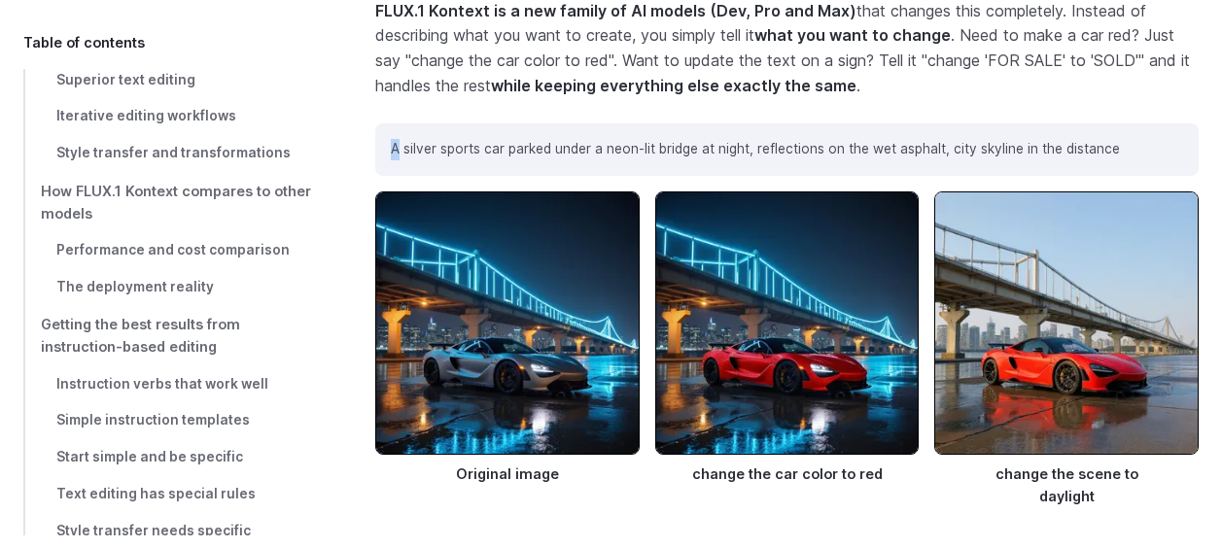
scroll to position [1263, 0]
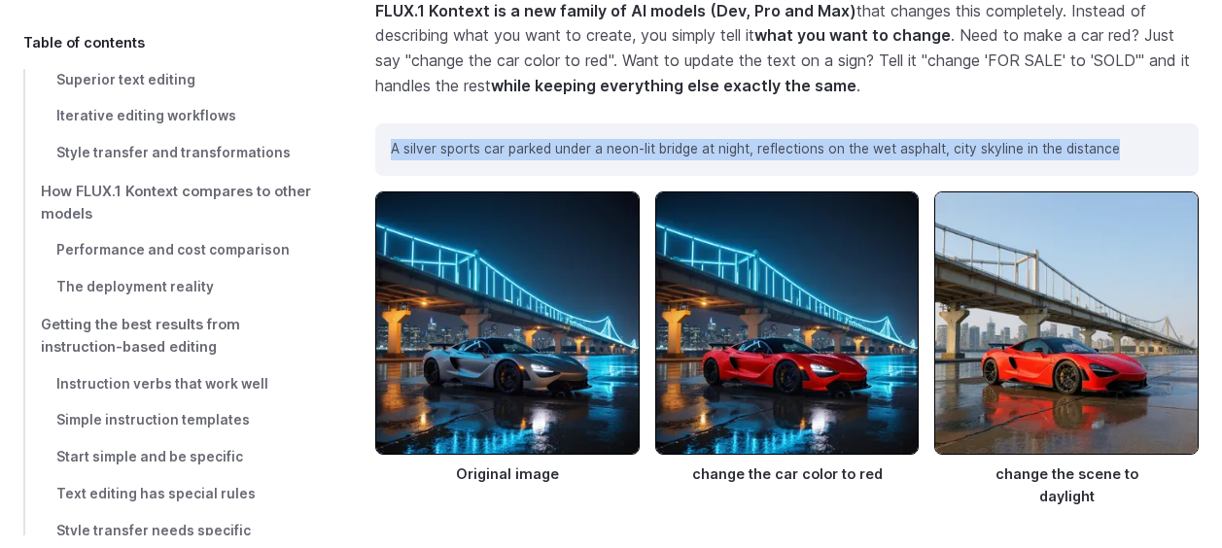
drag, startPoint x: 389, startPoint y: 123, endPoint x: 1120, endPoint y: 139, distance: 731.2
click at [1120, 139] on div "A silver sports car parked under a neon-lit bridge at night, reflections on the…" at bounding box center [786, 149] width 823 height 52
copy p "A silver sports car parked under a neon-lit bridge at night, reflections on the…"
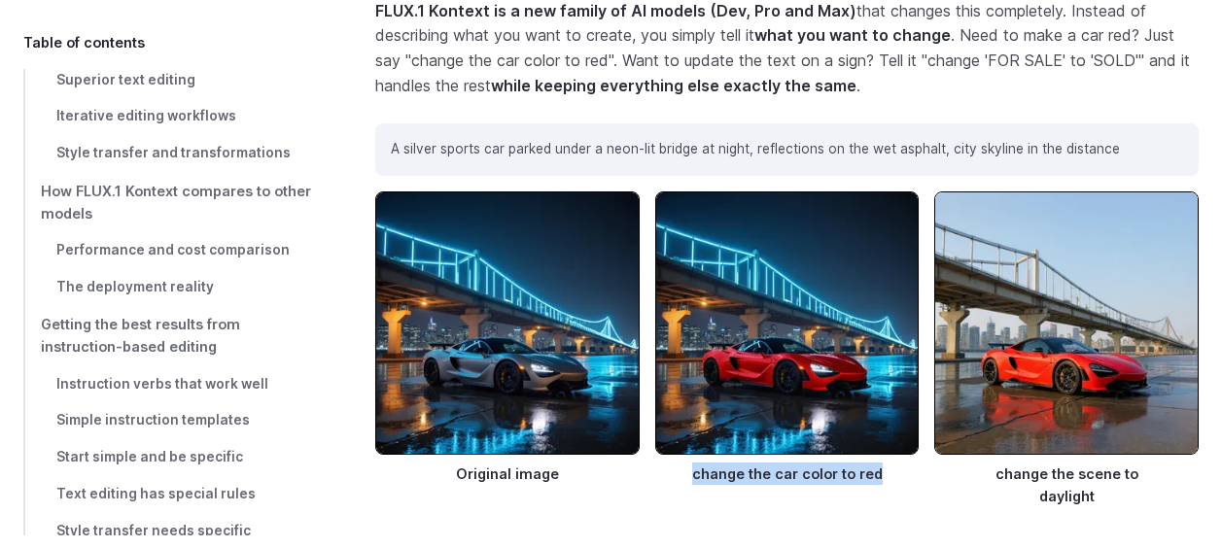
drag, startPoint x: 698, startPoint y: 450, endPoint x: 883, endPoint y: 451, distance: 184.7
click at [883, 455] on figcaption "change the car color to red" at bounding box center [787, 470] width 264 height 30
drag, startPoint x: 883, startPoint y: 451, endPoint x: 820, endPoint y: 450, distance: 63.2
copy figcaption "change the car color to red"
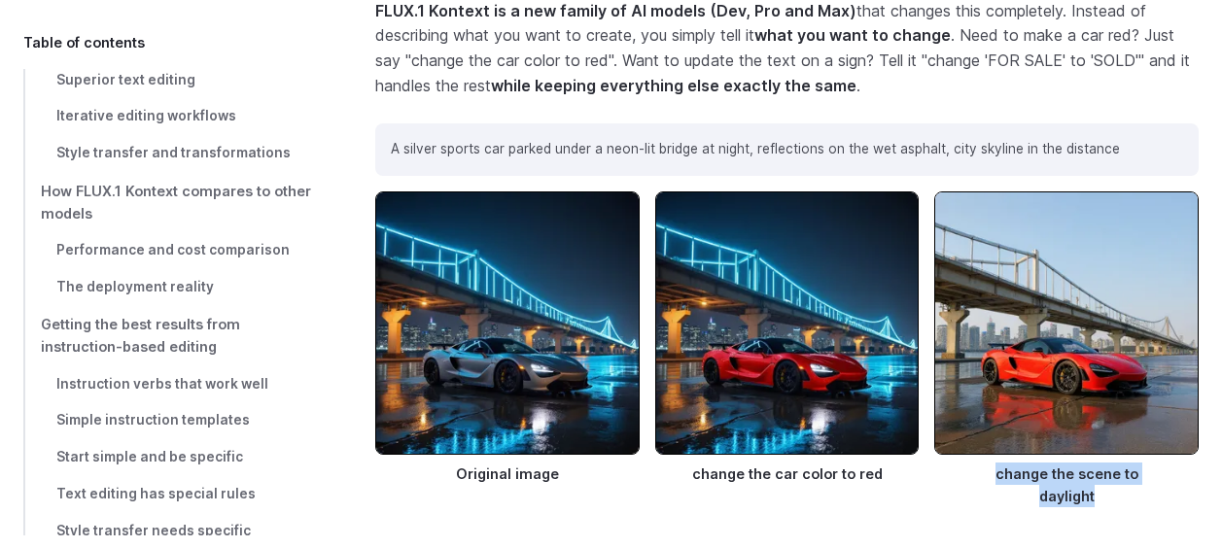
drag, startPoint x: 961, startPoint y: 445, endPoint x: 1188, endPoint y: 458, distance: 227.8
click at [1188, 458] on figcaption "change the scene to daylight" at bounding box center [1066, 481] width 264 height 52
drag, startPoint x: 1188, startPoint y: 458, endPoint x: 1001, endPoint y: 443, distance: 187.2
copy figcaption "change the scene to daylight"
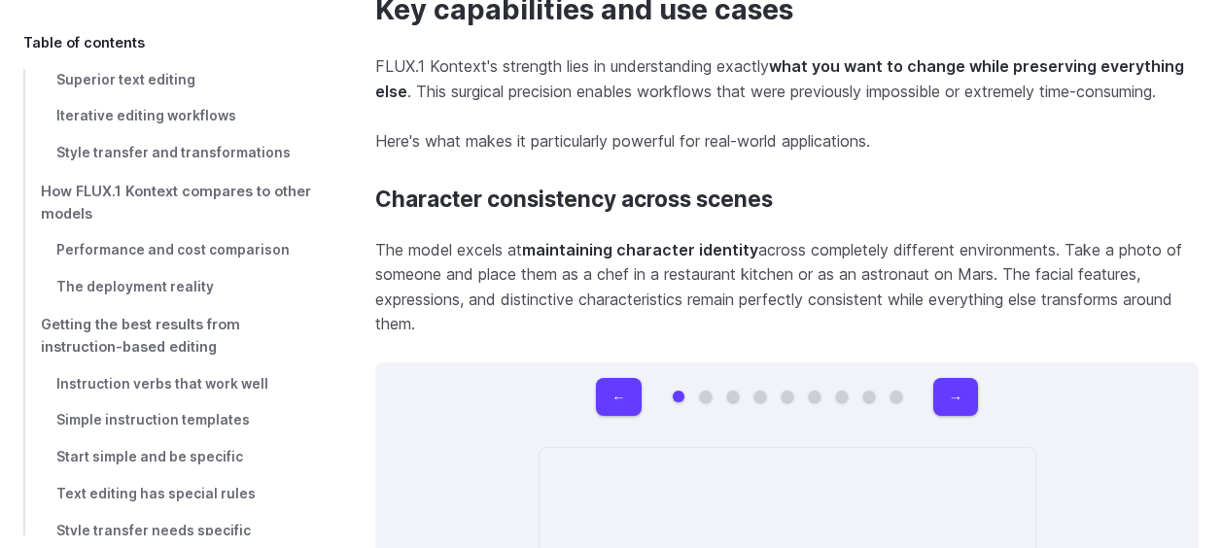
scroll to position [5638, 0]
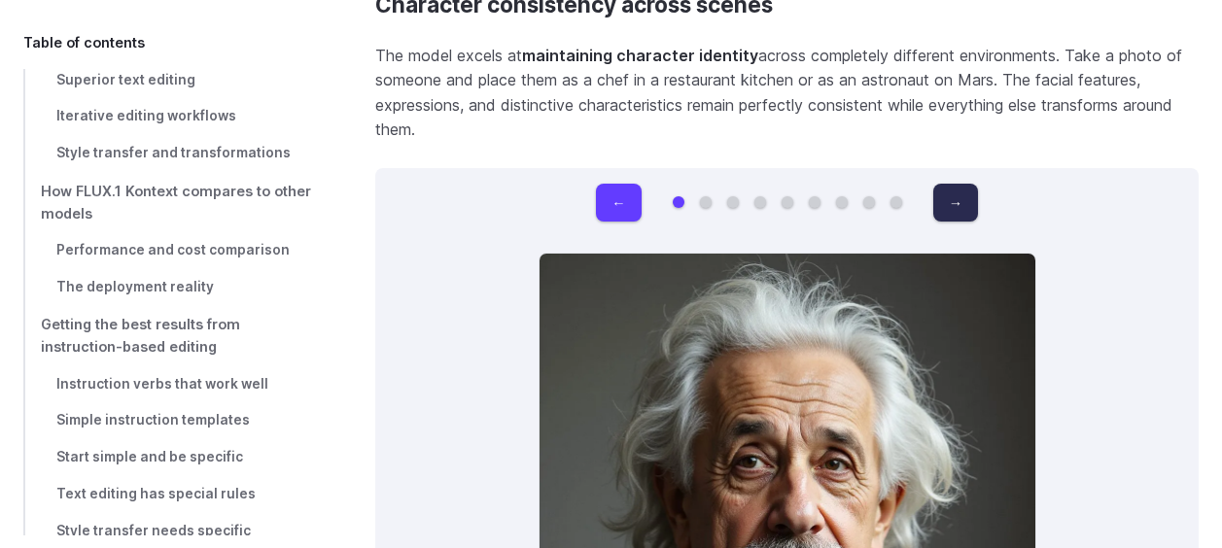
click at [962, 184] on button "→" at bounding box center [955, 203] width 45 height 38
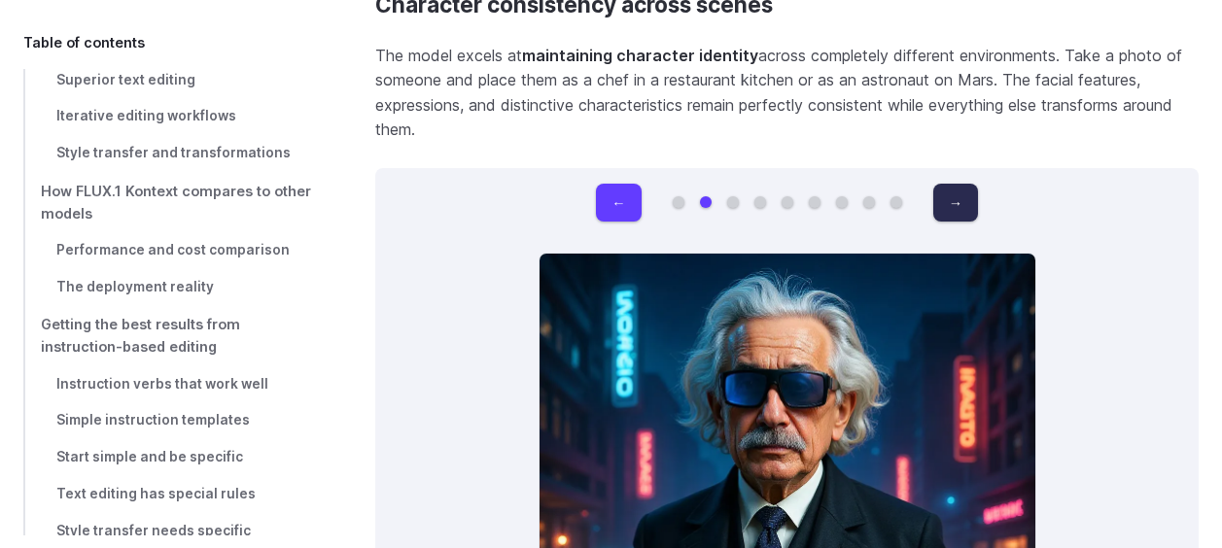
click at [962, 184] on button "→" at bounding box center [955, 203] width 45 height 38
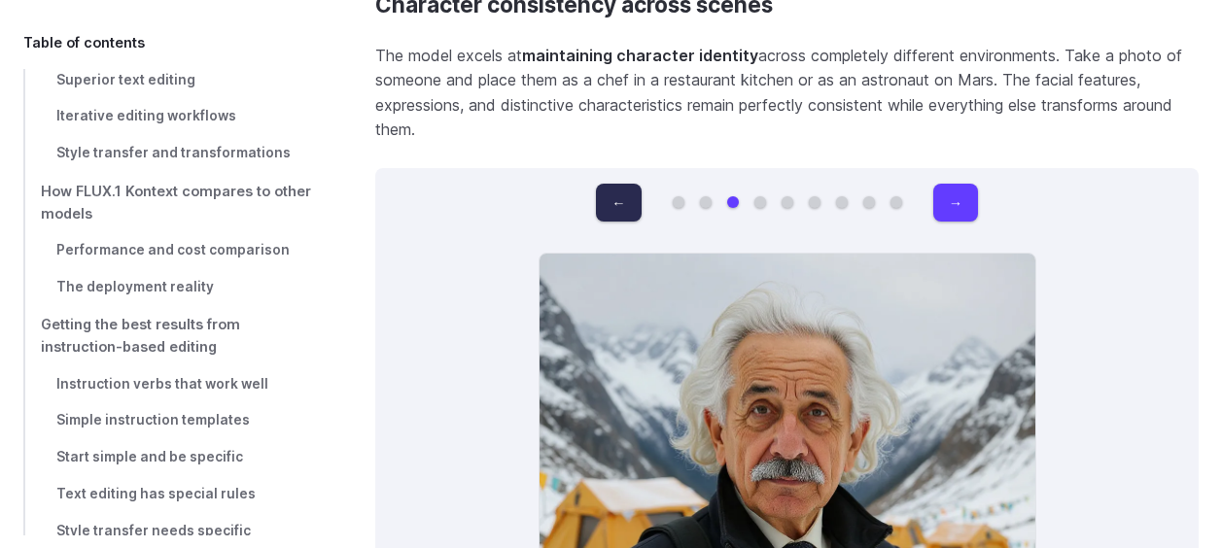
click at [605, 184] on button "←" at bounding box center [618, 203] width 45 height 38
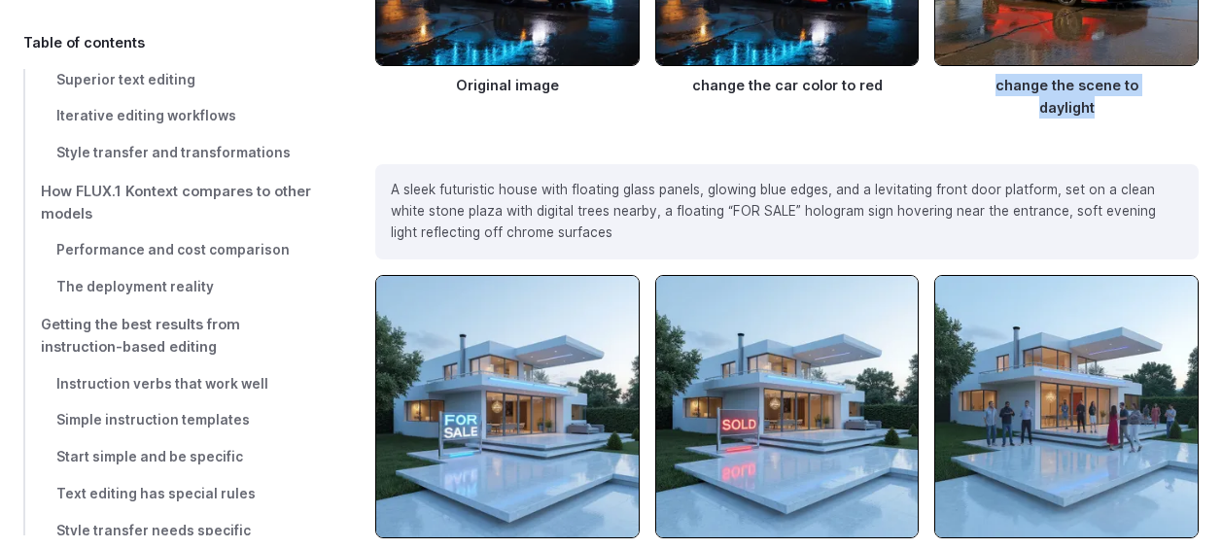
scroll to position [1555, 0]
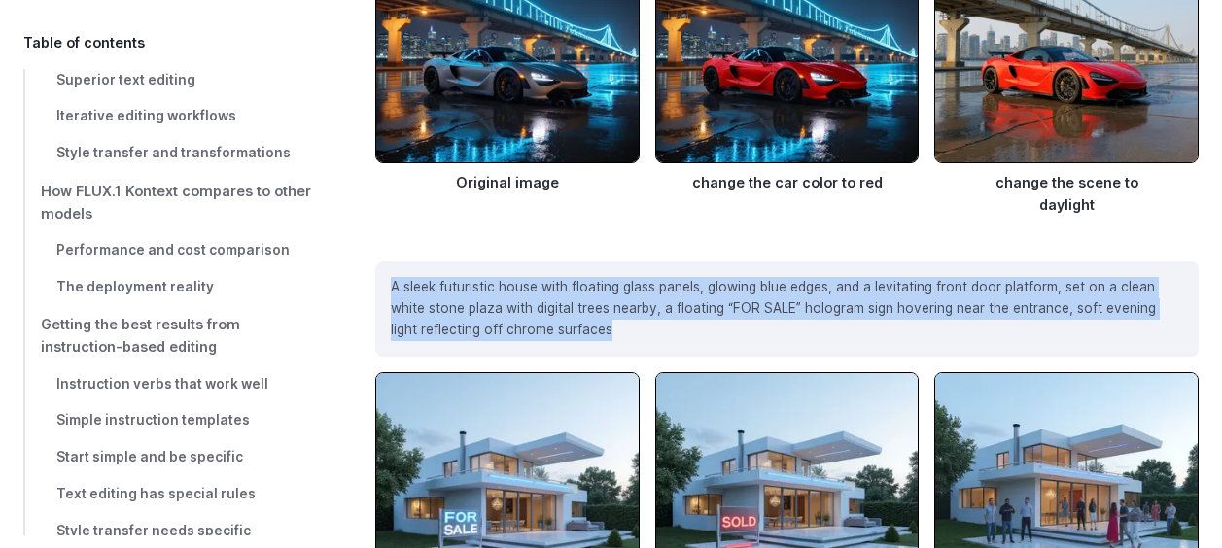
drag, startPoint x: 596, startPoint y: 278, endPoint x: 372, endPoint y: 226, distance: 229.7
drag, startPoint x: 372, startPoint y: 226, endPoint x: 519, endPoint y: 258, distance: 150.3
copy p "A sleek futuristic house with floating glass panels, glowing blue edges, and a …"
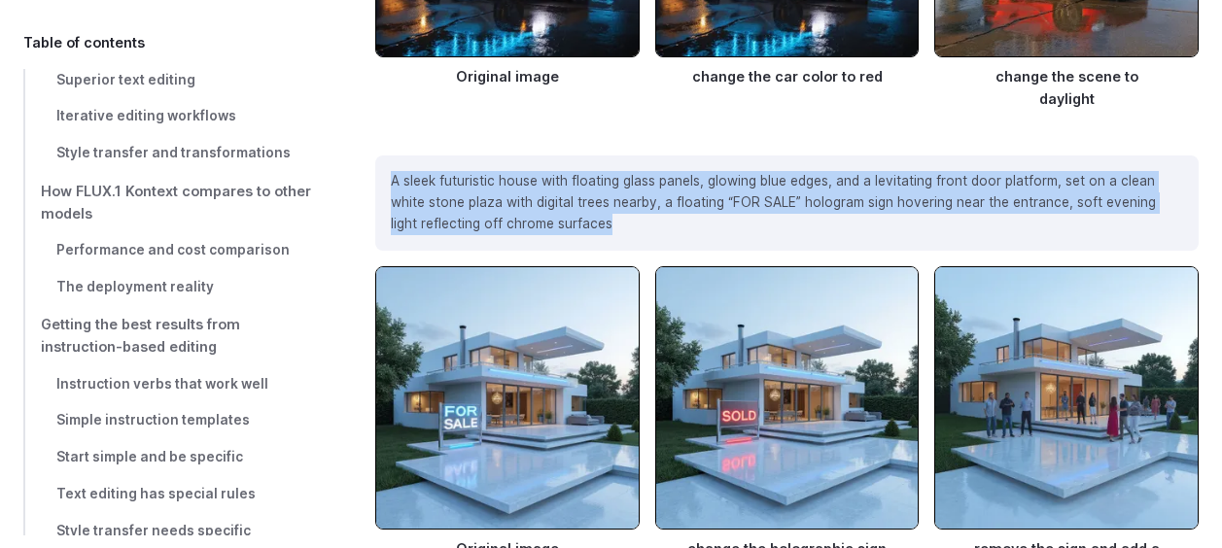
scroll to position [1749, 0]
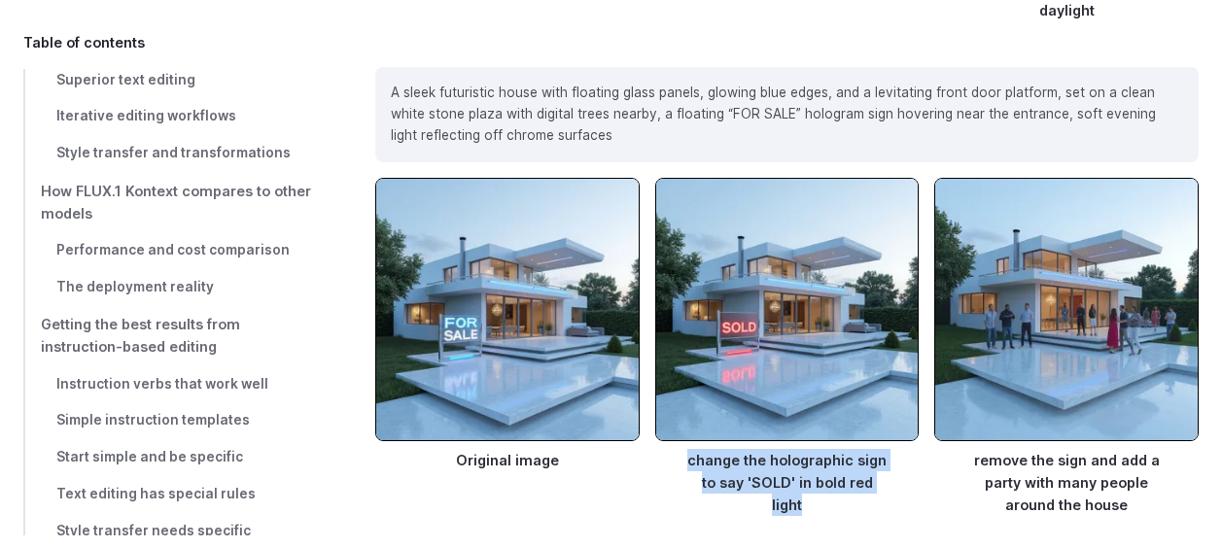
drag, startPoint x: 691, startPoint y: 408, endPoint x: 893, endPoint y: 437, distance: 204.3
click at [893, 441] on figcaption "change the holographic sign to say 'SOLD' in bold red light" at bounding box center [787, 478] width 264 height 75
drag, startPoint x: 893, startPoint y: 437, endPoint x: 865, endPoint y: 439, distance: 28.3
copy figcaption "change the holographic sign to say 'SOLD' in bold red light"
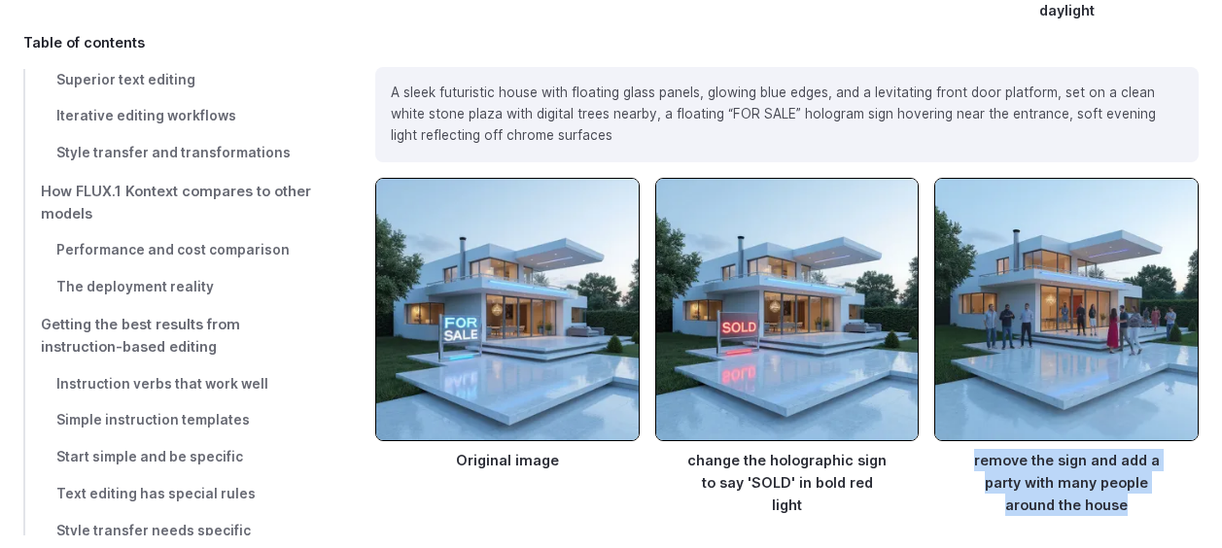
drag, startPoint x: 979, startPoint y: 409, endPoint x: 1136, endPoint y: 469, distance: 167.4
click at [1136, 469] on figure "remove the sign and add a party with many people around the house" at bounding box center [1066, 358] width 264 height 360
drag, startPoint x: 1136, startPoint y: 469, endPoint x: 1088, endPoint y: 448, distance: 51.8
copy figcaption "remove the sign and add a party with many people around the house"
click at [1088, 297] on img at bounding box center [1066, 310] width 264 height 264
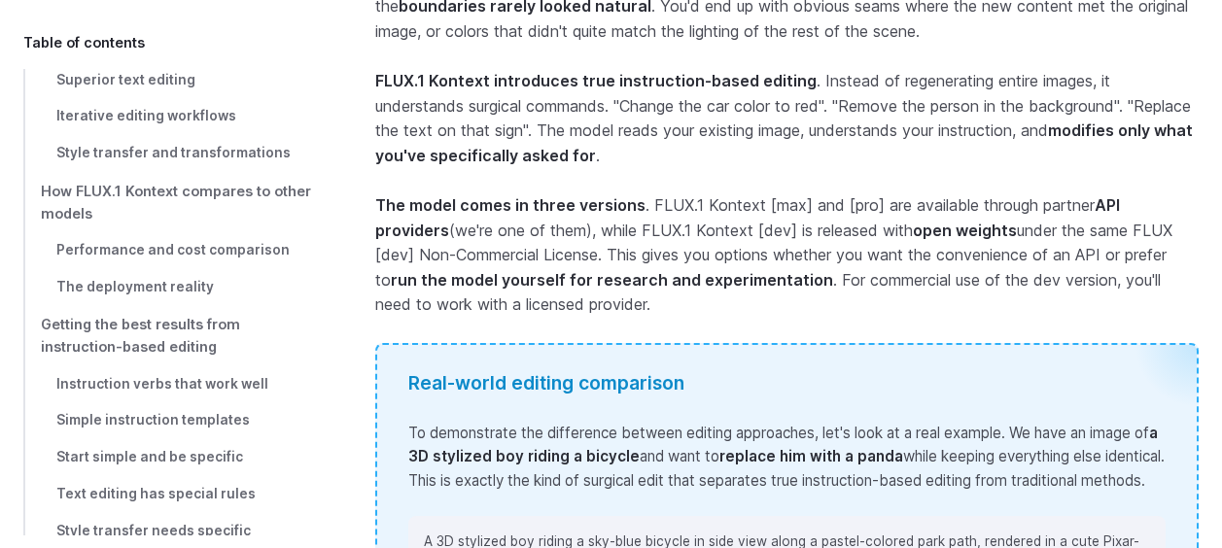
scroll to position [2721, 0]
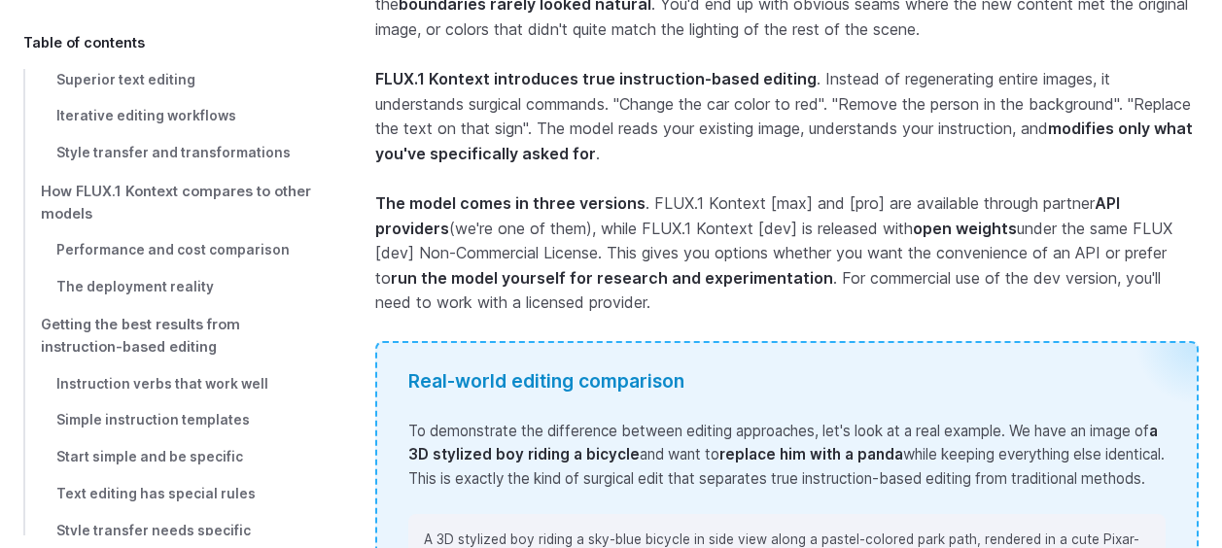
click at [515, 456] on p "To demonstrate the difference between editing approaches, let's look at a real …" at bounding box center [786, 455] width 757 height 71
drag, startPoint x: 431, startPoint y: 401, endPoint x: 665, endPoint y: 405, distance: 234.3
click at [665, 420] on p "To demonstrate the difference between editing approaches, let's look at a real …" at bounding box center [786, 455] width 757 height 71
drag, startPoint x: 665, startPoint y: 405, endPoint x: 611, endPoint y: 406, distance: 54.5
copy strong "a 3D stylized boy riding a bicycle"
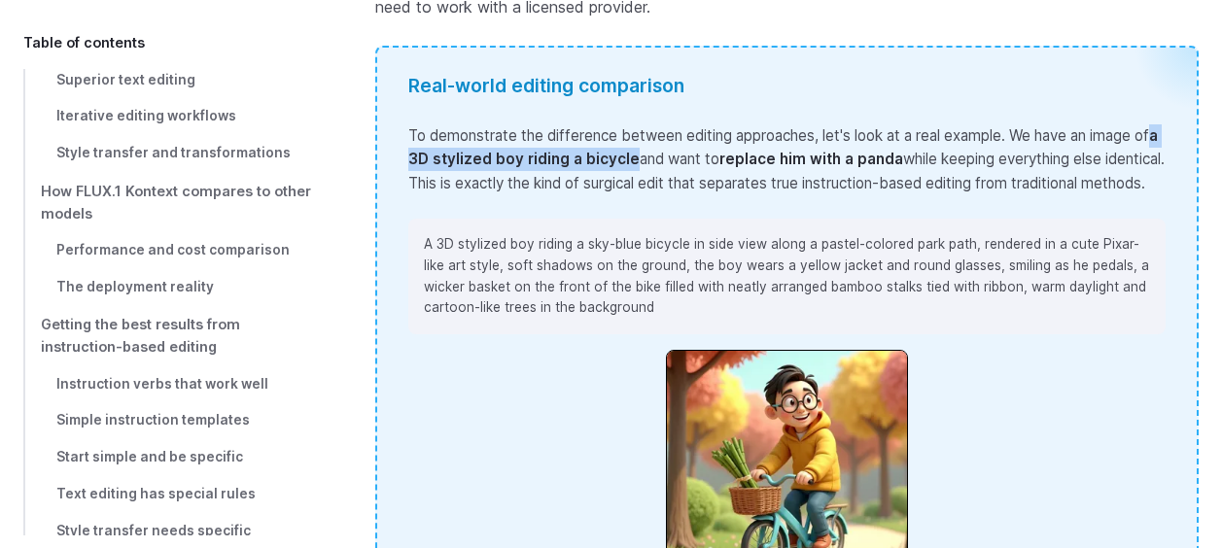
scroll to position [3013, 0]
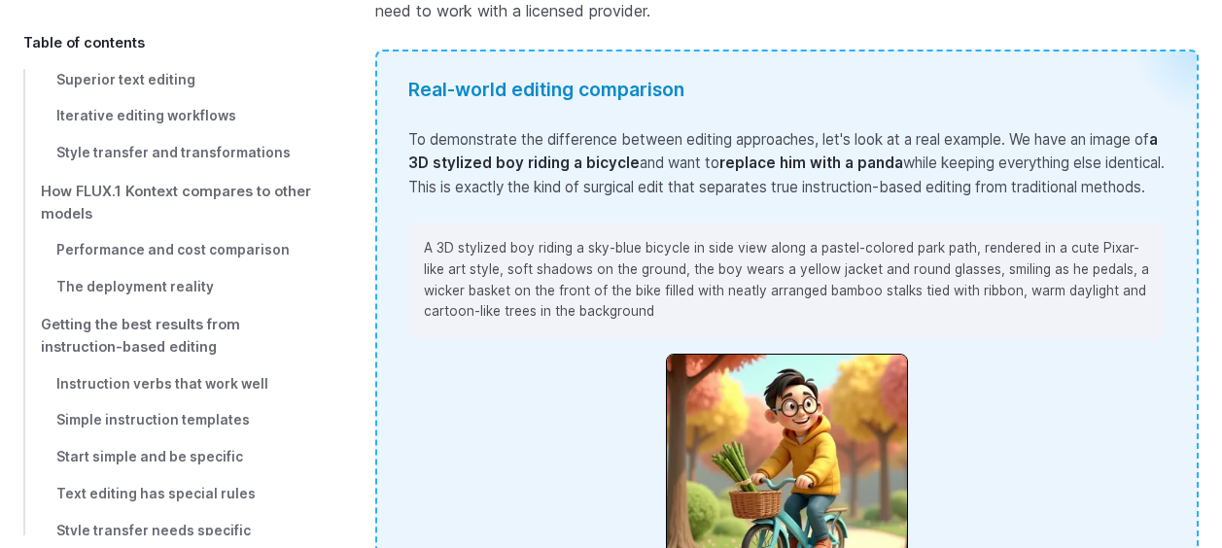
click at [763, 245] on p "A 3D stylized boy riding a sky-blue bicycle in side view along a pastel-colored…" at bounding box center [787, 280] width 726 height 85
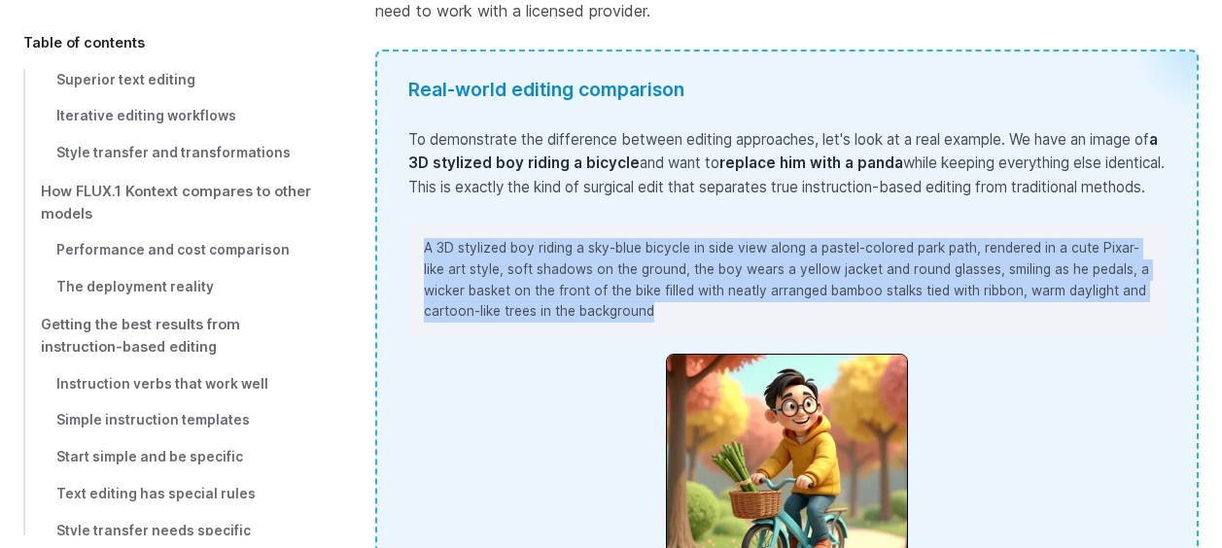
drag, startPoint x: 683, startPoint y: 281, endPoint x: 406, endPoint y: 231, distance: 281.5
drag, startPoint x: 406, startPoint y: 231, endPoint x: 496, endPoint y: 236, distance: 89.6
copy p "A 3D stylized boy riding a sky-blue bicycle in side view along a pastel-colored…"
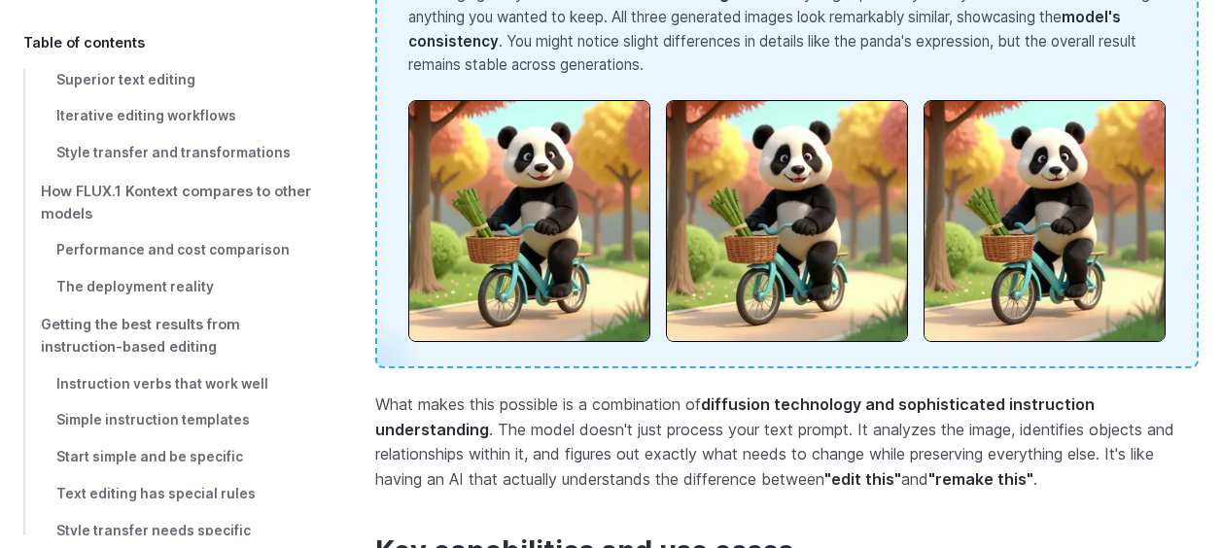
scroll to position [4568, 0]
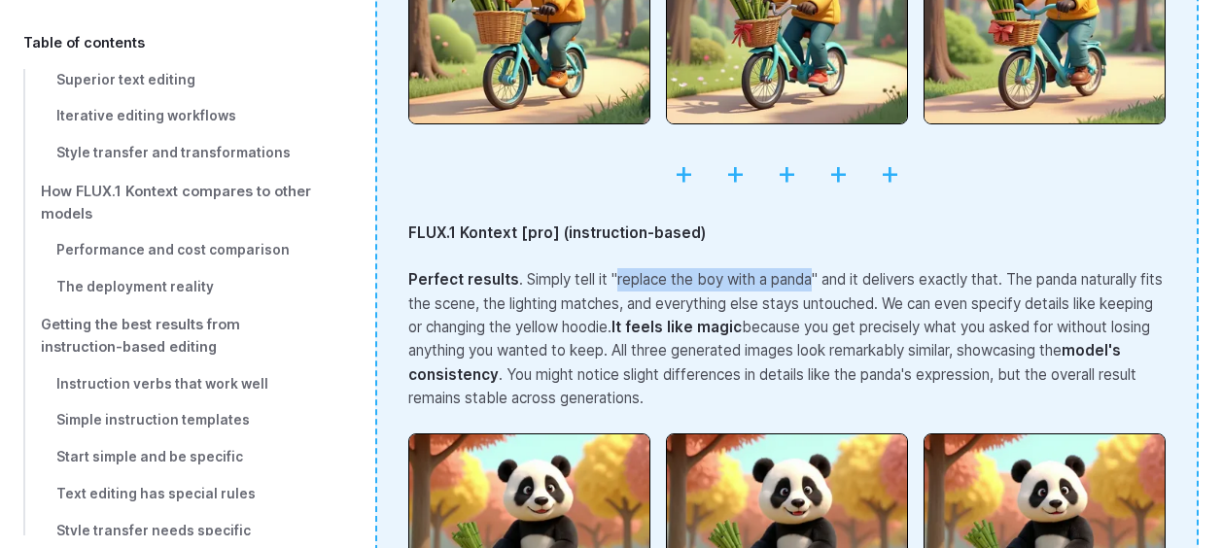
drag, startPoint x: 620, startPoint y: 246, endPoint x: 824, endPoint y: 249, distance: 204.2
click at [824, 268] on p "Perfect results . Simply tell it "replace the boy with a panda" and it delivers…" at bounding box center [786, 339] width 757 height 142
copy p "replace the boy with a panda"
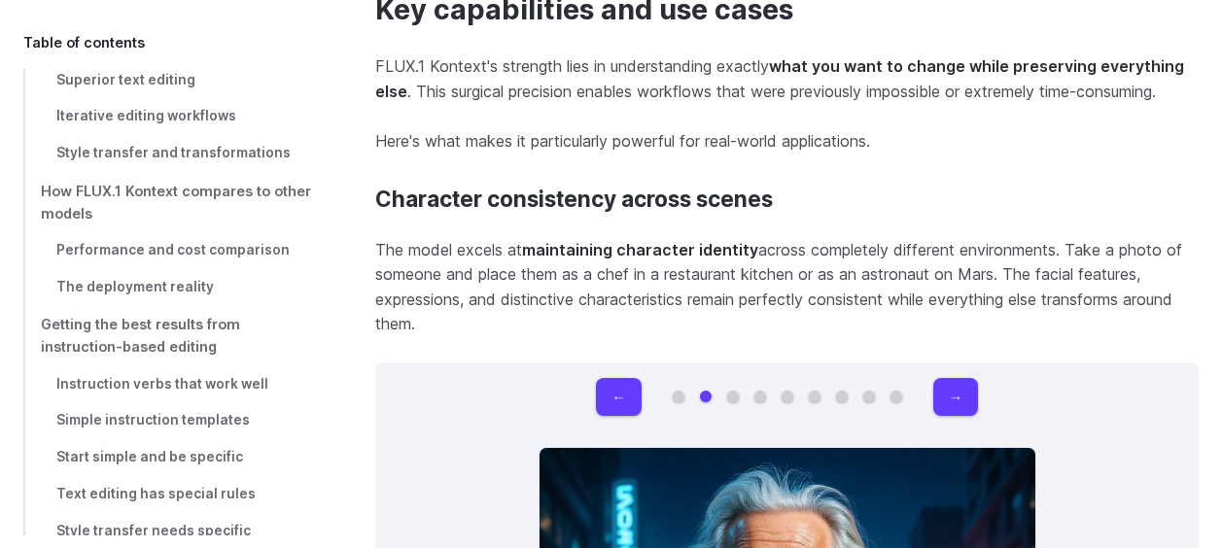
scroll to position [5540, 0]
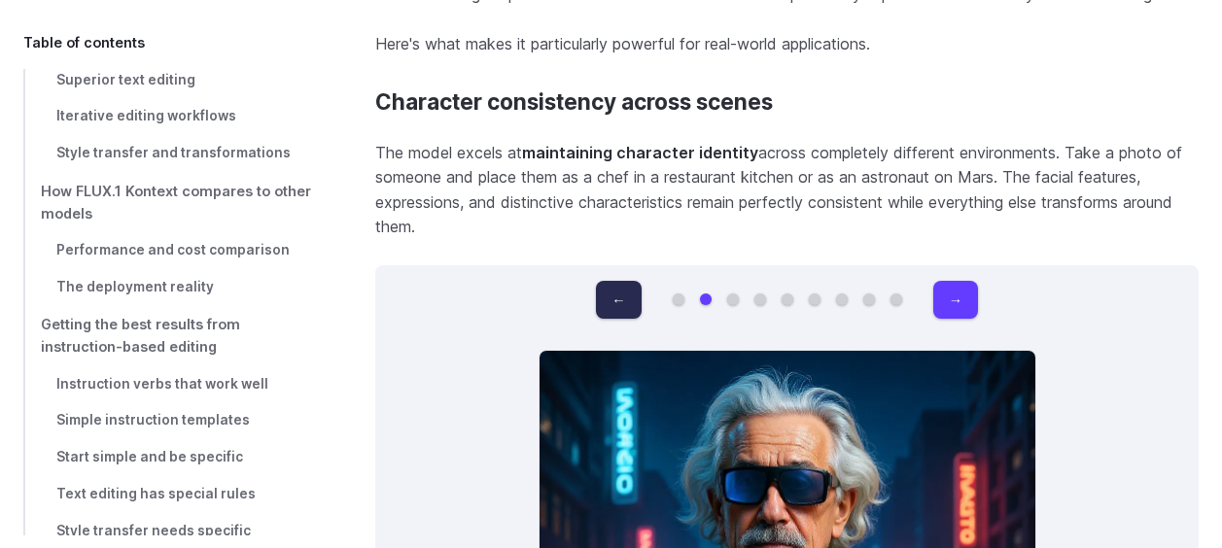
click at [621, 281] on button "←" at bounding box center [618, 300] width 45 height 38
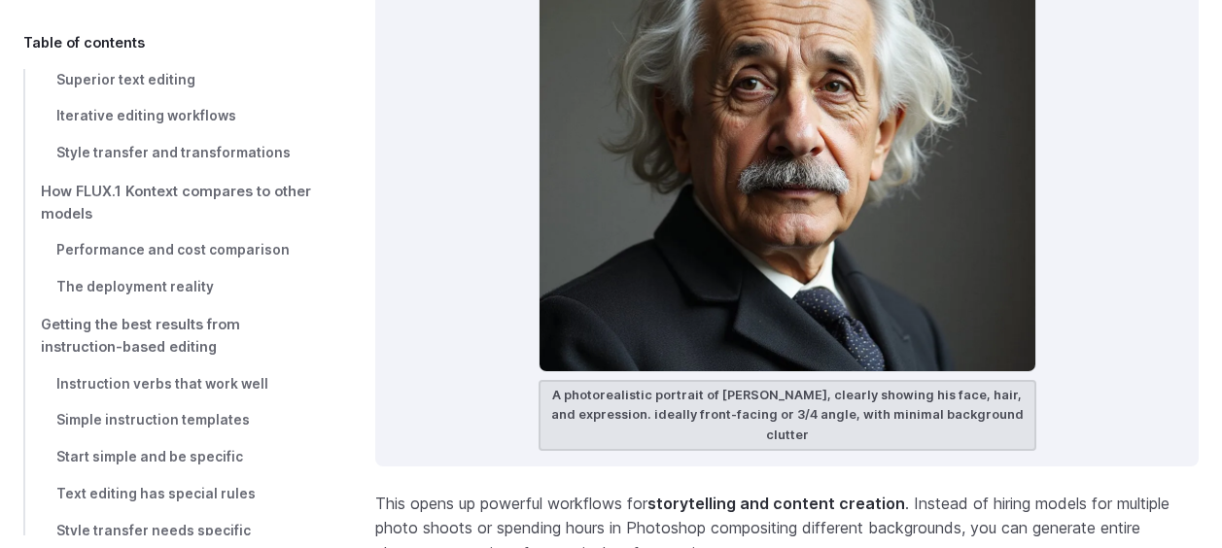
scroll to position [6027, 0]
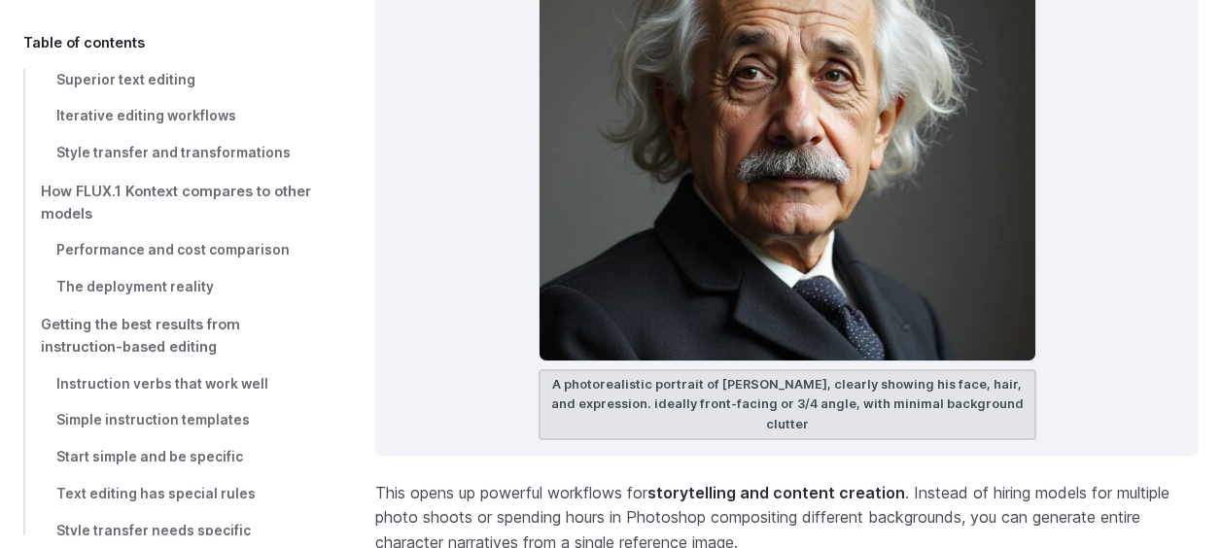
drag, startPoint x: 555, startPoint y: 356, endPoint x: 1019, endPoint y: 379, distance: 464.3
click at [1019, 379] on figcaption "A photorealistic portrait of Albert Einstein, clearly showing his face, hair, a…" at bounding box center [788, 404] width 498 height 71
drag, startPoint x: 1019, startPoint y: 379, endPoint x: 950, endPoint y: 379, distance: 69.0
copy figcaption "A photorealistic portrait of Albert Einstein, clearly showing his face, hair, a…"
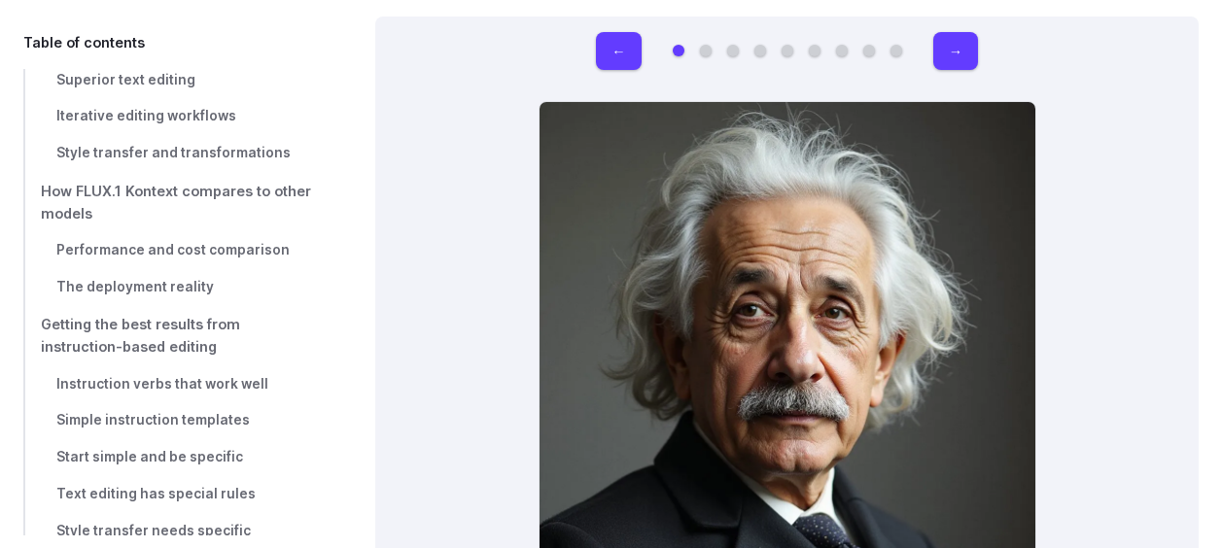
scroll to position [5735, 0]
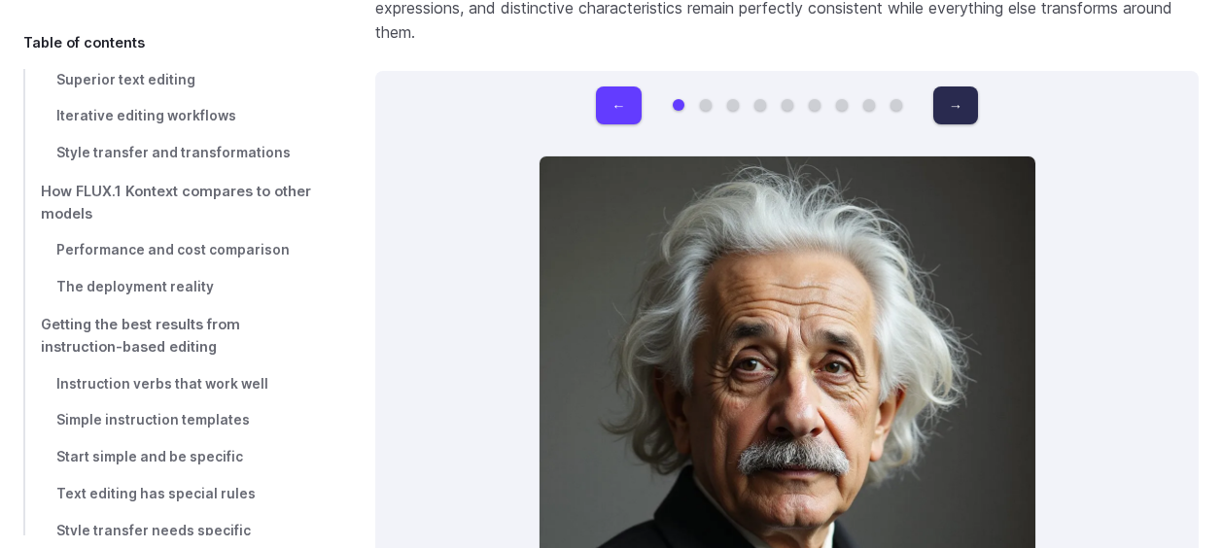
click at [947, 87] on button "→" at bounding box center [955, 106] width 45 height 38
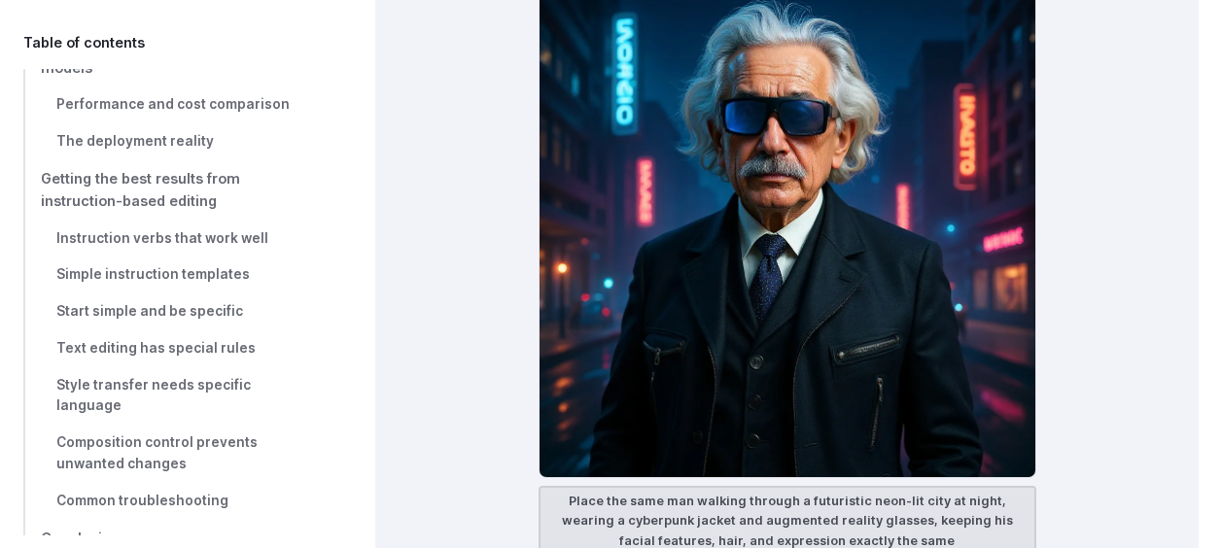
scroll to position [6124, 0]
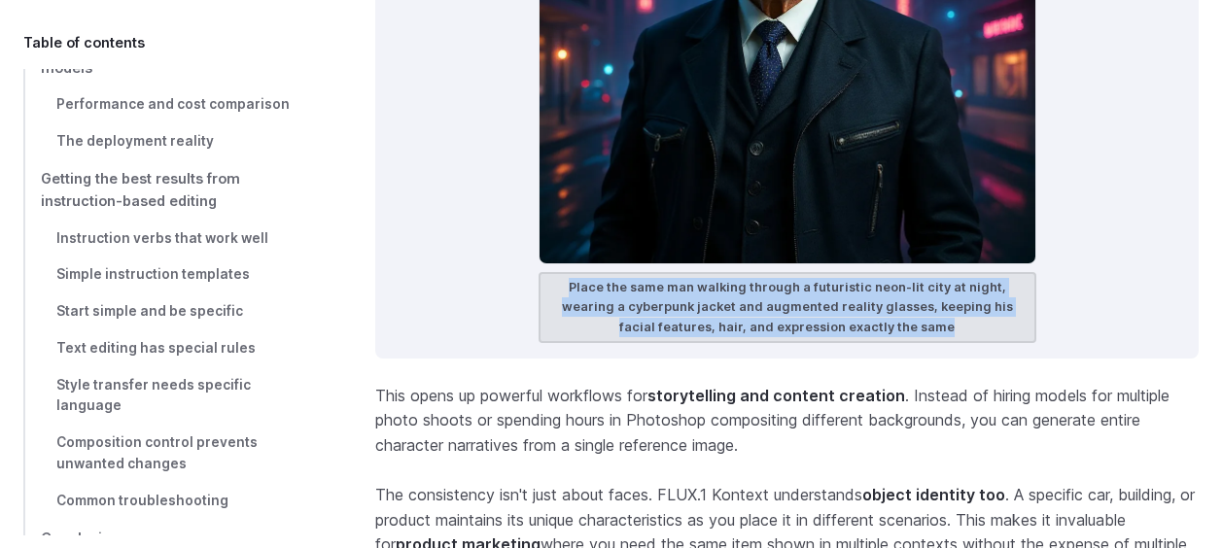
drag, startPoint x: 555, startPoint y: 260, endPoint x: 955, endPoint y: 299, distance: 401.5
click at [955, 299] on figcaption "Place the same man walking through a futuristic neon-lit city at night, wearing…" at bounding box center [788, 307] width 498 height 71
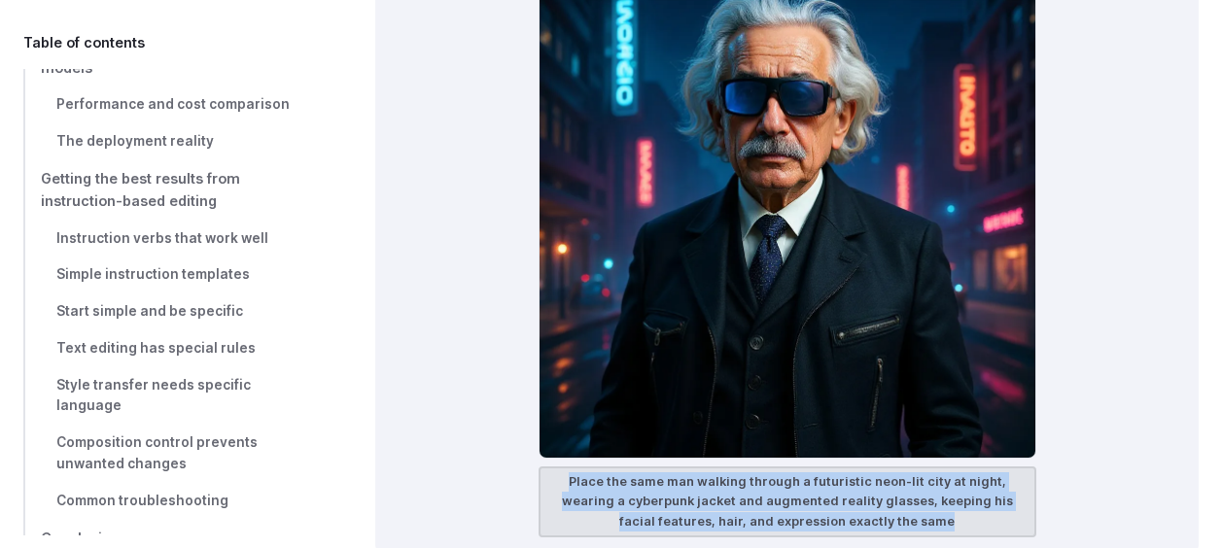
scroll to position [5735, 0]
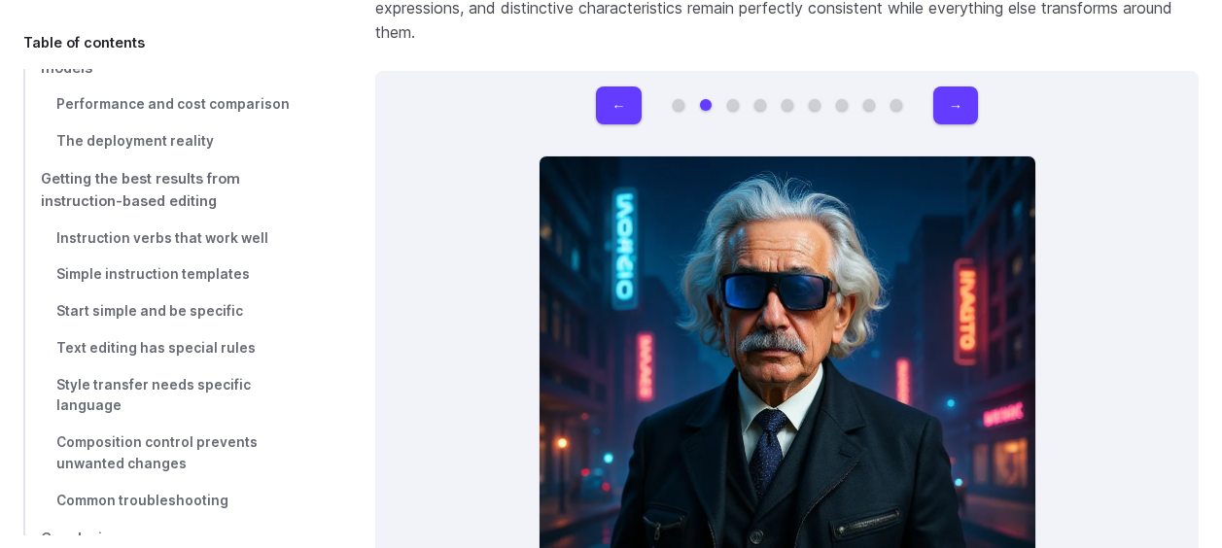
click at [732, 99] on button "Go to 3 of 9" at bounding box center [733, 105] width 12 height 12
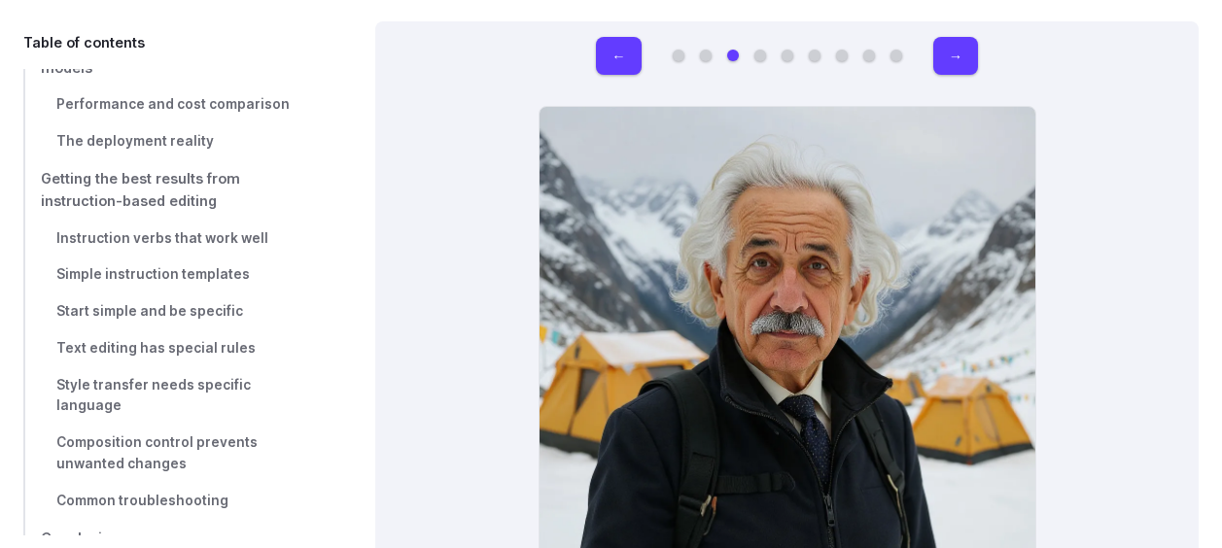
scroll to position [6221, 0]
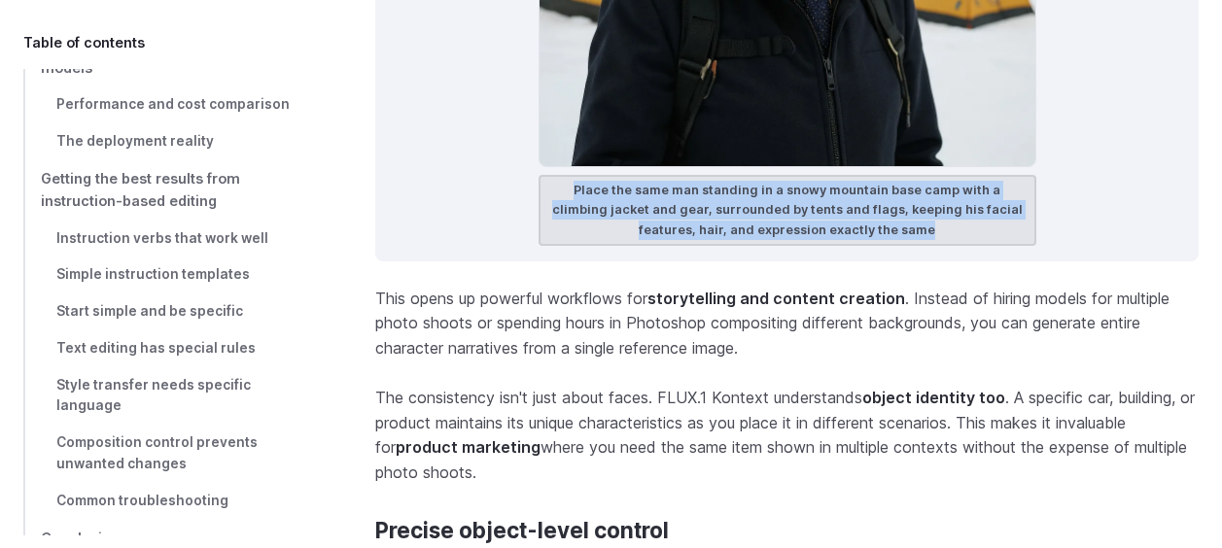
drag, startPoint x: 548, startPoint y: 158, endPoint x: 910, endPoint y: 194, distance: 363.4
click at [910, 194] on figcaption "Place the same man standing in a snowy mountain base camp with a climbing jacke…" at bounding box center [788, 210] width 498 height 71
drag, startPoint x: 910, startPoint y: 194, endPoint x: 779, endPoint y: 186, distance: 131.5
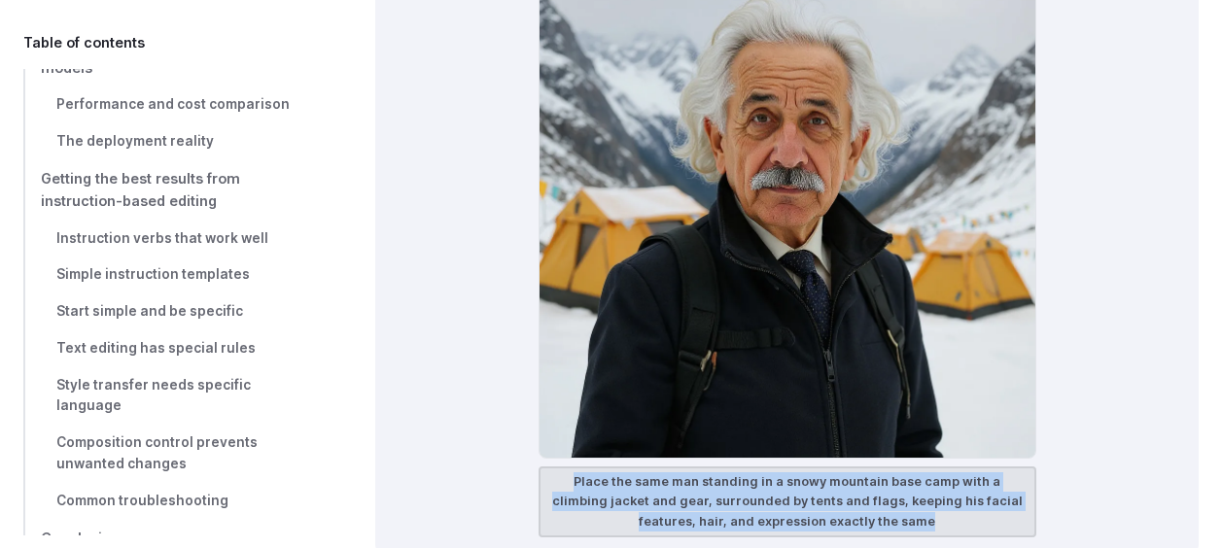
scroll to position [5735, 0]
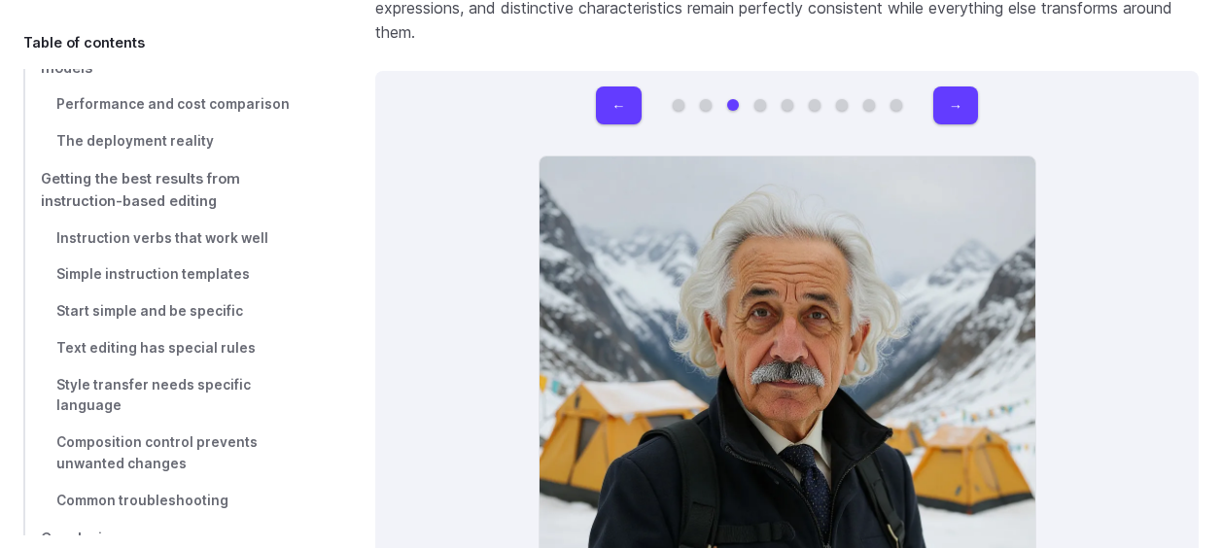
click at [756, 99] on button "Go to 4 of 9" at bounding box center [760, 105] width 12 height 12
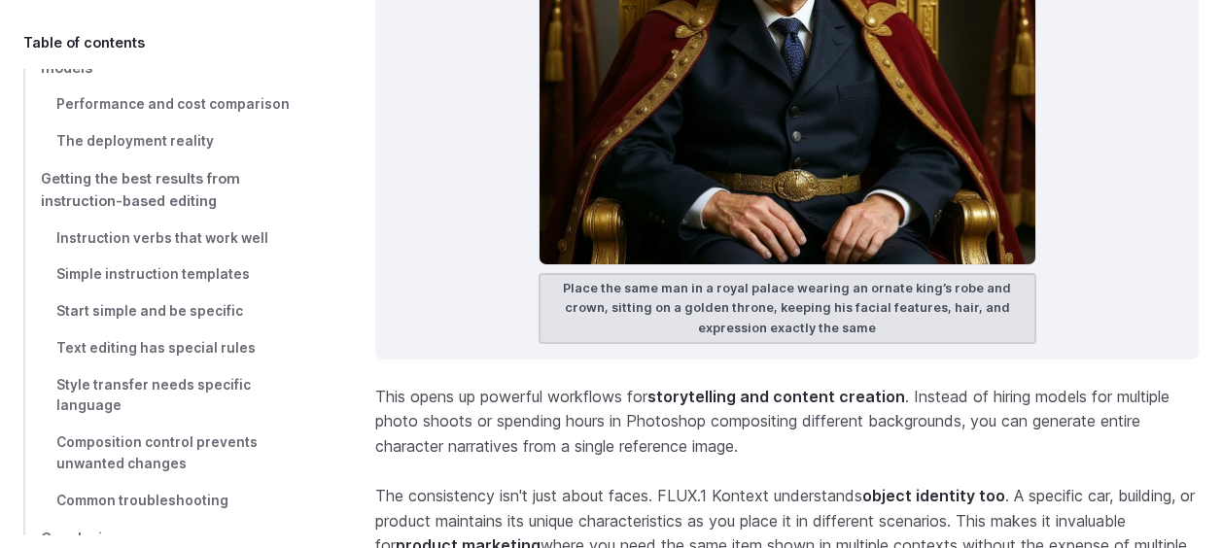
scroll to position [6124, 0]
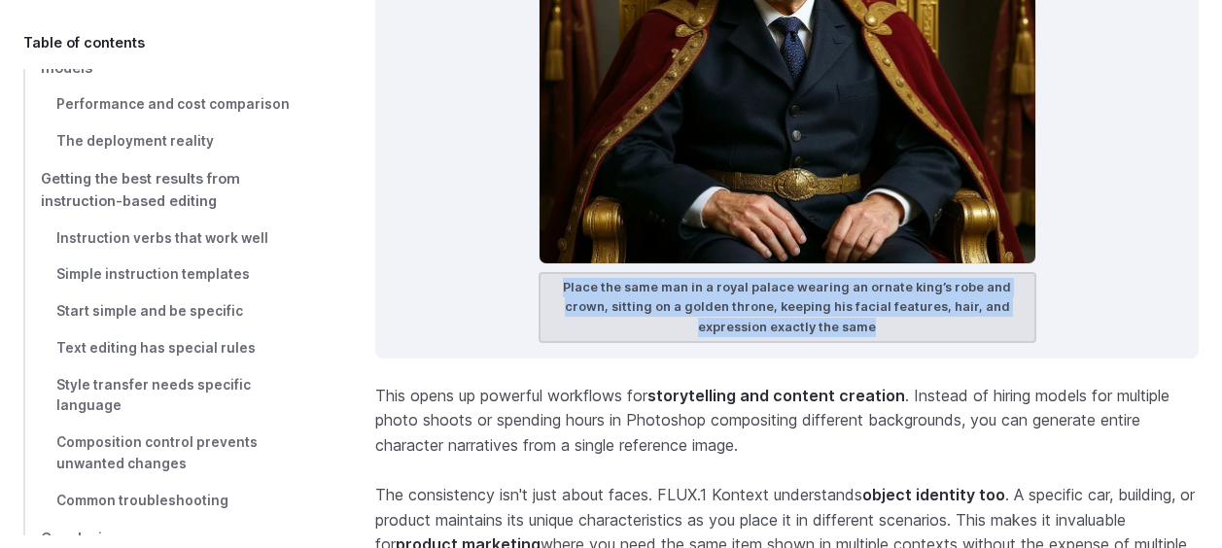
drag, startPoint x: 553, startPoint y: 250, endPoint x: 860, endPoint y: 292, distance: 310.0
click at [860, 292] on figcaption "Place the same man in a royal palace wearing an ornate king’s robe and crown, s…" at bounding box center [788, 307] width 498 height 71
drag, startPoint x: 860, startPoint y: 292, endPoint x: 764, endPoint y: 273, distance: 98.0
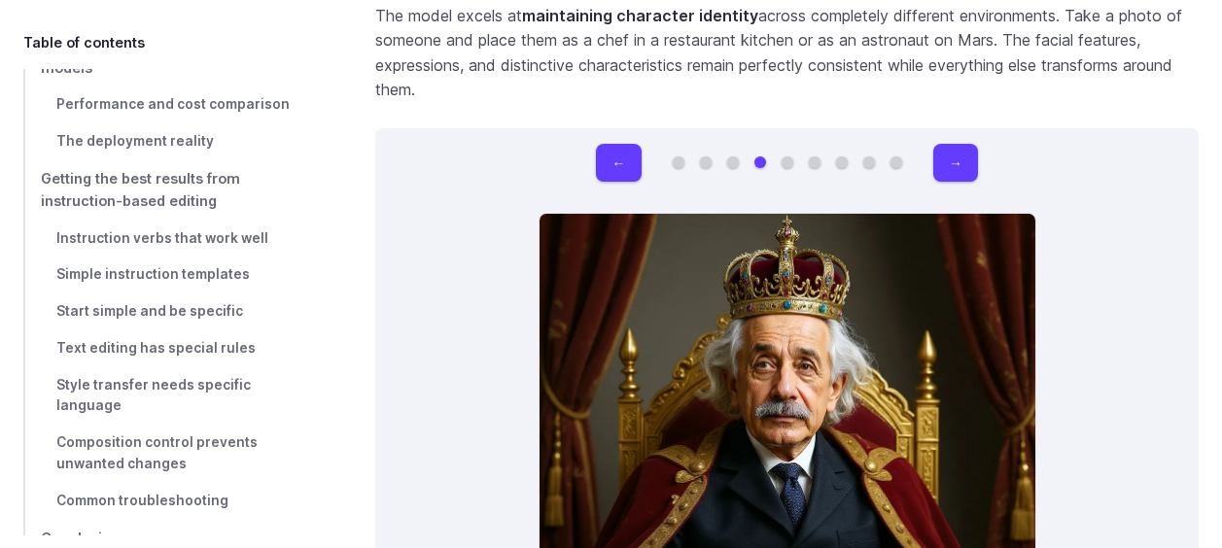
scroll to position [5638, 0]
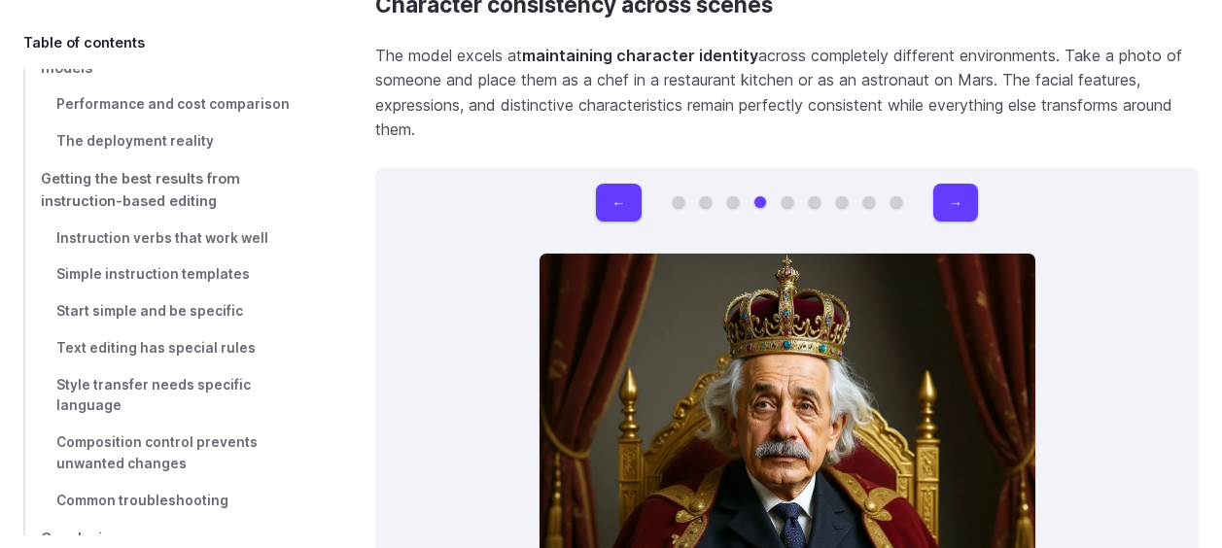
click at [791, 196] on button "Go to 5 of 9" at bounding box center [788, 202] width 12 height 12
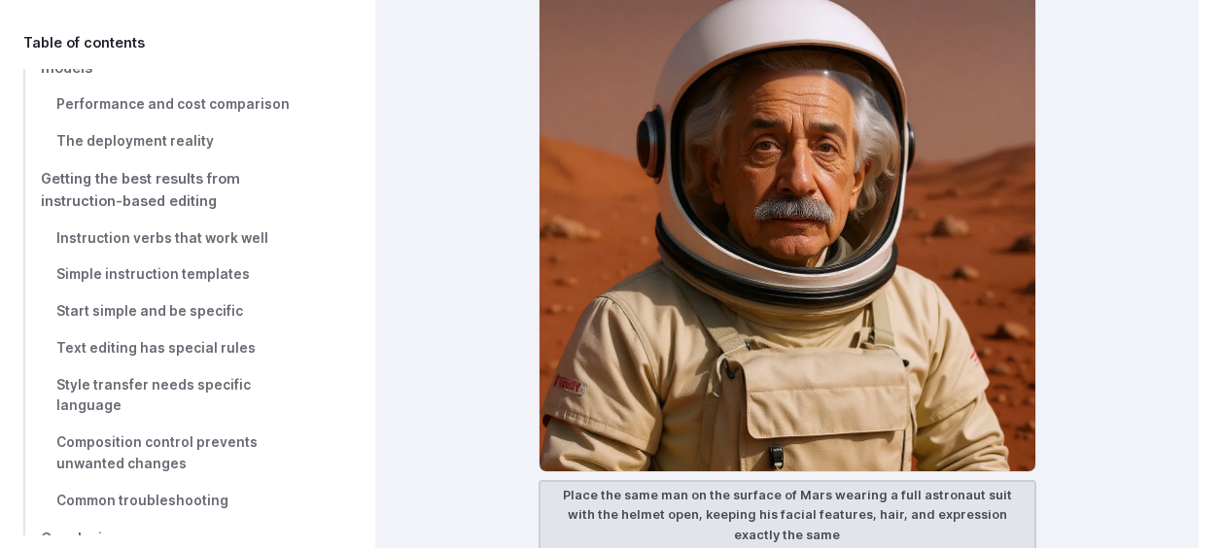
scroll to position [6124, 0]
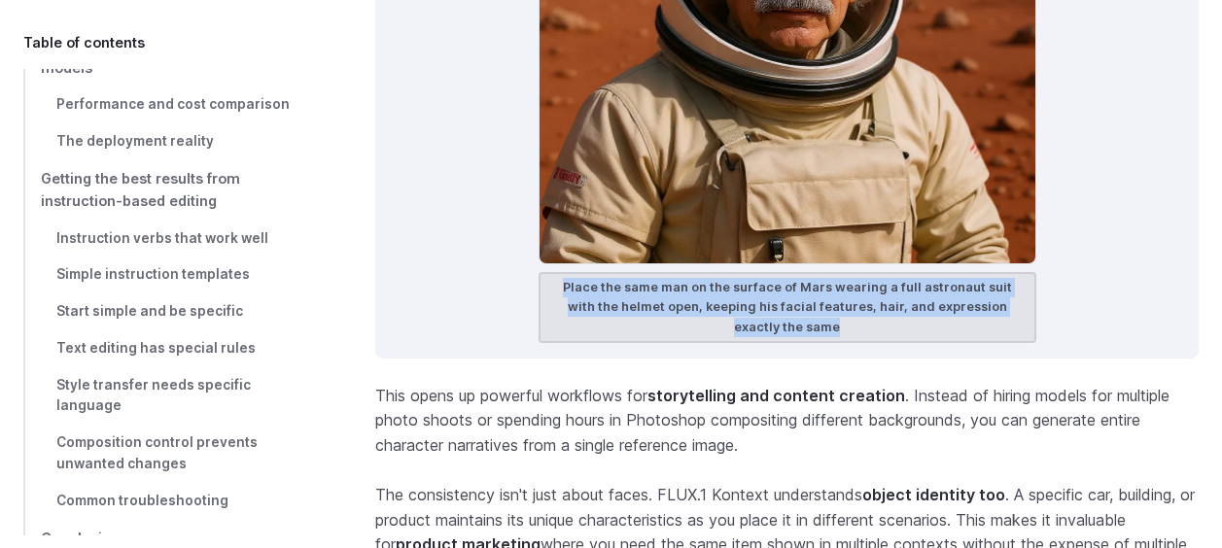
drag, startPoint x: 563, startPoint y: 261, endPoint x: 839, endPoint y: 292, distance: 277.8
click at [839, 292] on figcaption "Place the same man on the surface of Mars wearing a full astronaut suit with th…" at bounding box center [788, 307] width 498 height 71
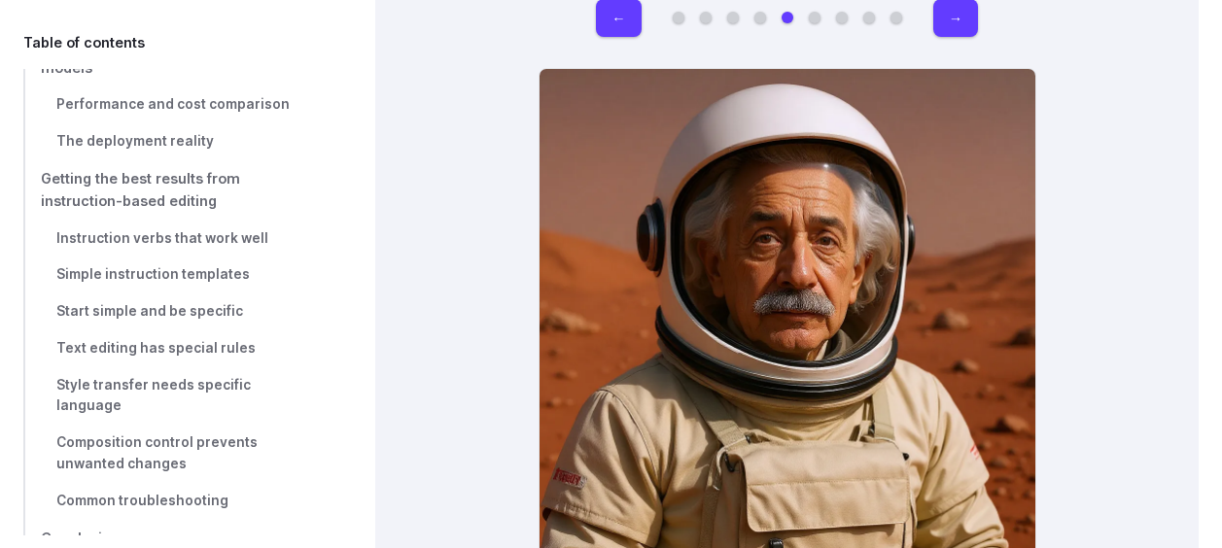
scroll to position [5638, 0]
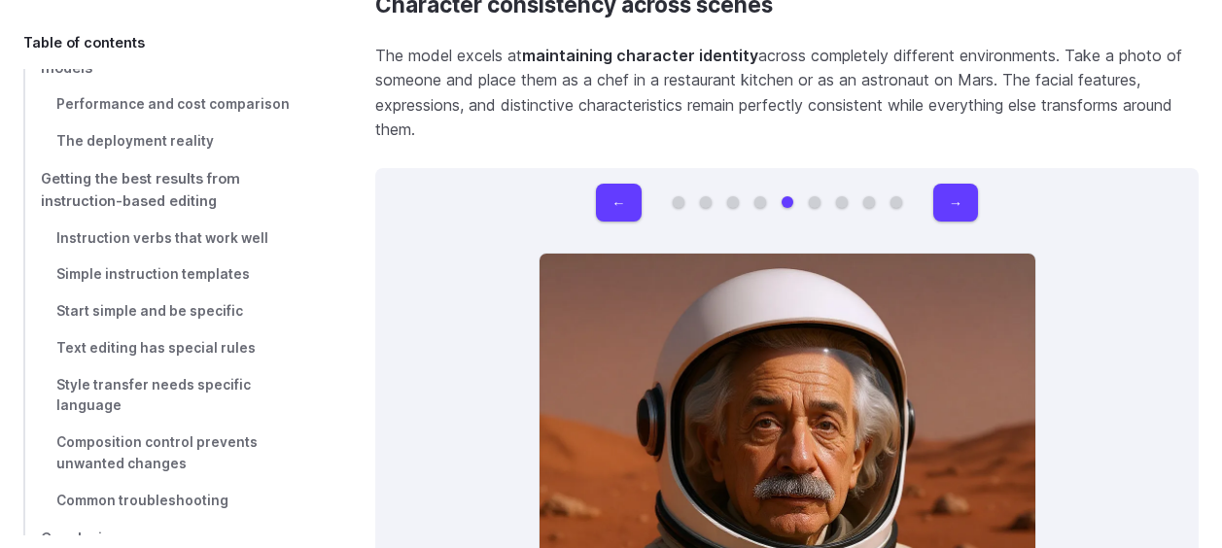
click at [818, 184] on div "← →" at bounding box center [787, 203] width 382 height 38
click at [818, 196] on button "Go to 6 of 9" at bounding box center [815, 202] width 12 height 12
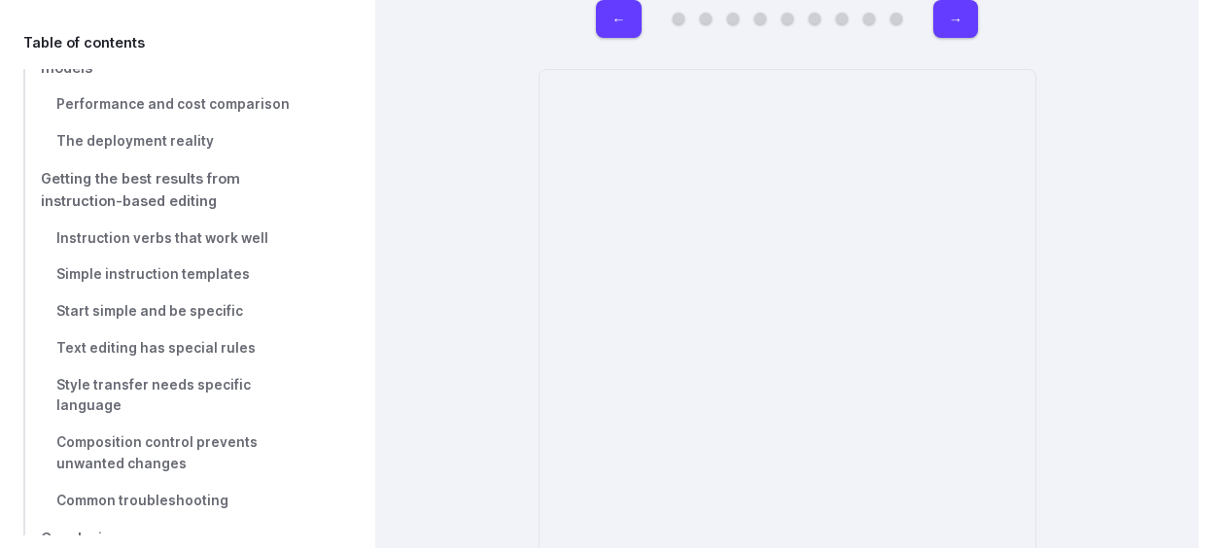
scroll to position [5929, 0]
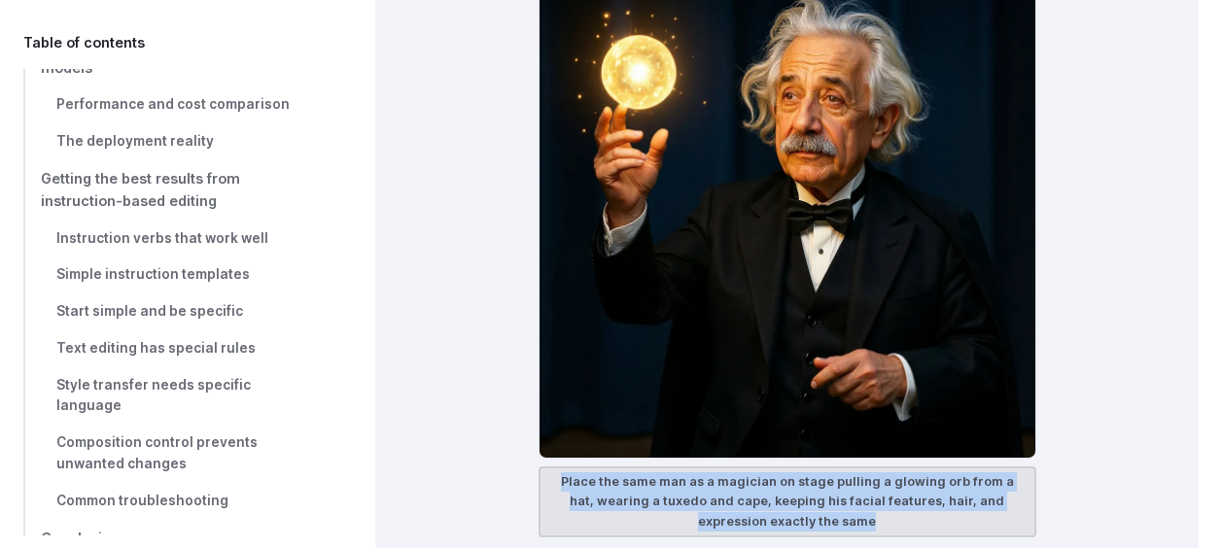
drag, startPoint x: 555, startPoint y: 448, endPoint x: 905, endPoint y: 492, distance: 352.7
click at [905, 492] on figcaption "Place the same man as a magician on stage pulling a glowing orb from a hat, wea…" at bounding box center [788, 502] width 498 height 71
drag, startPoint x: 905, startPoint y: 492, endPoint x: 819, endPoint y: 468, distance: 89.9
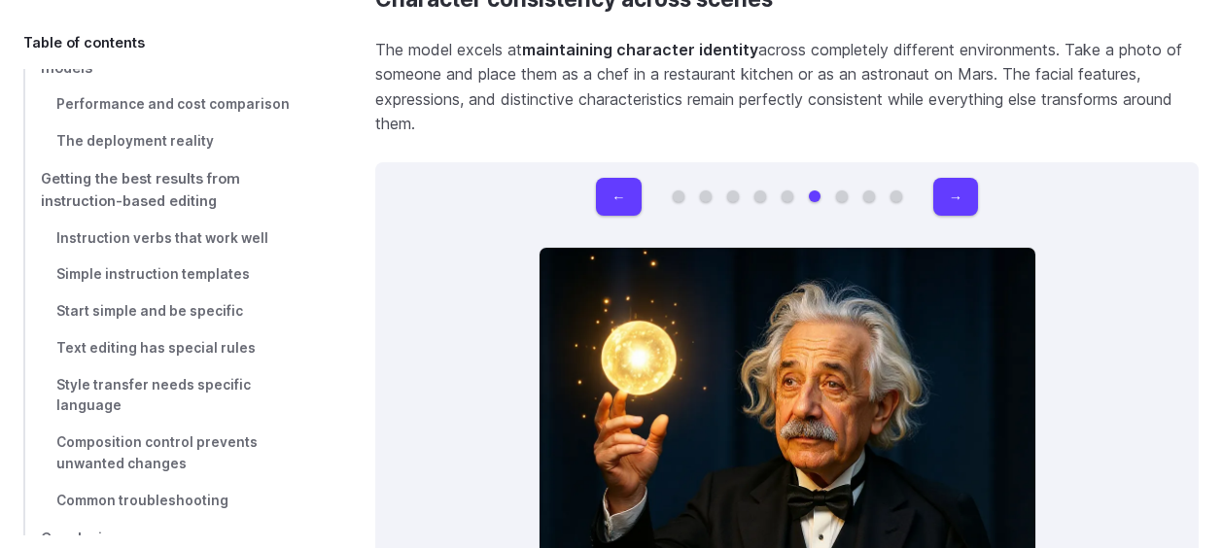
scroll to position [5638, 0]
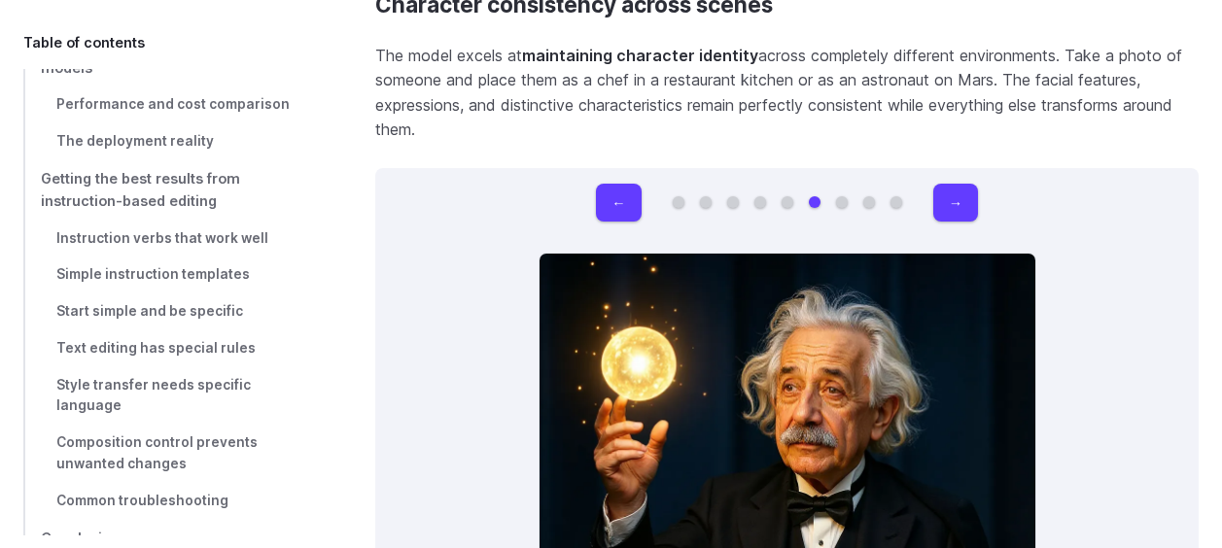
click at [843, 196] on button "Go to 7 of 9" at bounding box center [842, 202] width 12 height 12
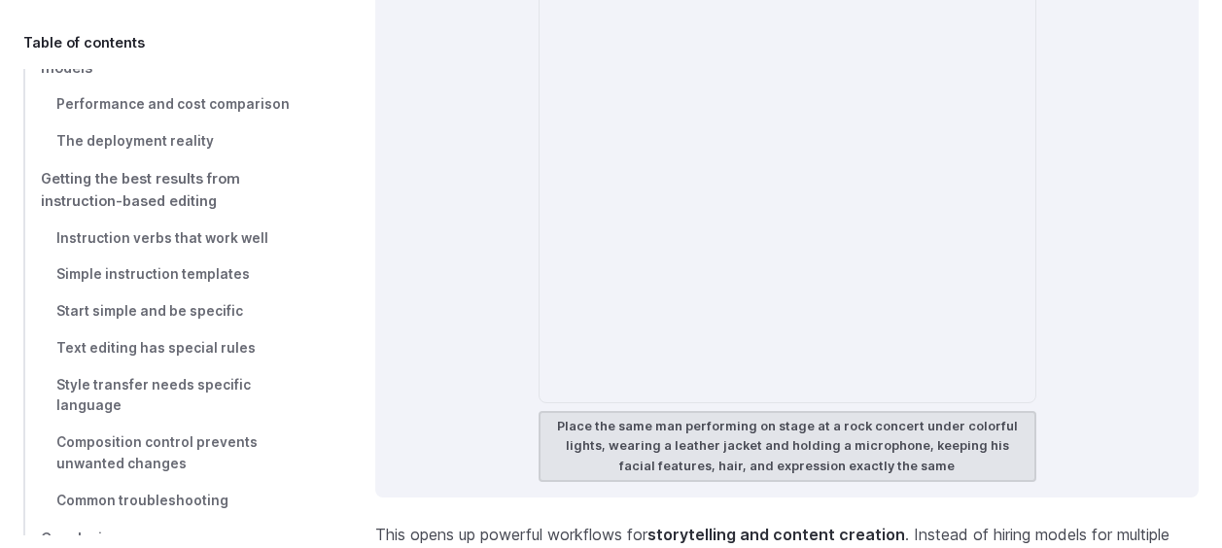
scroll to position [6027, 0]
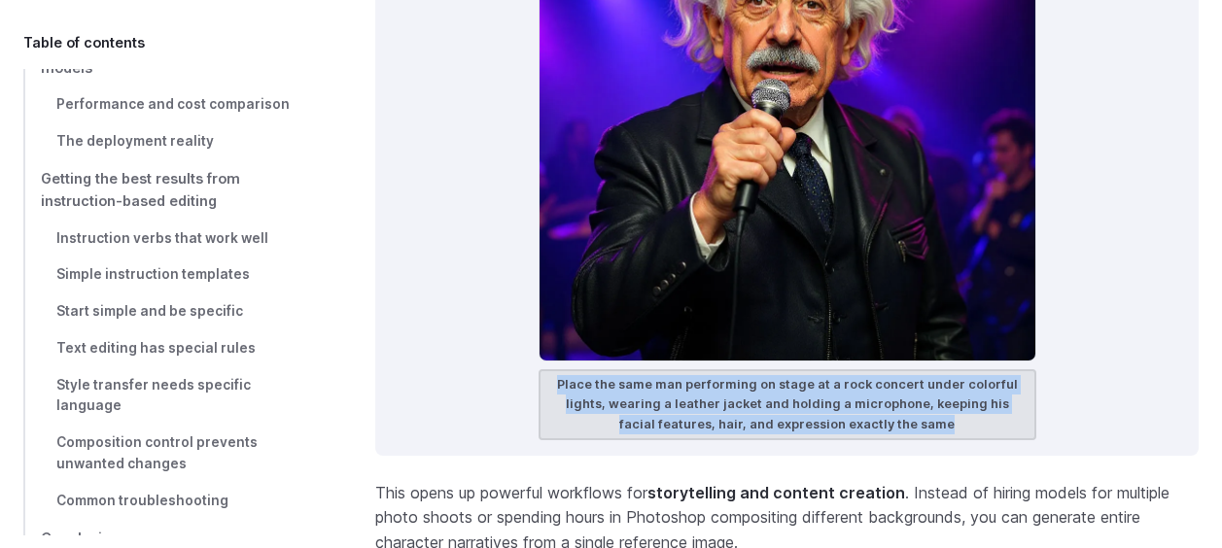
drag, startPoint x: 571, startPoint y: 355, endPoint x: 931, endPoint y: 393, distance: 362.7
click at [931, 393] on figcaption "Place the same man performing on stage at a rock concert under colorful lights,…" at bounding box center [788, 404] width 498 height 71
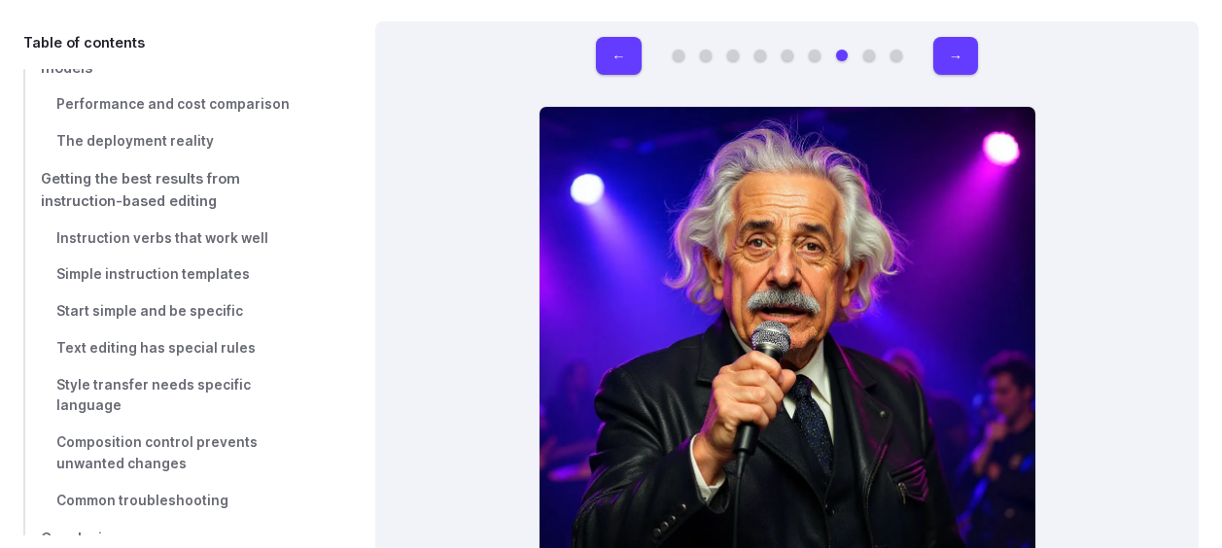
scroll to position [5735, 0]
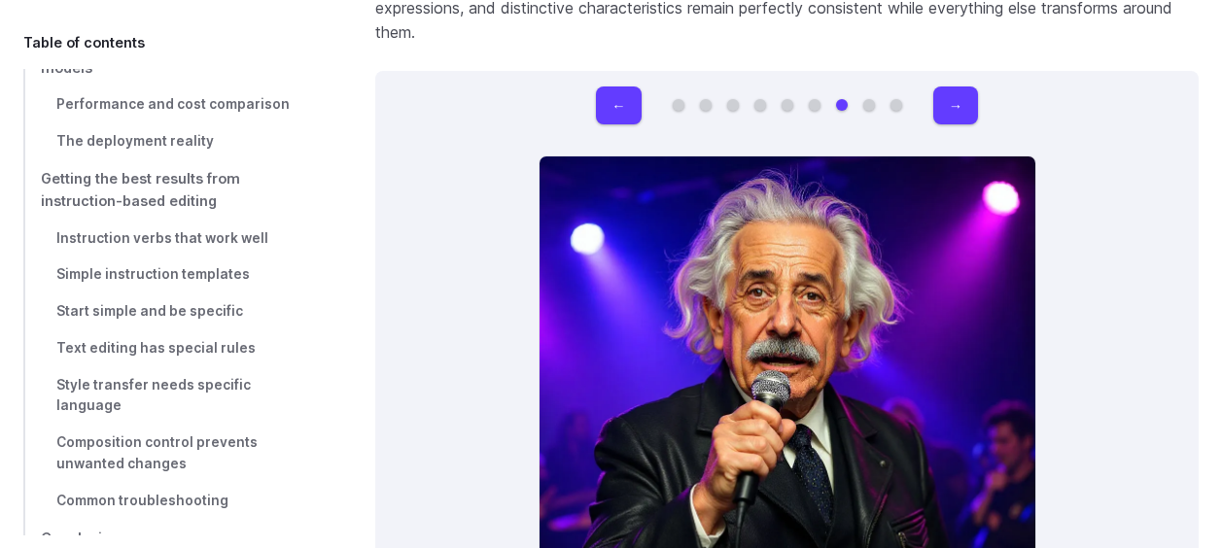
click at [874, 99] on button "Go to 8 of 9" at bounding box center [869, 105] width 12 height 12
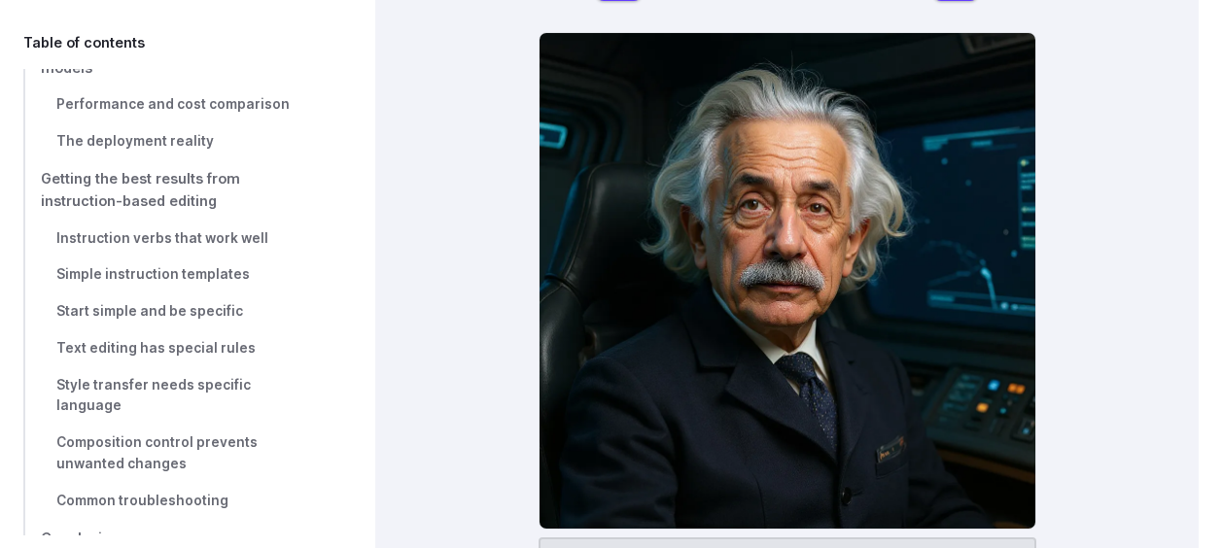
scroll to position [6027, 0]
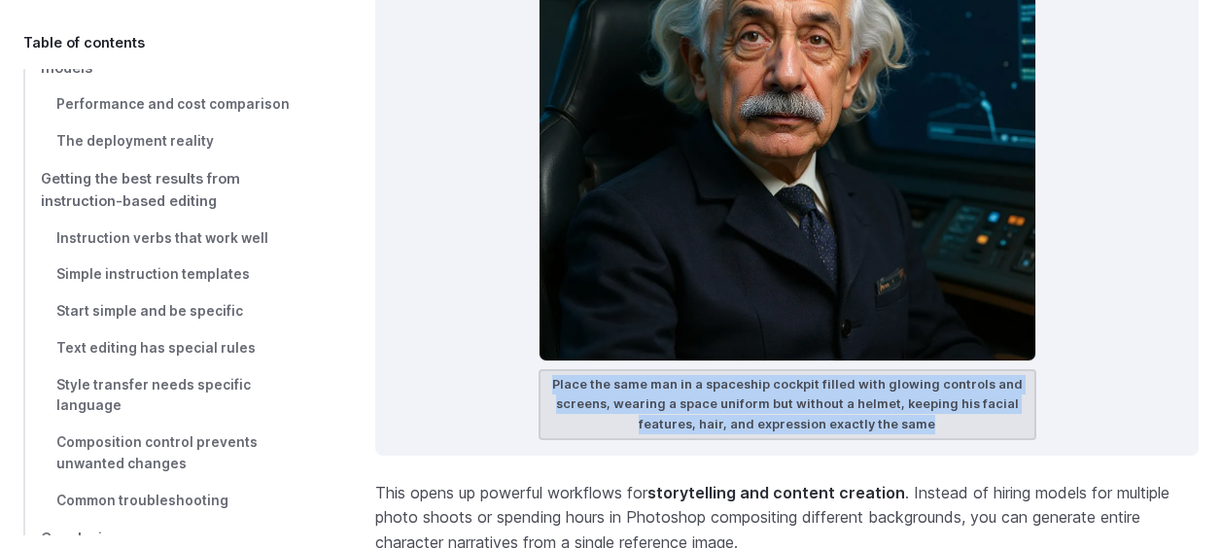
drag, startPoint x: 561, startPoint y: 349, endPoint x: 939, endPoint y: 404, distance: 382.2
click at [939, 404] on figcaption "Place the same man in a spaceship cockpit filled with glowing controls and scre…" at bounding box center [788, 404] width 498 height 71
drag, startPoint x: 939, startPoint y: 404, endPoint x: 715, endPoint y: 380, distance: 225.9
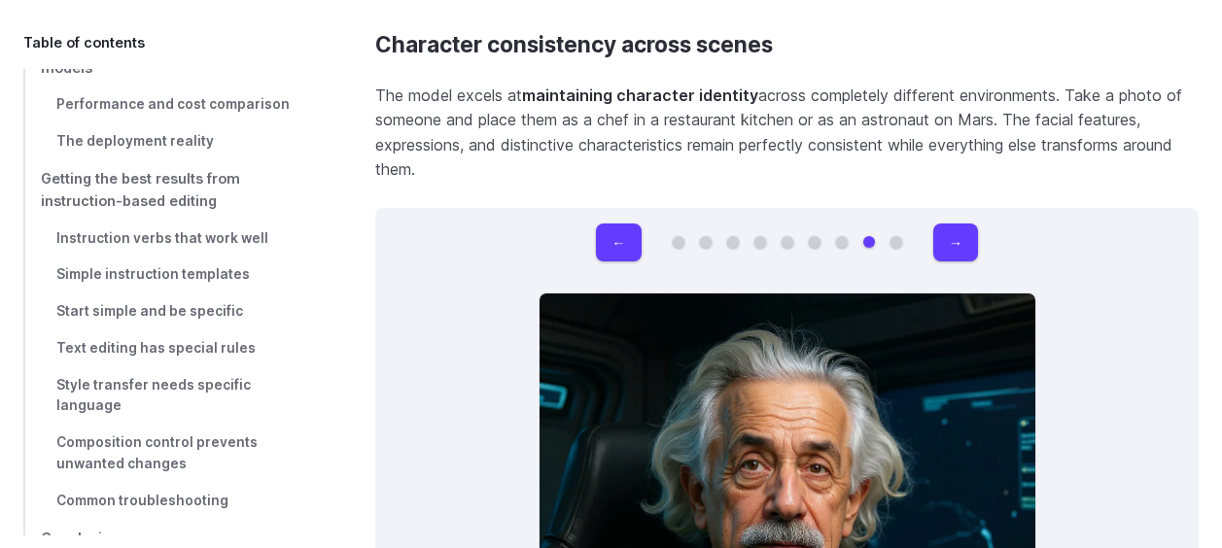
scroll to position [5540, 0]
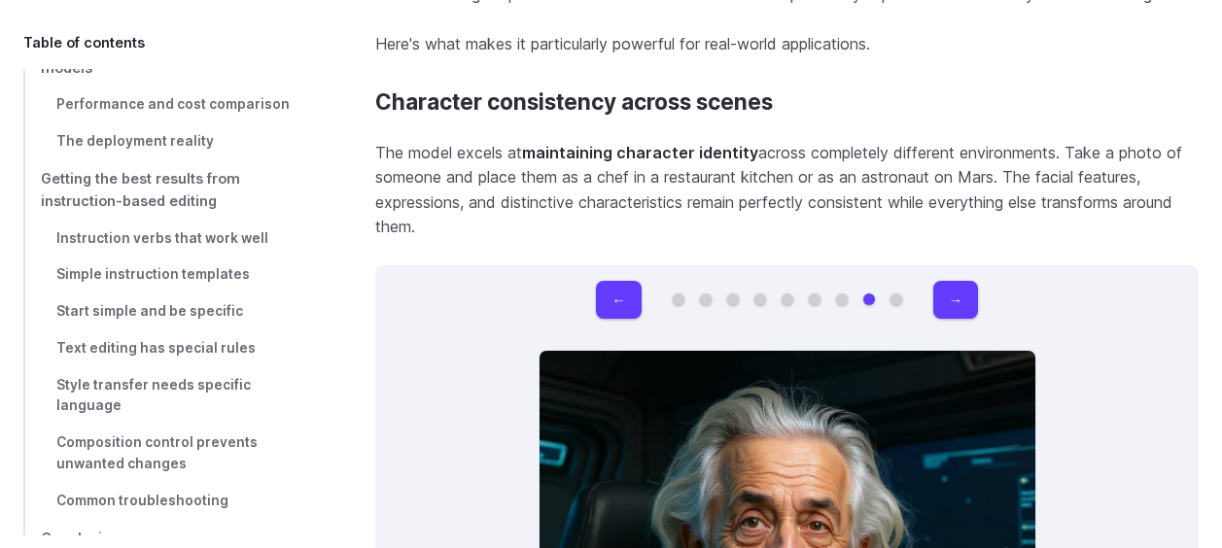
click at [897, 294] on button "Go to 9 of 9" at bounding box center [897, 300] width 12 height 12
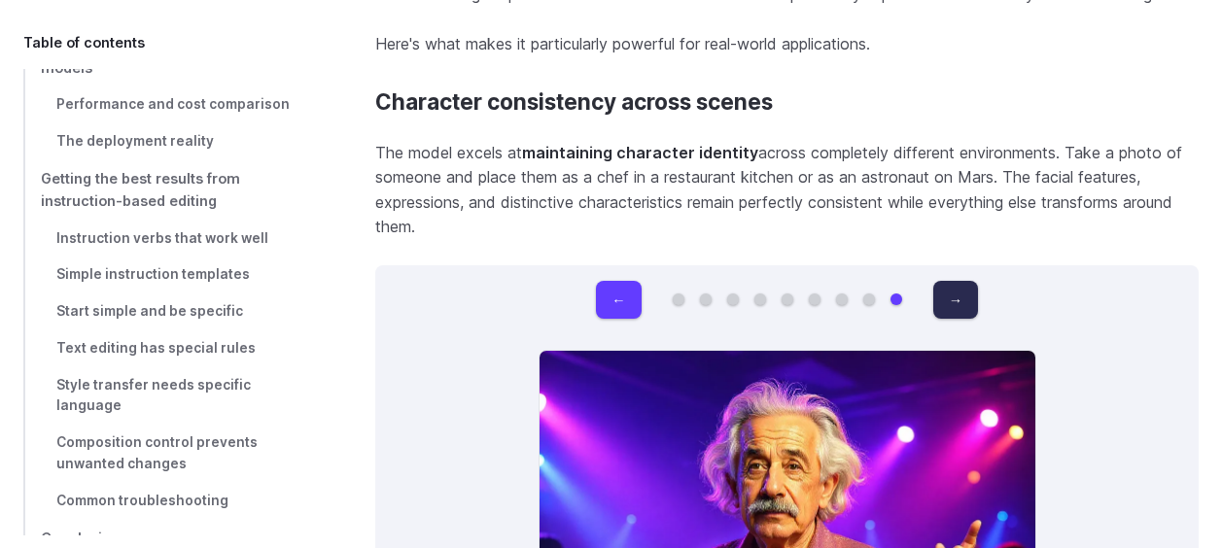
click at [953, 281] on button "→" at bounding box center [955, 300] width 45 height 38
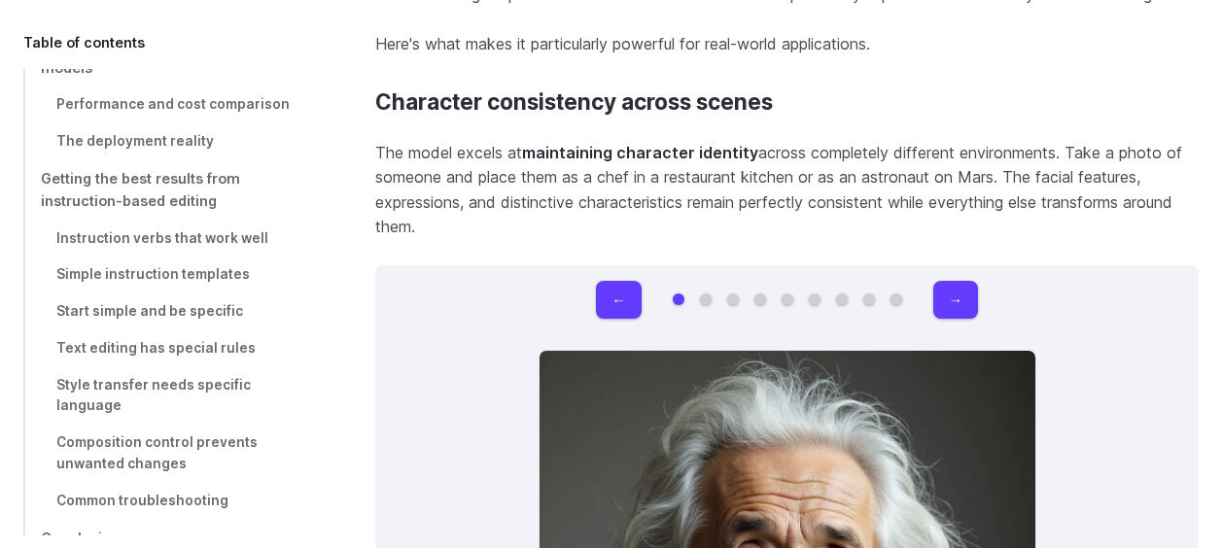
click at [897, 294] on button "Go to 9 of 9" at bounding box center [897, 300] width 12 height 12
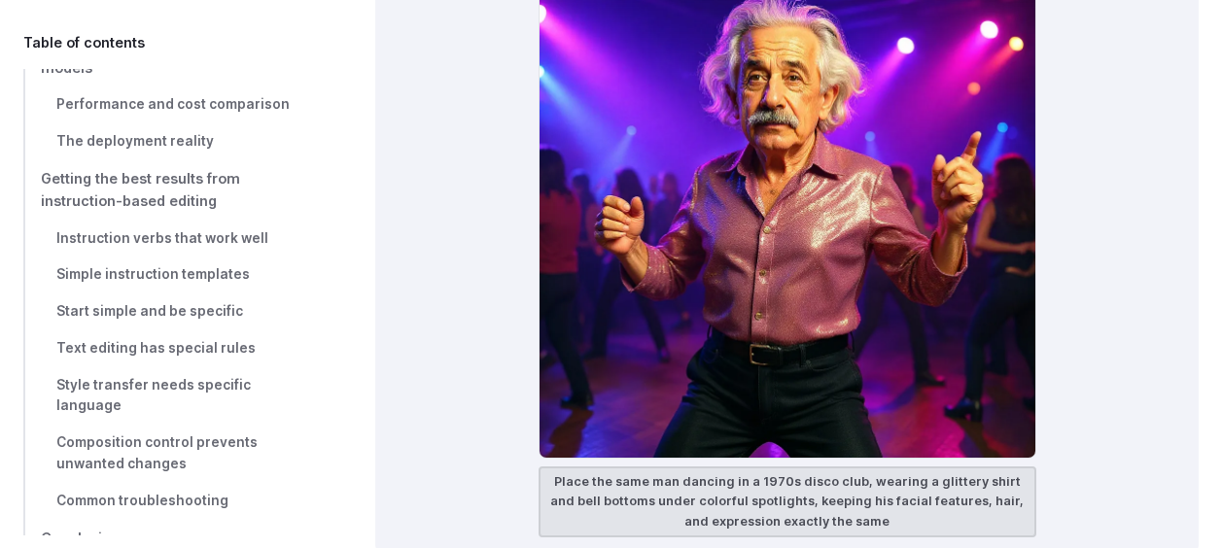
scroll to position [6027, 0]
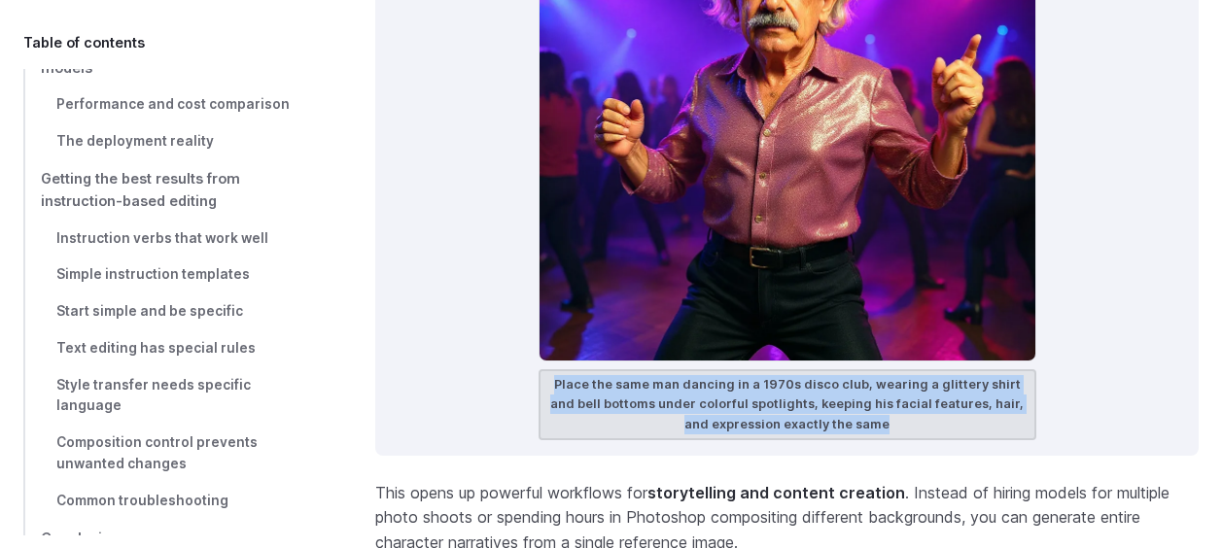
drag, startPoint x: 551, startPoint y: 353, endPoint x: 900, endPoint y: 397, distance: 351.7
click at [900, 397] on figcaption "Place the same man dancing in a 1970s disco club, wearing a glittery shirt and …" at bounding box center [788, 404] width 498 height 71
drag, startPoint x: 900, startPoint y: 397, endPoint x: 794, endPoint y: 385, distance: 106.6
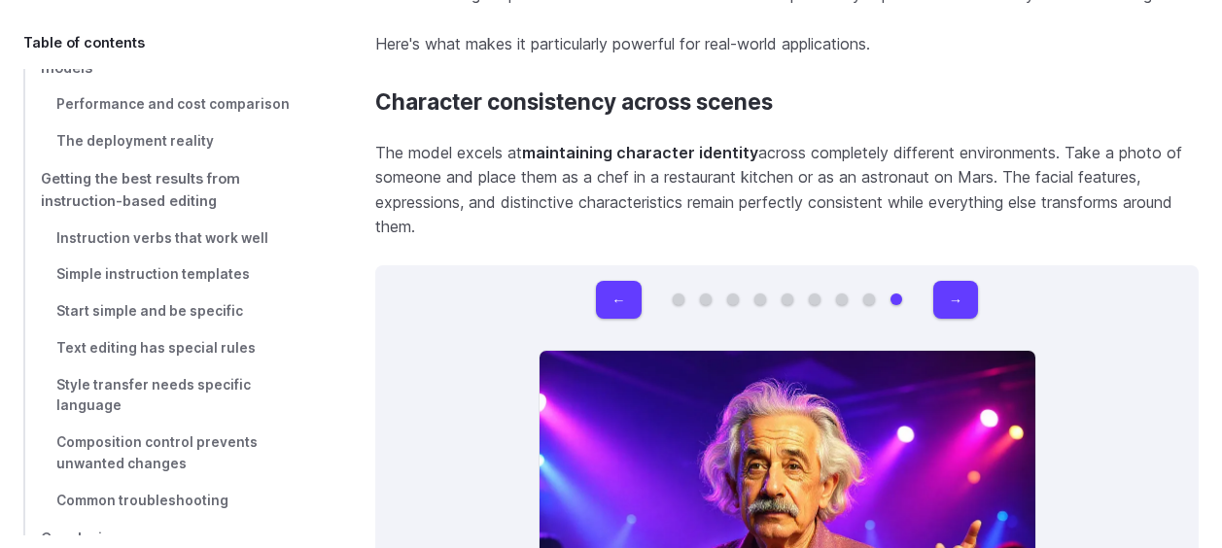
scroll to position [5735, 0]
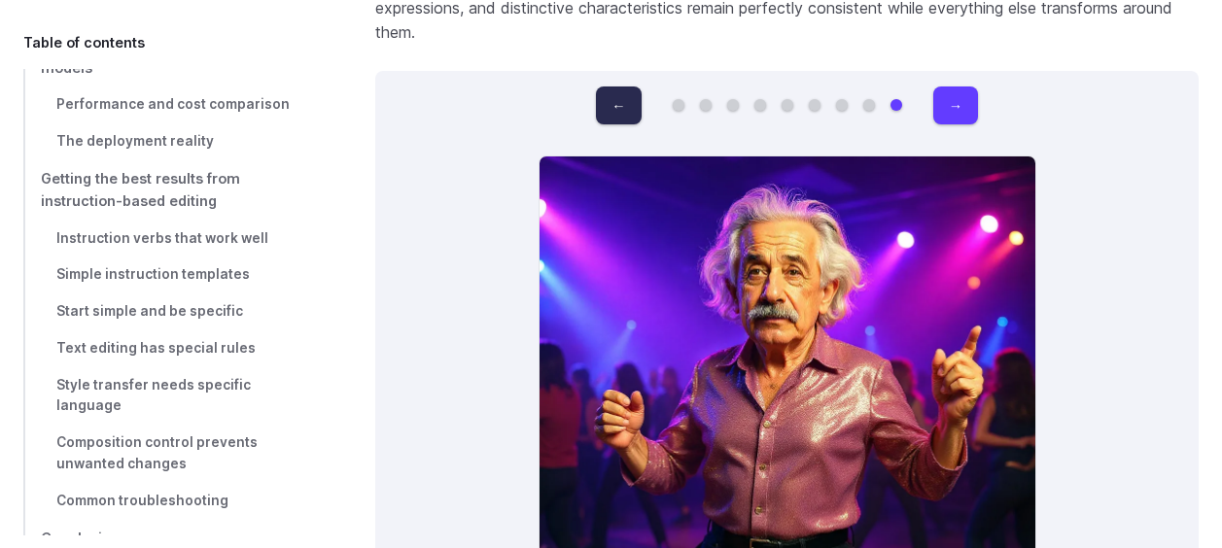
click at [611, 87] on button "←" at bounding box center [618, 106] width 45 height 38
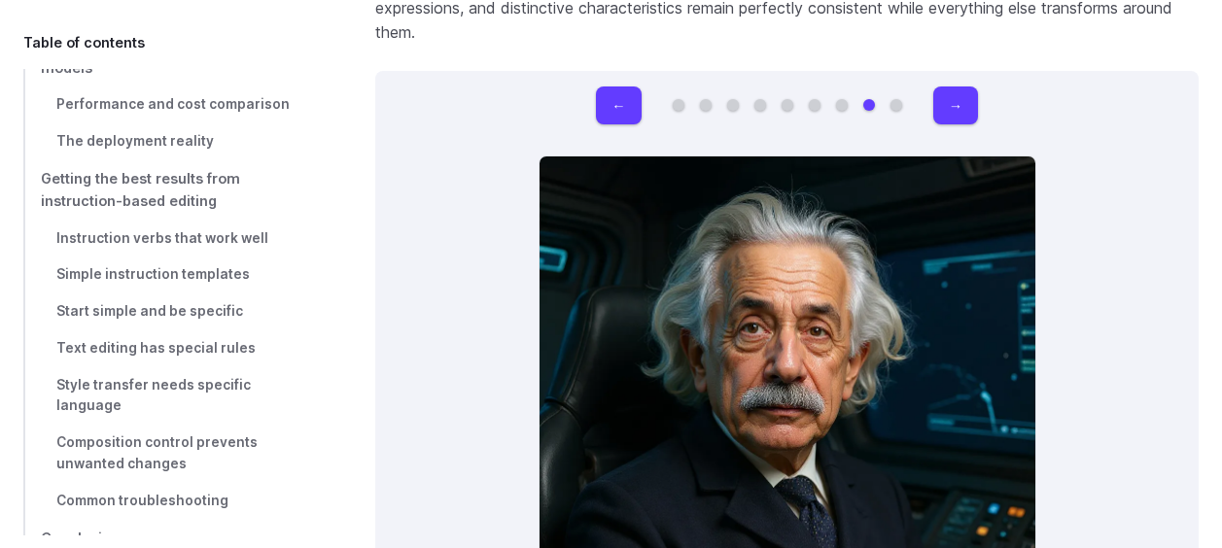
click at [843, 99] on button "Go to 7 of 9" at bounding box center [842, 105] width 12 height 12
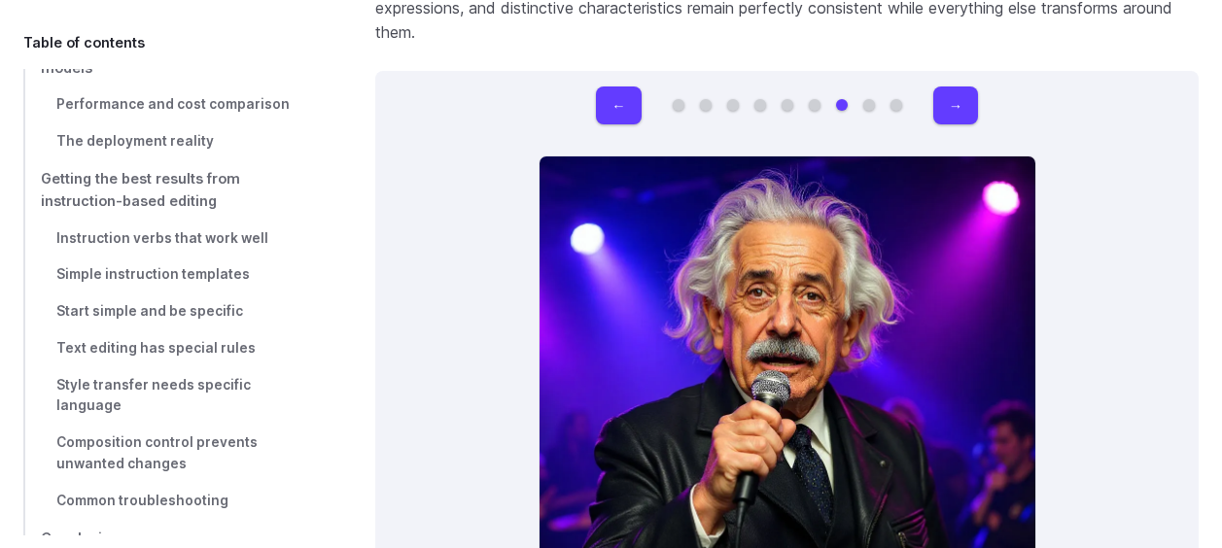
click at [900, 99] on button "Go to 9 of 9" at bounding box center [897, 105] width 12 height 12
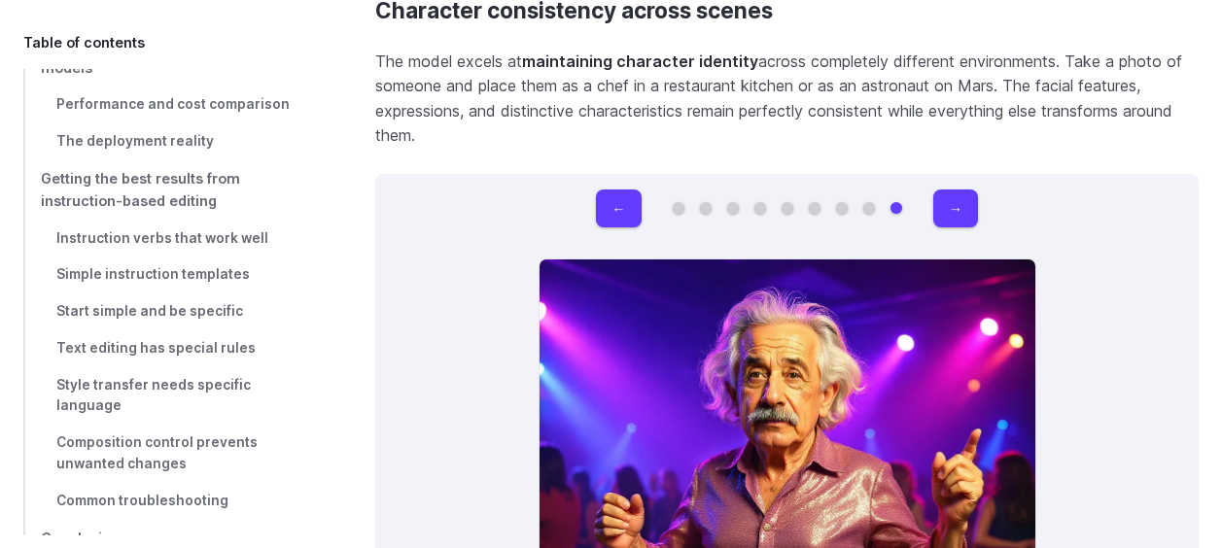
scroll to position [5638, 0]
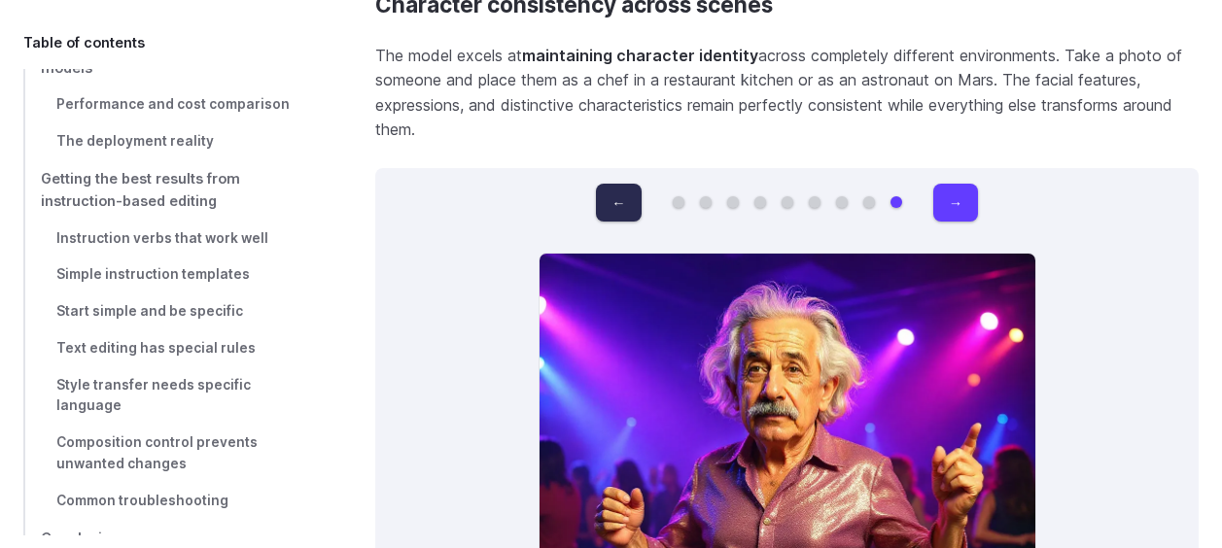
click at [619, 184] on button "←" at bounding box center [618, 203] width 45 height 38
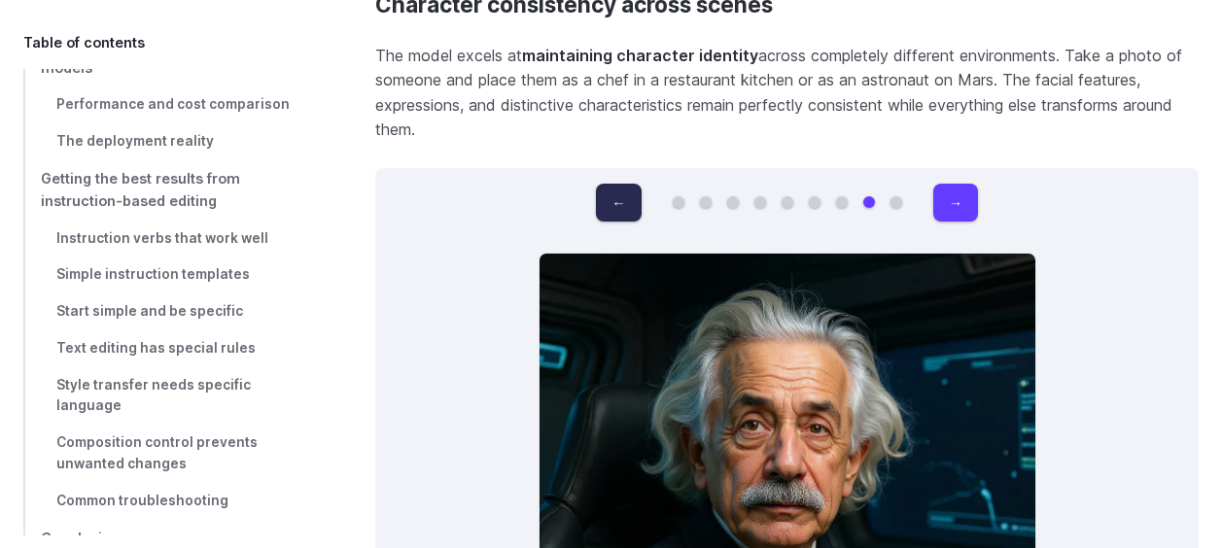
click at [619, 184] on button "←" at bounding box center [618, 203] width 45 height 38
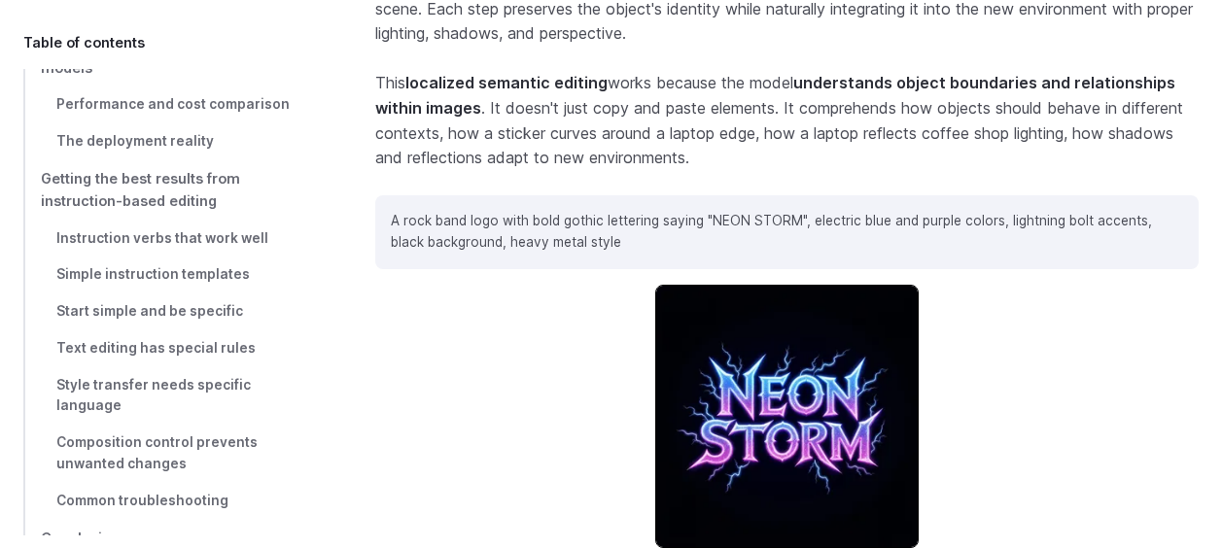
scroll to position [6804, 0]
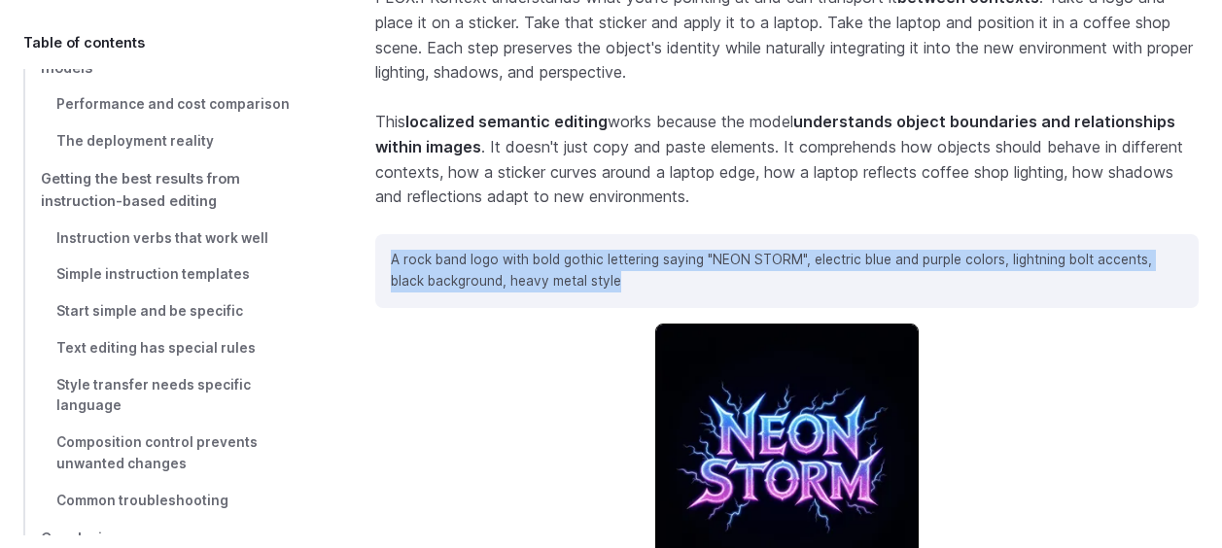
drag, startPoint x: 396, startPoint y: 229, endPoint x: 647, endPoint y: 256, distance: 253.2
click at [647, 256] on p "A rock band logo with bold gothic lettering saying "NEON STORM", electric blue …" at bounding box center [787, 271] width 792 height 43
drag, startPoint x: 647, startPoint y: 256, endPoint x: 556, endPoint y: 259, distance: 91.4
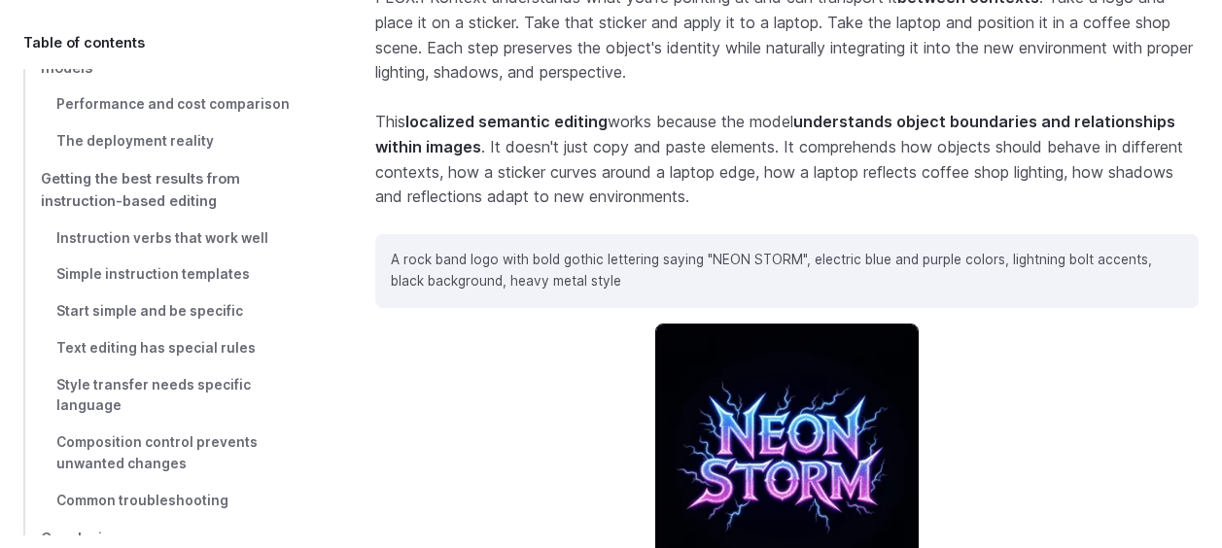
click at [430, 376] on div "Original image" at bounding box center [786, 481] width 823 height 315
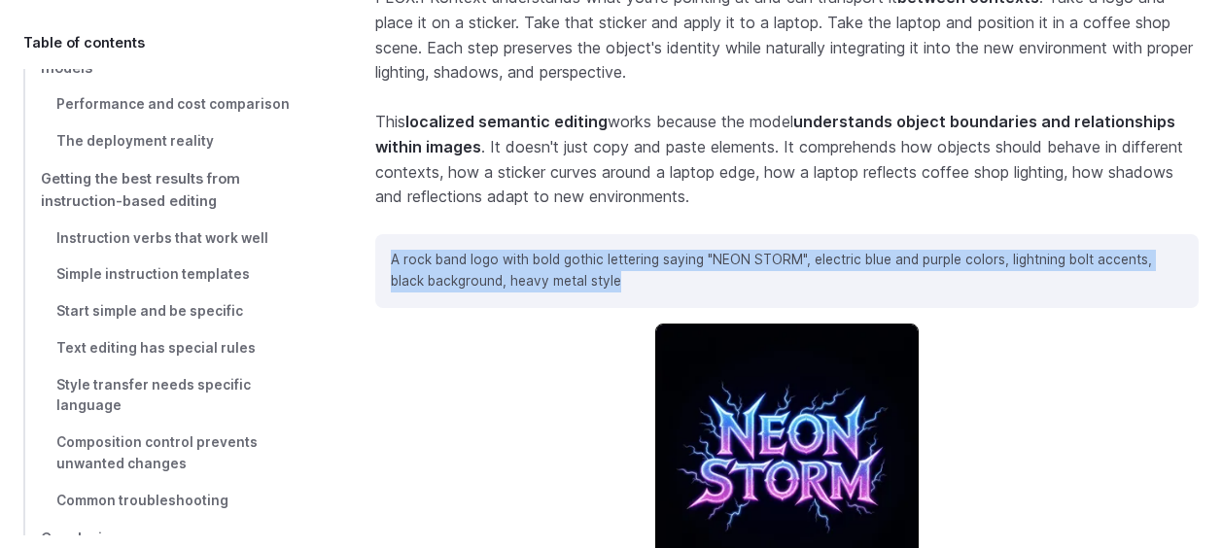
drag, startPoint x: 654, startPoint y: 247, endPoint x: 389, endPoint y: 236, distance: 265.6
click at [389, 236] on div "A rock band logo with bold gothic lettering saying "NEON STORM", electric blue …" at bounding box center [786, 271] width 823 height 74
drag, startPoint x: 389, startPoint y: 236, endPoint x: 416, endPoint y: 241, distance: 27.7
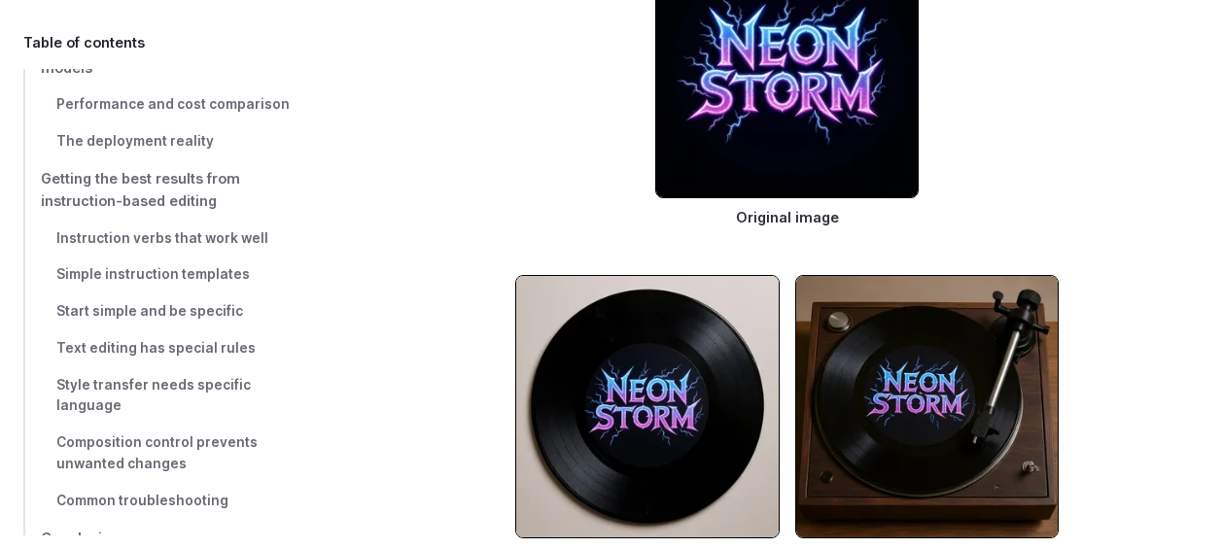
scroll to position [7388, 0]
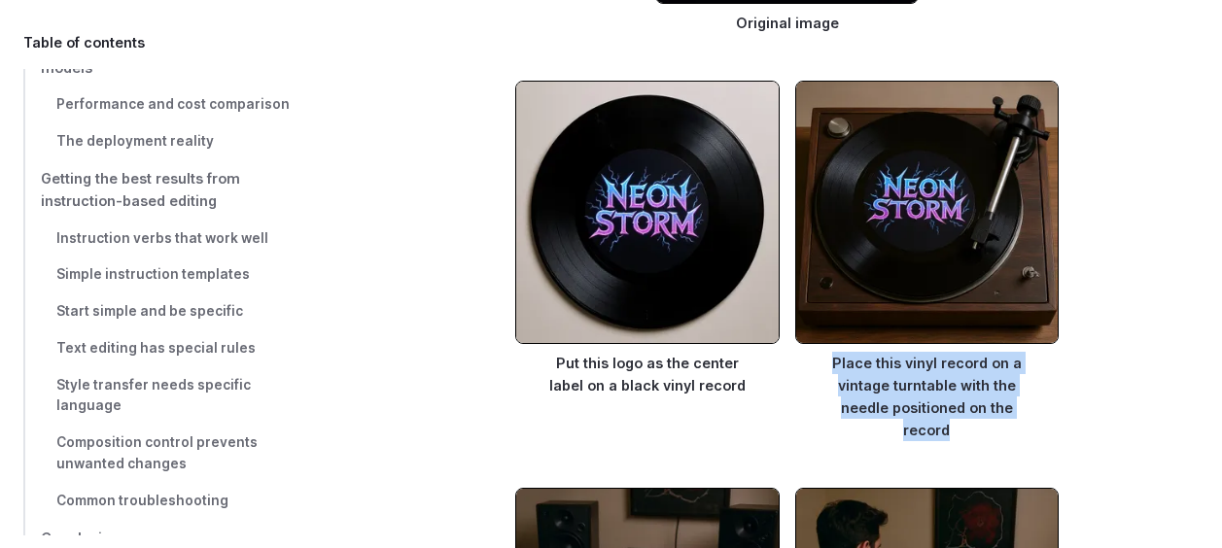
drag, startPoint x: 972, startPoint y: 398, endPoint x: 834, endPoint y: 332, distance: 152.6
click at [834, 344] on figcaption "Place this vinyl record on a vintage turntable with the needle positioned on th…" at bounding box center [927, 392] width 264 height 97
drag, startPoint x: 834, startPoint y: 332, endPoint x: 910, endPoint y: 357, distance: 79.6
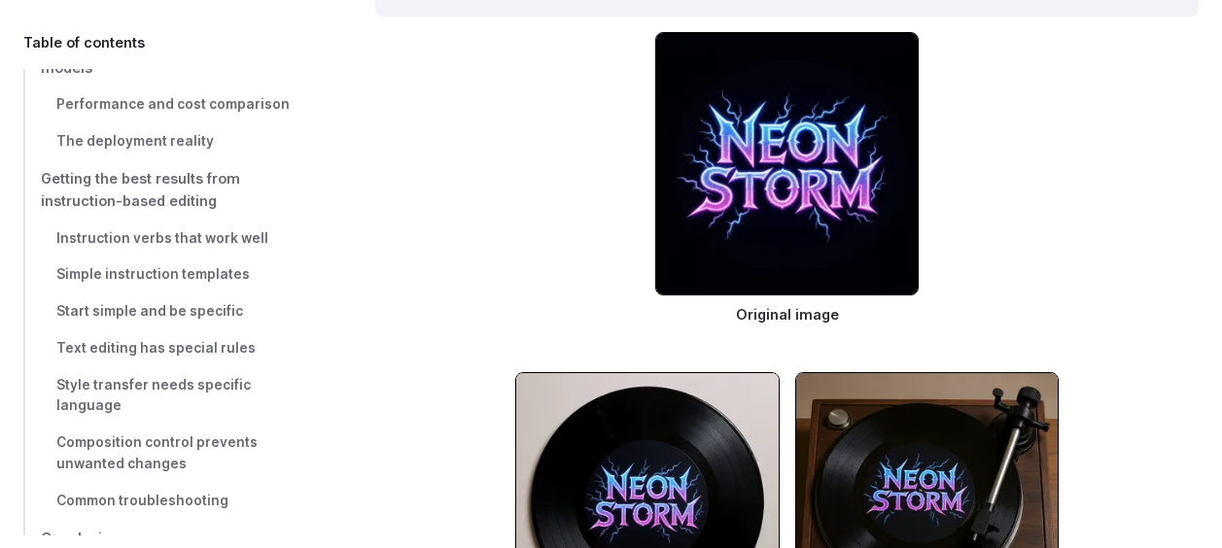
scroll to position [7290, 0]
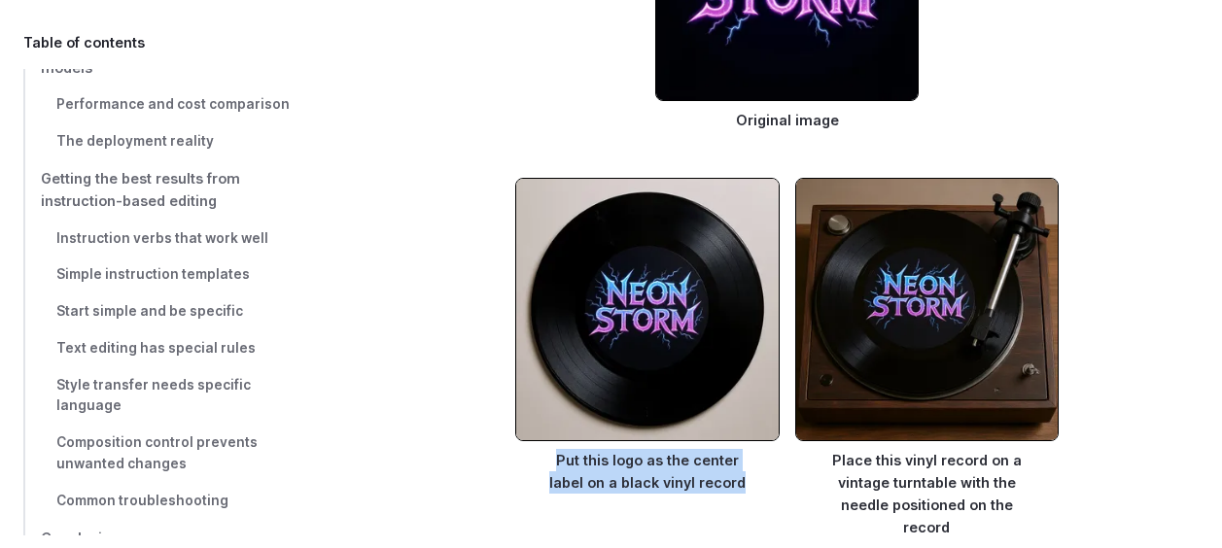
drag, startPoint x: 548, startPoint y: 425, endPoint x: 743, endPoint y: 451, distance: 196.2
click at [743, 451] on figcaption "Put this logo as the center label on a black vinyl record" at bounding box center [647, 467] width 264 height 52
drag, startPoint x: 743, startPoint y: 451, endPoint x: 722, endPoint y: 451, distance: 20.4
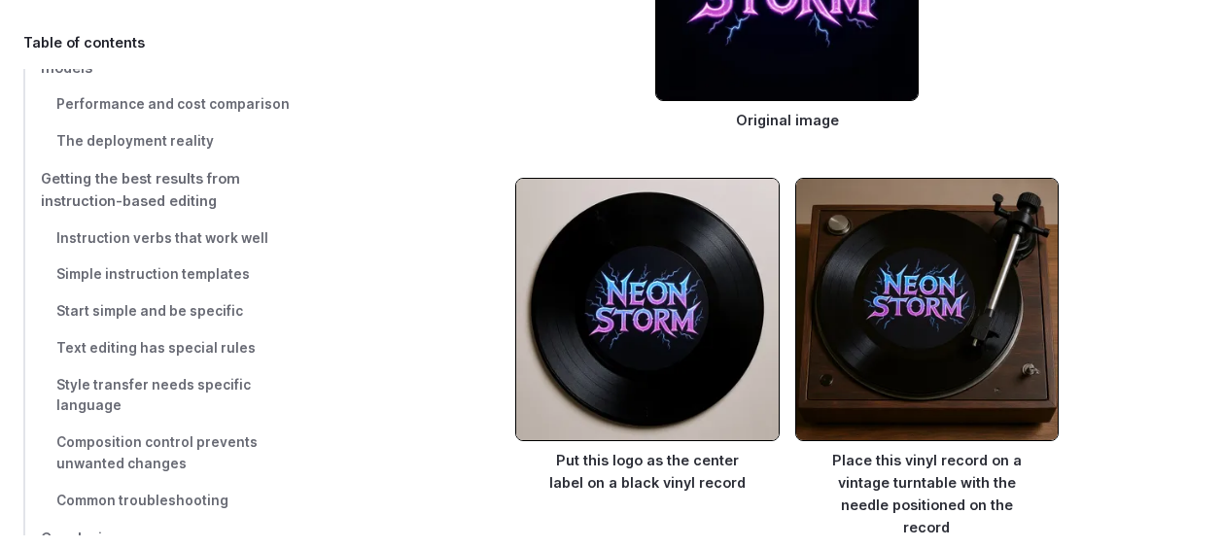
click at [835, 441] on figcaption "Place this vinyl record on a vintage turntable with the needle positioned on th…" at bounding box center [927, 489] width 264 height 97
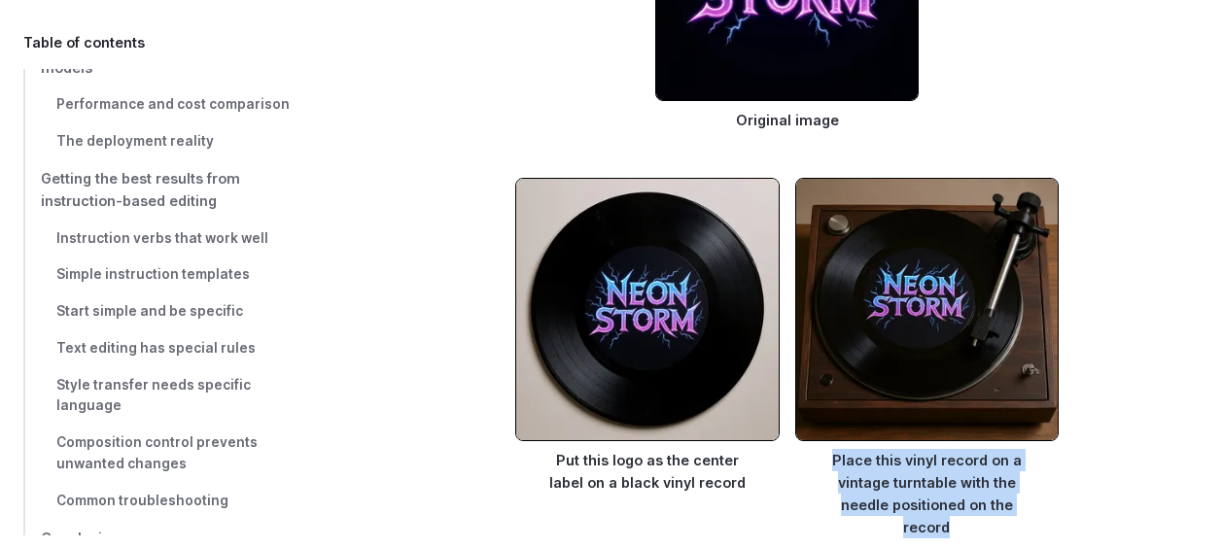
drag, startPoint x: 840, startPoint y: 430, endPoint x: 970, endPoint y: 487, distance: 142.3
click at [970, 487] on figcaption "Place this vinyl record on a vintage turntable with the needle positioned on th…" at bounding box center [927, 489] width 264 height 97
drag, startPoint x: 970, startPoint y: 487, endPoint x: 939, endPoint y: 455, distance: 44.7
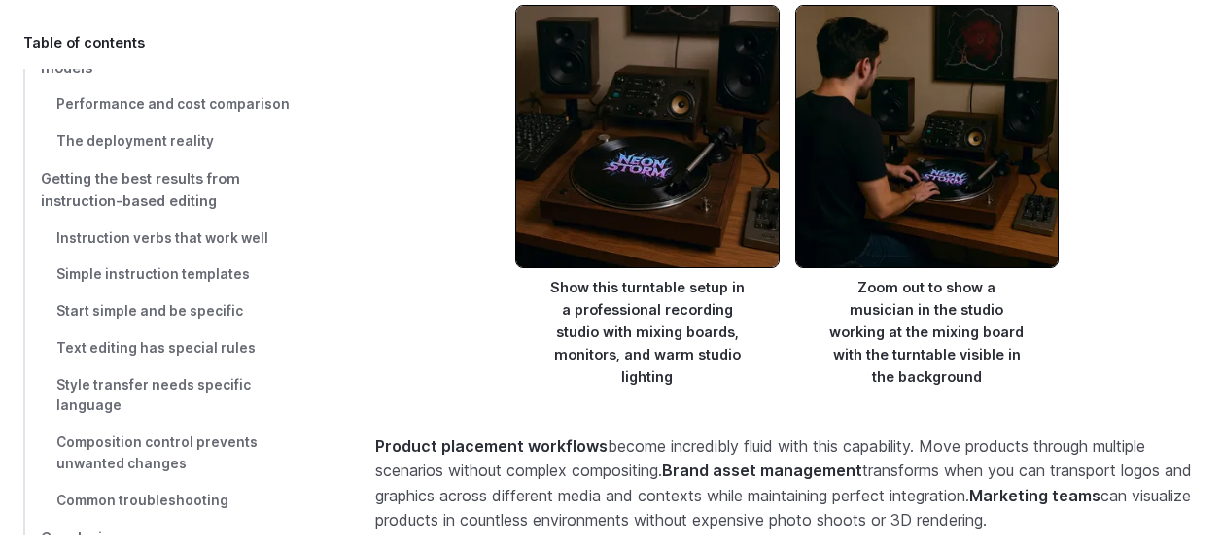
scroll to position [7874, 0]
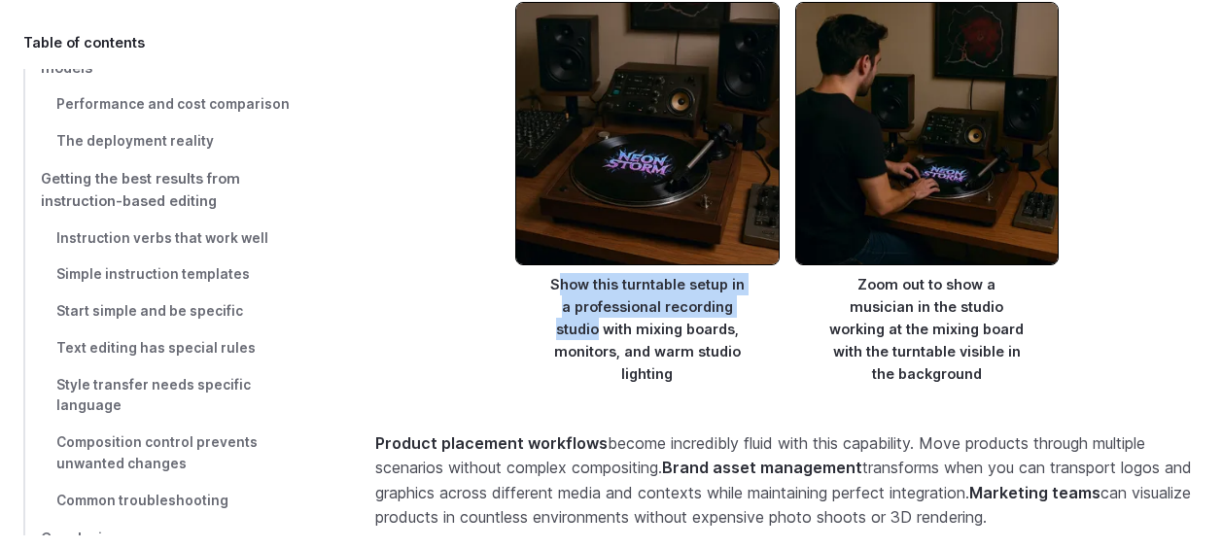
drag, startPoint x: 560, startPoint y: 251, endPoint x: 601, endPoint y: 297, distance: 61.3
click at [601, 297] on figcaption "Show this turntable setup in a professional recording studio with mixing boards…" at bounding box center [647, 325] width 264 height 120
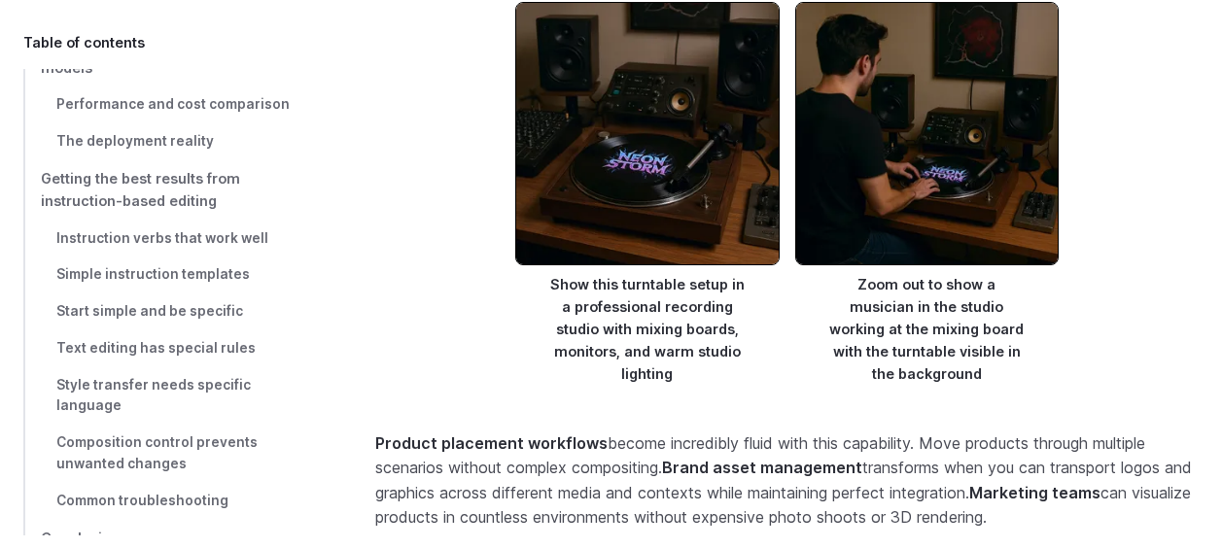
drag, startPoint x: 601, startPoint y: 297, endPoint x: 558, endPoint y: 249, distance: 64.0
click at [558, 265] on figcaption "Show this turntable setup in a professional recording studio with mixing boards…" at bounding box center [647, 325] width 264 height 120
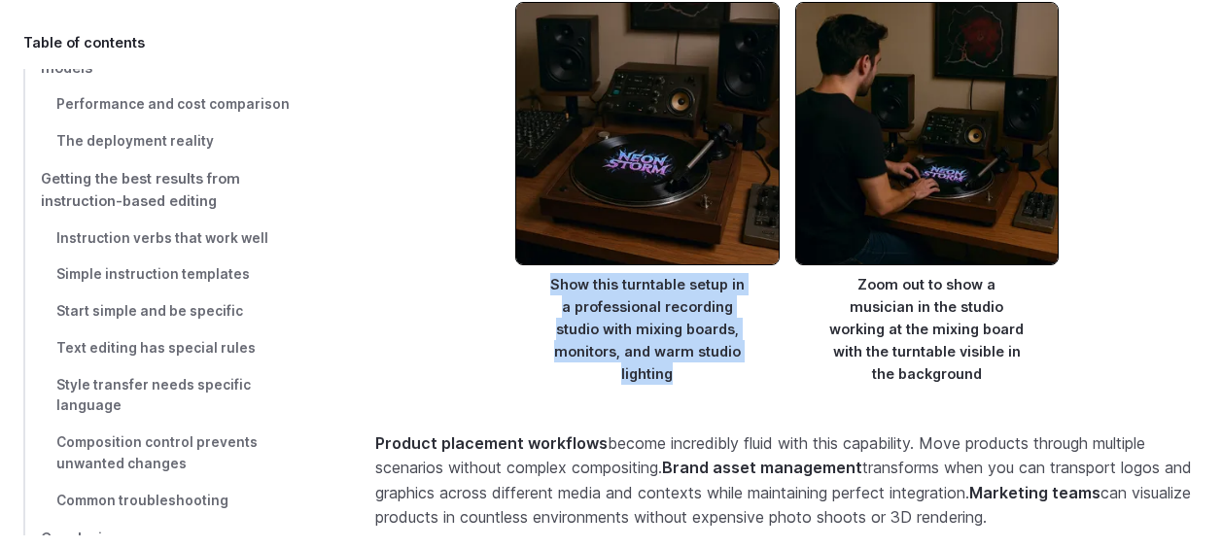
drag, startPoint x: 558, startPoint y: 246, endPoint x: 683, endPoint y: 332, distance: 152.4
click at [683, 332] on figcaption "Show this turntable setup in a professional recording studio with mixing boards…" at bounding box center [647, 325] width 264 height 120
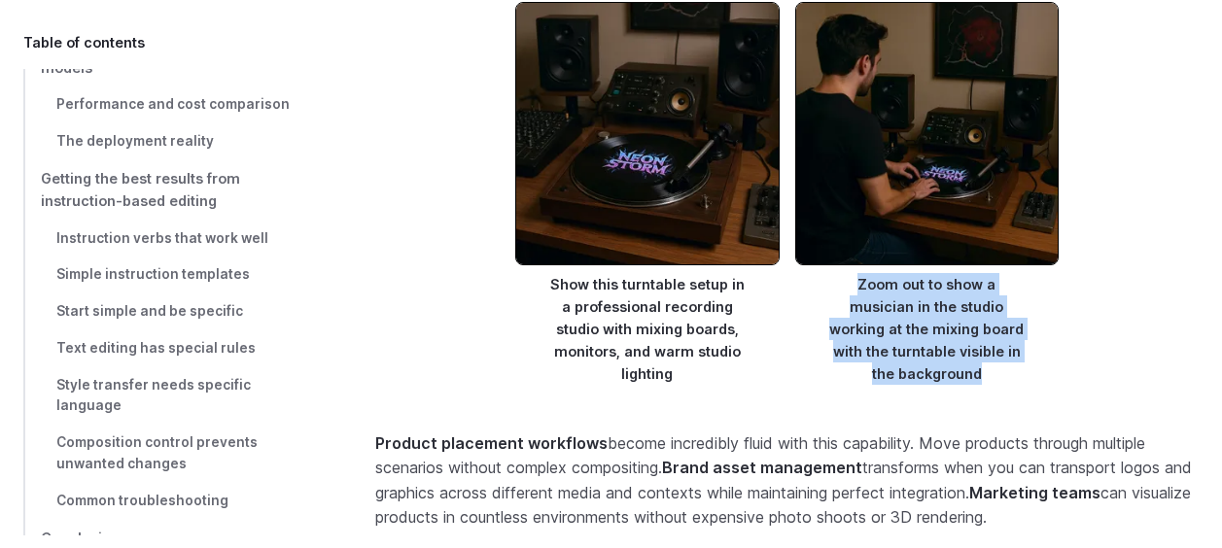
drag, startPoint x: 826, startPoint y: 249, endPoint x: 975, endPoint y: 355, distance: 182.6
click at [975, 355] on figure "Zoom out to show a musician in the studio working at the mixing board with the …" at bounding box center [927, 204] width 264 height 404
drag, startPoint x: 975, startPoint y: 355, endPoint x: 926, endPoint y: 318, distance: 61.1
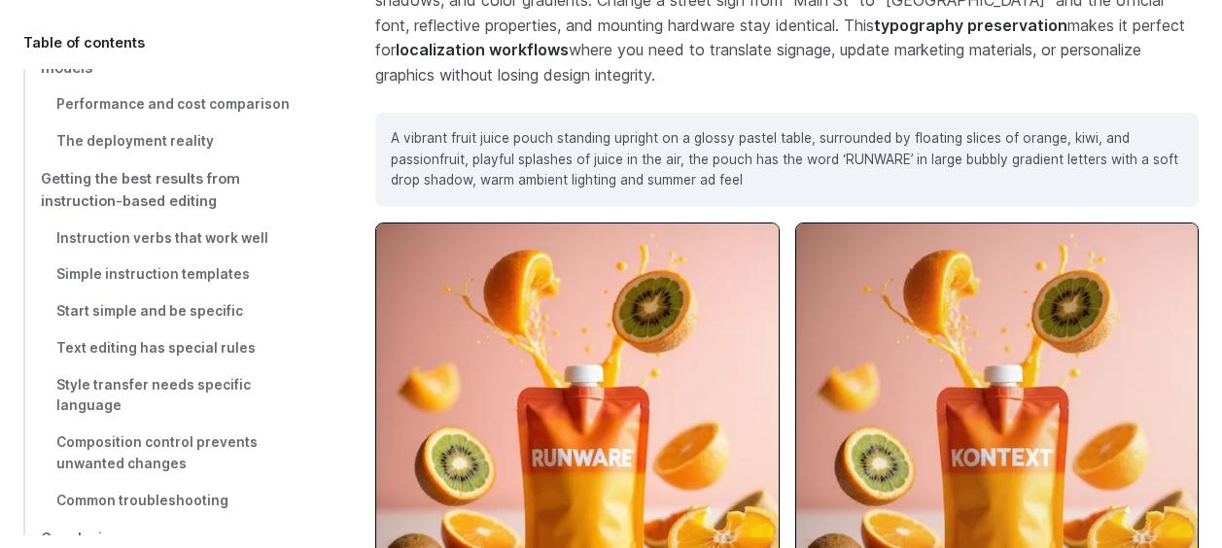
scroll to position [8711, 0]
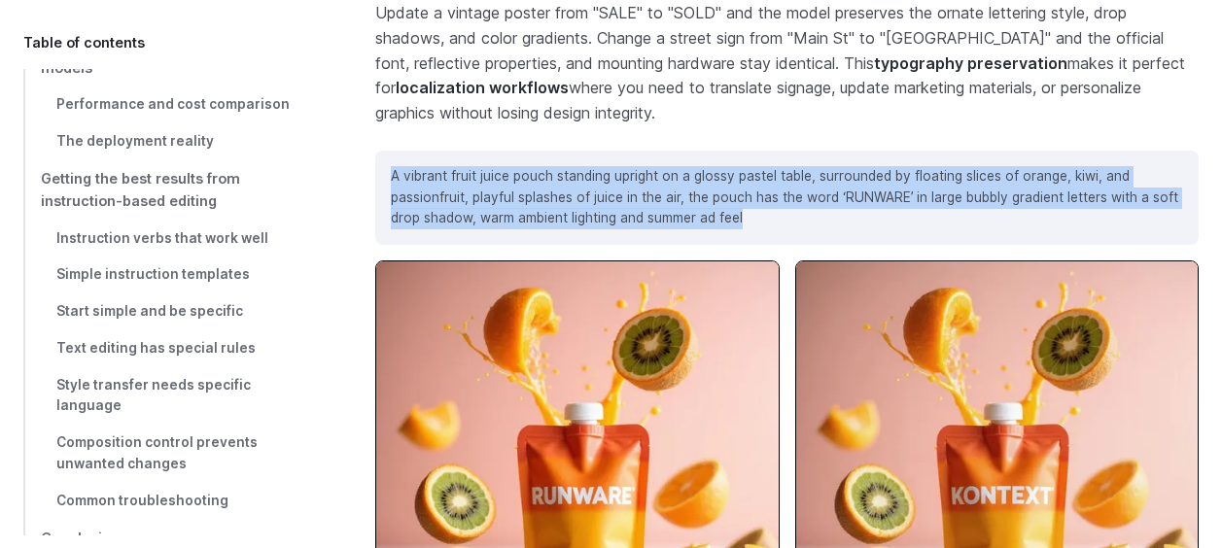
drag, startPoint x: 394, startPoint y: 108, endPoint x: 776, endPoint y: 208, distance: 395.0
click at [776, 208] on div "A vibrant fruit juice pouch standing upright on a glossy pastel table, surround…" at bounding box center [786, 198] width 823 height 94
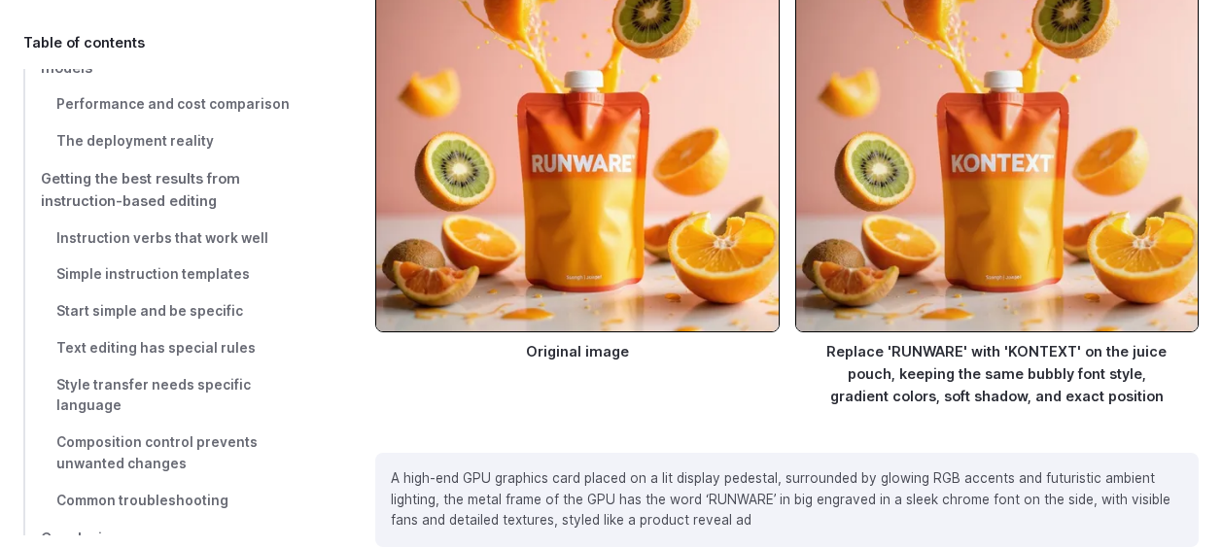
scroll to position [9100, 0]
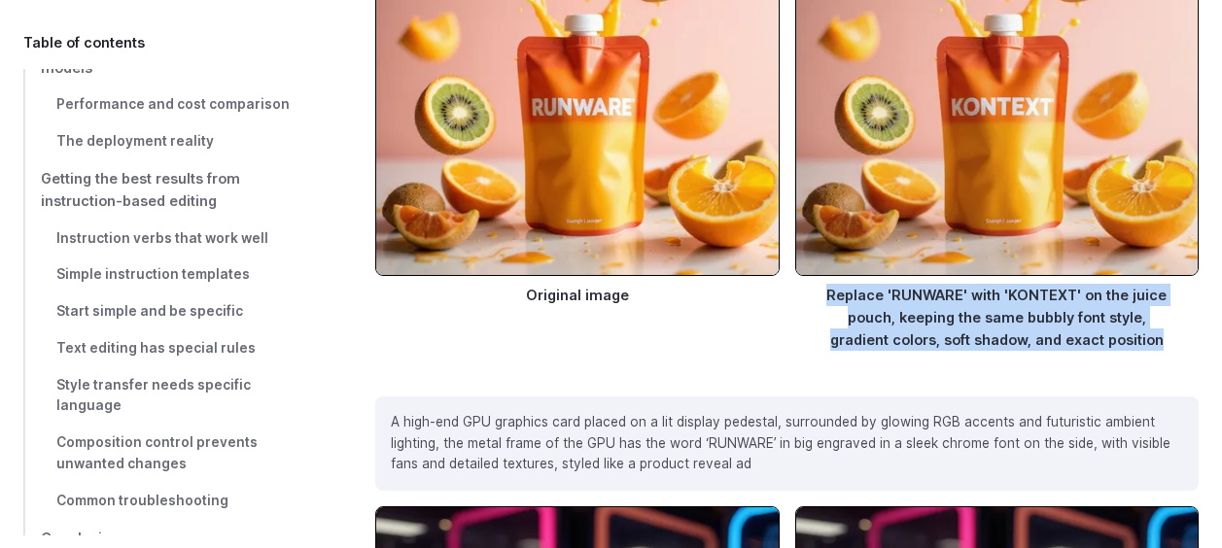
drag, startPoint x: 837, startPoint y: 261, endPoint x: 1168, endPoint y: 316, distance: 335.2
click at [1168, 316] on figure "Replace 'RUNWARE' with 'KONTEXT' on the juice pouch, keeping the same bubbly fo…" at bounding box center [996, 122] width 403 height 500
drag, startPoint x: 1168, startPoint y: 316, endPoint x: 1145, endPoint y: 318, distance: 22.4
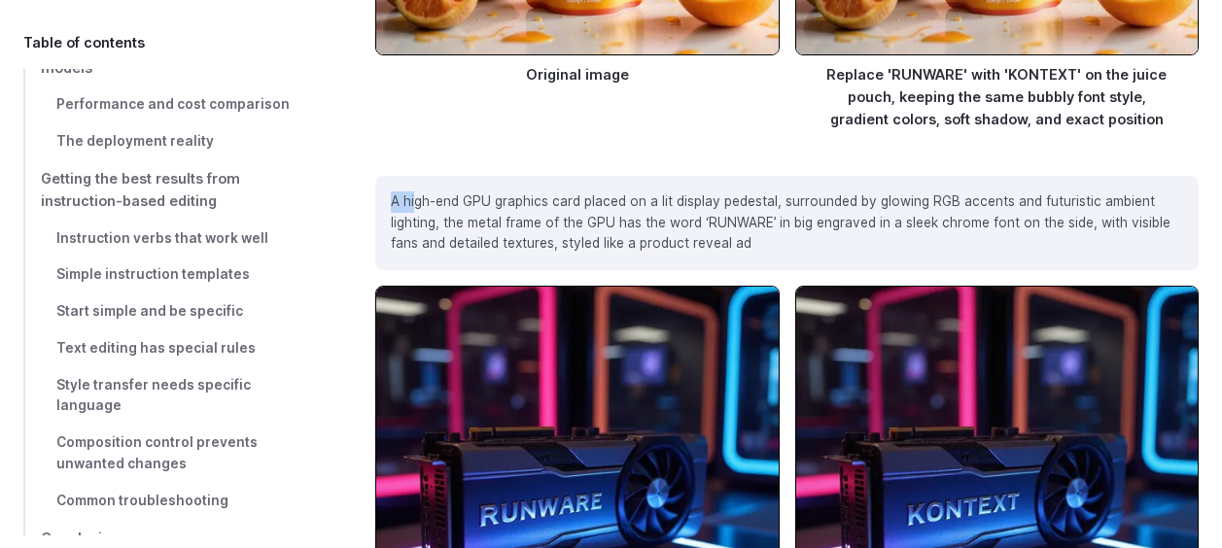
scroll to position [9284, 0]
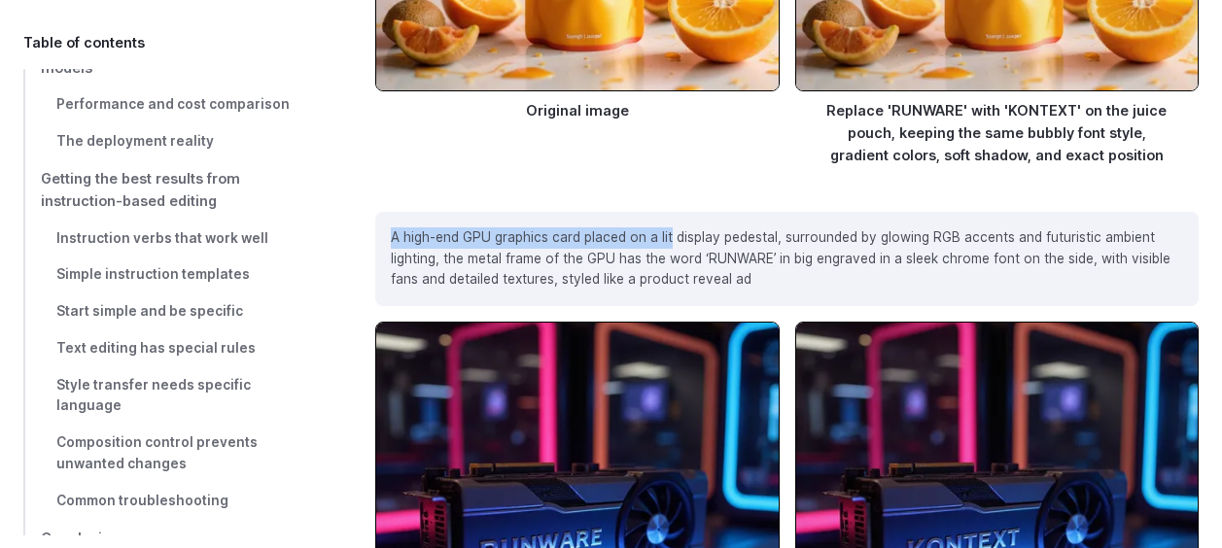
drag, startPoint x: 394, startPoint y: 91, endPoint x: 676, endPoint y: 153, distance: 288.5
click at [676, 153] on section "Superior text editing Most AI models struggle with text because they treat it l…" at bounding box center [786, 451] width 823 height 2347
click at [453, 227] on p "A high-end GPU graphics card placed on a lit display pedestal, surrounded by gl…" at bounding box center [787, 258] width 792 height 63
click at [387, 212] on div "A high-end GPU graphics card placed on a lit display pedestal, surrounded by gl…" at bounding box center [786, 259] width 823 height 94
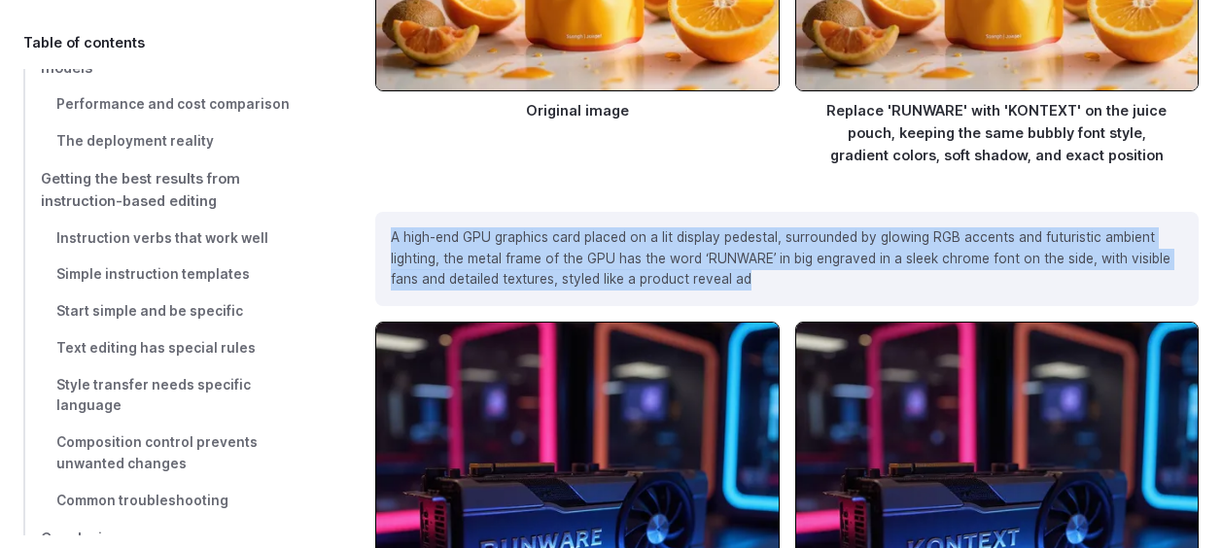
drag, startPoint x: 393, startPoint y: 206, endPoint x: 790, endPoint y: 246, distance: 399.6
click at [790, 246] on div "A high-end GPU graphics card placed on a lit display pedestal, surrounded by gl…" at bounding box center [786, 259] width 823 height 94
drag, startPoint x: 790, startPoint y: 246, endPoint x: 665, endPoint y: 219, distance: 128.3
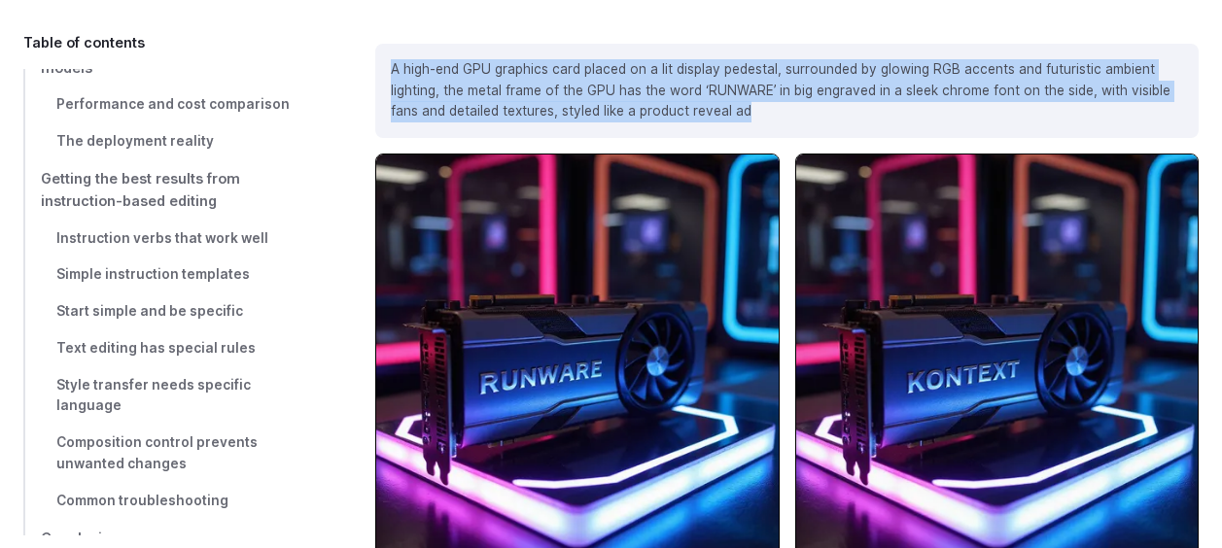
scroll to position [9673, 0]
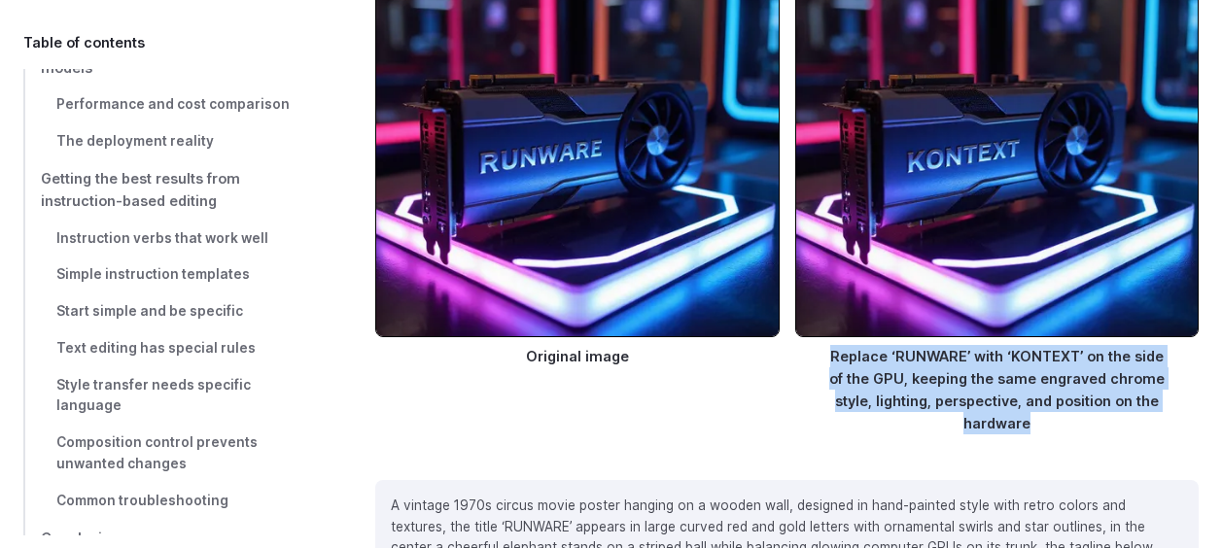
drag, startPoint x: 829, startPoint y: 314, endPoint x: 1108, endPoint y: 397, distance: 291.0
click at [1108, 397] on figcaption "Replace ‘RUNWARE’ with ‘KONTEXT’ on the side of the GPU, keeping the same engra…" at bounding box center [996, 385] width 403 height 97
drag, startPoint x: 1108, startPoint y: 397, endPoint x: 980, endPoint y: 346, distance: 137.9
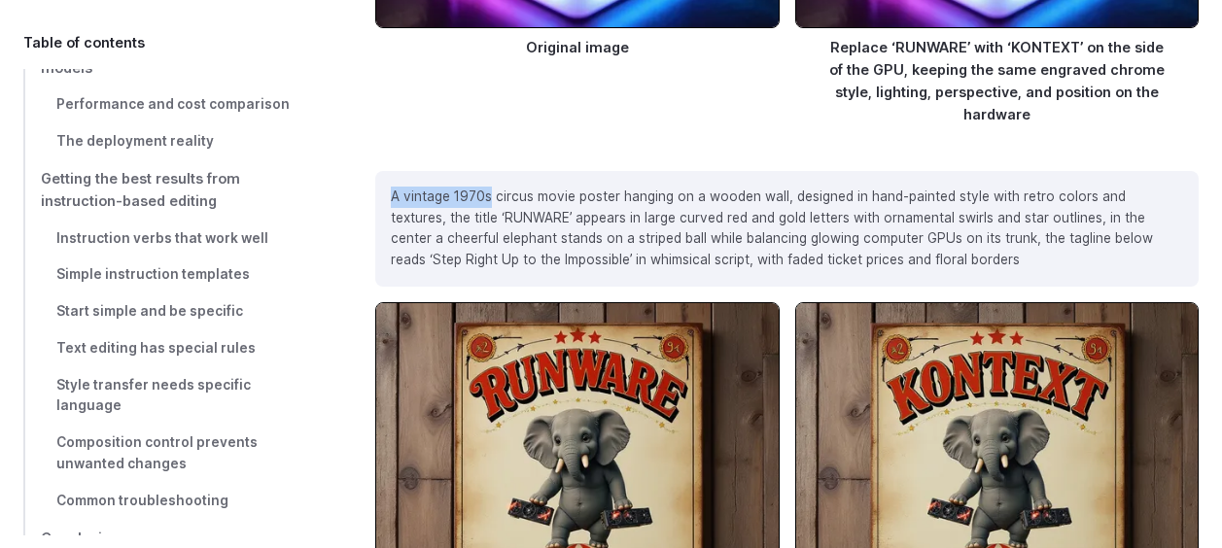
scroll to position [9977, 0]
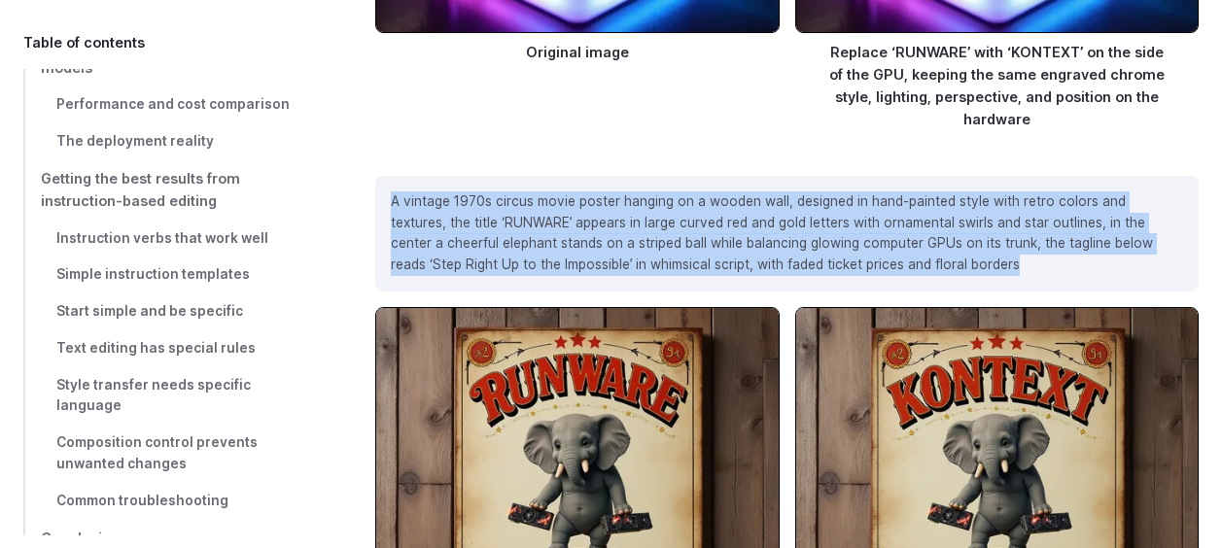
drag, startPoint x: 396, startPoint y: 83, endPoint x: 986, endPoint y: 227, distance: 607.6
click at [986, 227] on div "A vintage 1970s circus movie poster hanging on a wooden wall, designed in hand-…" at bounding box center [786, 234] width 823 height 116
drag, startPoint x: 986, startPoint y: 227, endPoint x: 837, endPoint y: 204, distance: 150.6
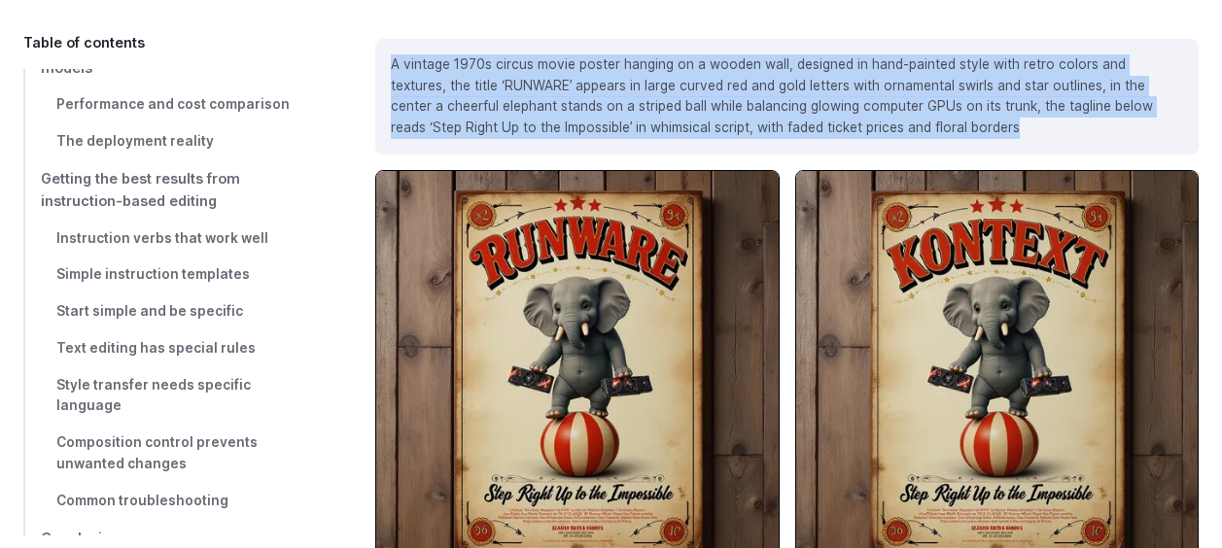
scroll to position [10366, 0]
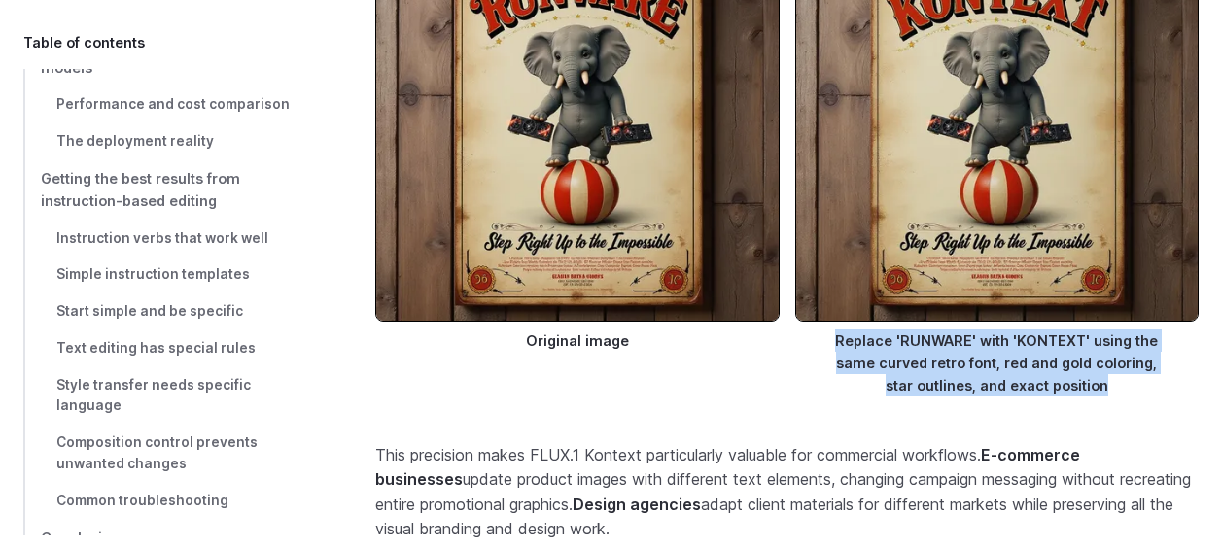
drag, startPoint x: 837, startPoint y: 303, endPoint x: 1105, endPoint y: 376, distance: 278.1
click at [1105, 376] on figure "Replace 'RUNWARE' with 'KONTEXT' using the same curved retro font, red and gold…" at bounding box center [996, 168] width 403 height 500
drag, startPoint x: 1105, startPoint y: 376, endPoint x: 961, endPoint y: 334, distance: 149.8
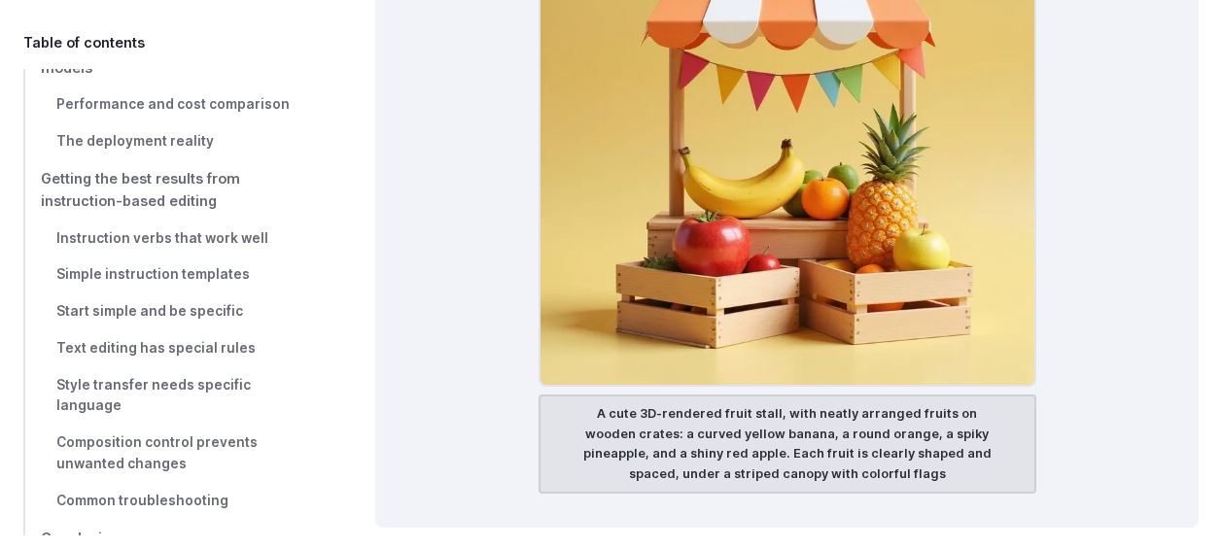
scroll to position [11144, 0]
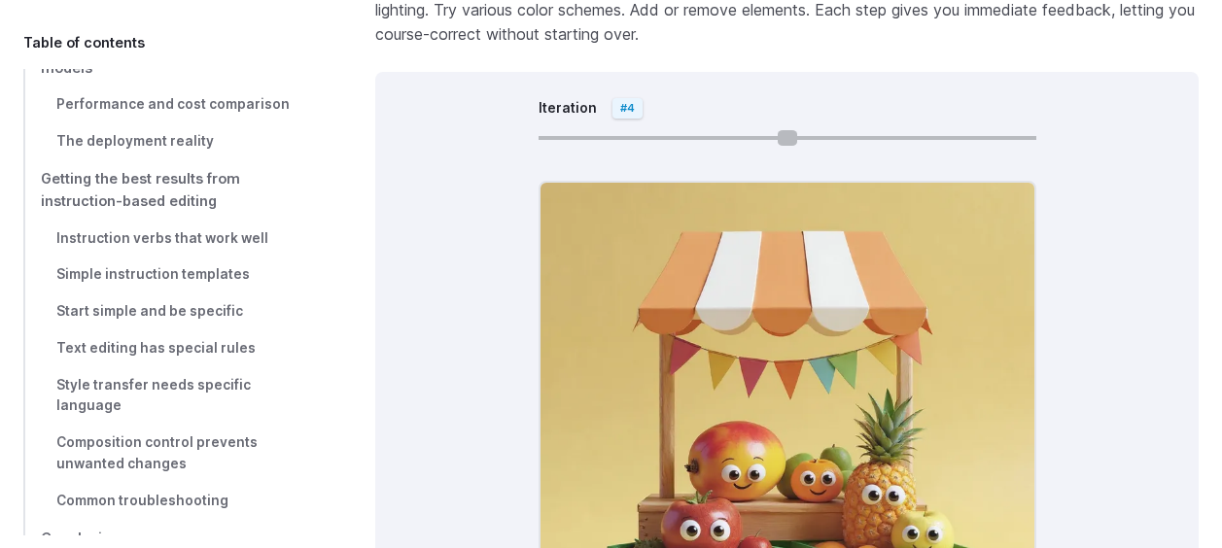
click at [982, 136] on input "Iteration" at bounding box center [788, 138] width 498 height 4
click at [969, 136] on input "Iteration" at bounding box center [788, 138] width 498 height 4
drag, startPoint x: 741, startPoint y: 106, endPoint x: 707, endPoint y: 118, distance: 36.0
click at [739, 136] on input "Iteration" at bounding box center [788, 138] width 498 height 4
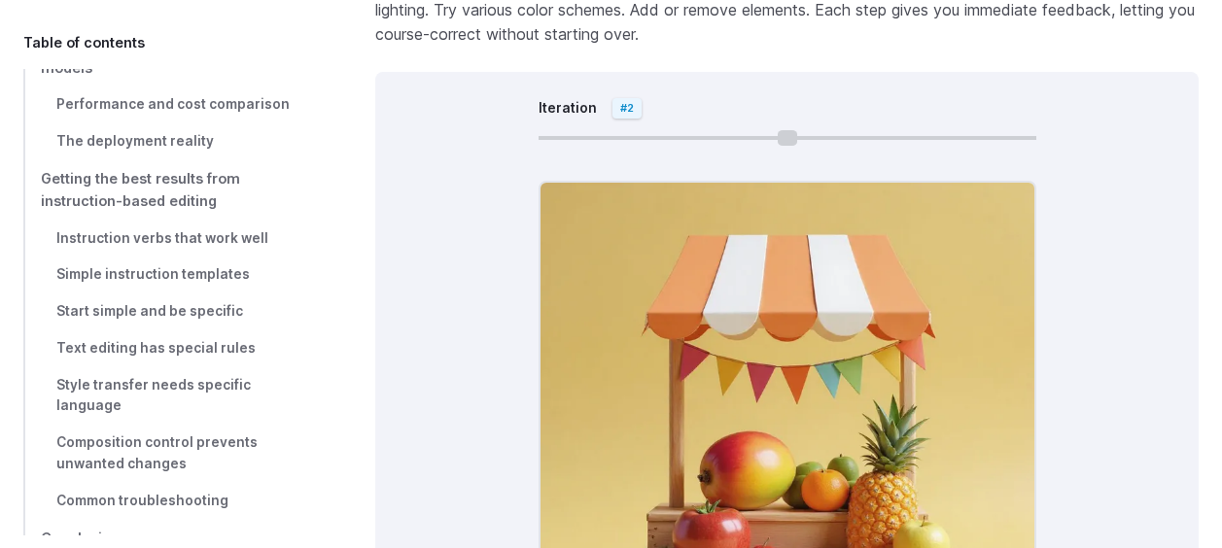
click at [693, 111] on div "Iteration #2 A cute 3D-rendered fruit stall, with neatly arranged fruits on woo…" at bounding box center [786, 426] width 823 height 708
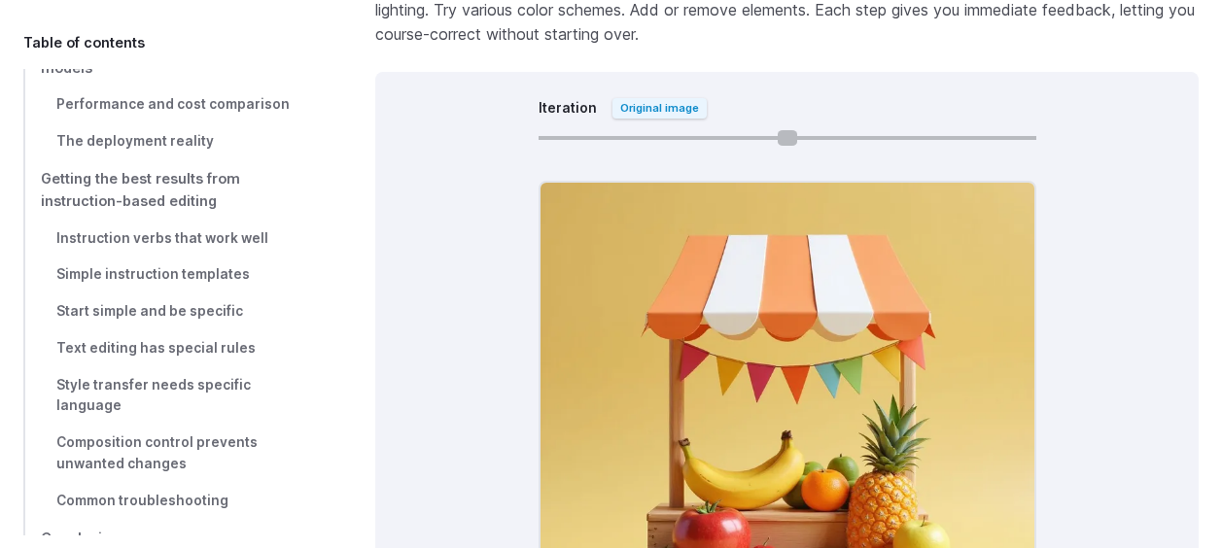
drag, startPoint x: 786, startPoint y: 101, endPoint x: 537, endPoint y: 110, distance: 250.0
click at [539, 136] on input "Iteration" at bounding box center [788, 138] width 498 height 4
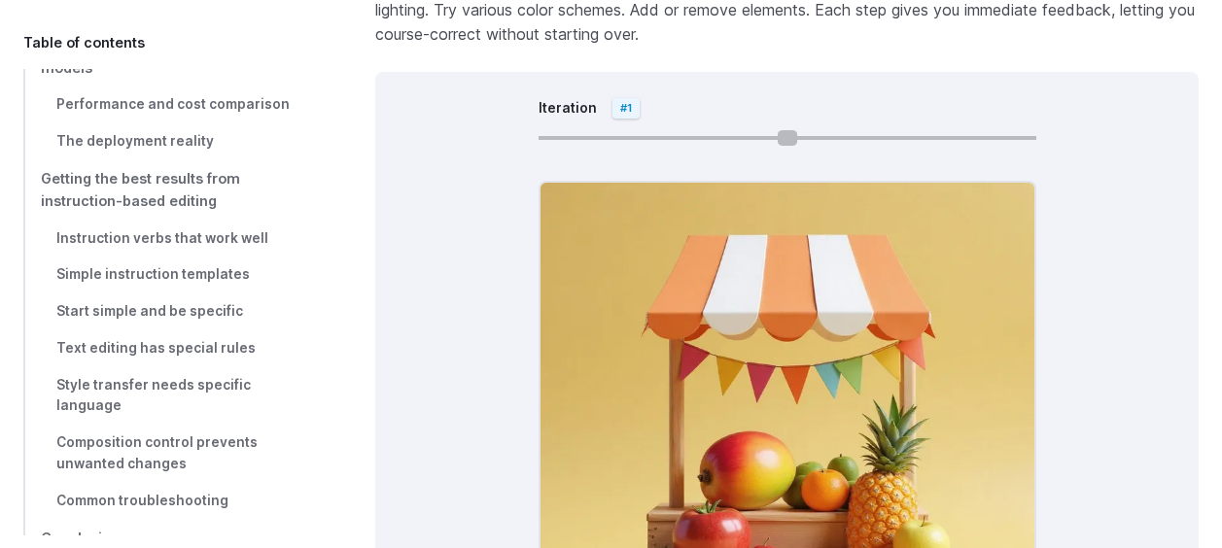
drag, startPoint x: 551, startPoint y: 103, endPoint x: 615, endPoint y: 108, distance: 64.3
click at [615, 136] on input "Iteration" at bounding box center [788, 138] width 498 height 4
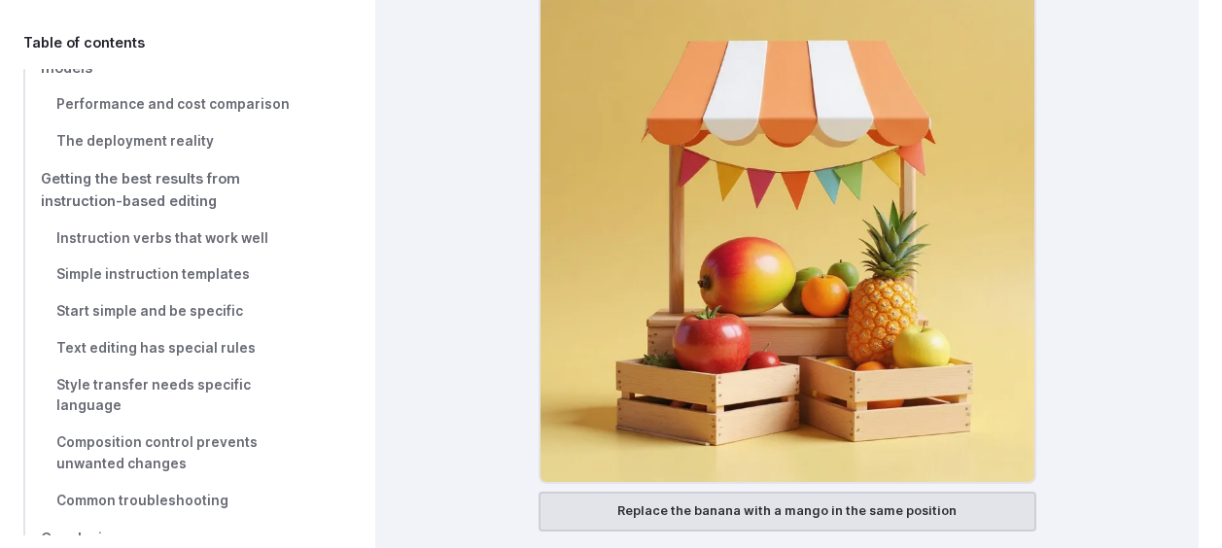
scroll to position [11047, 0]
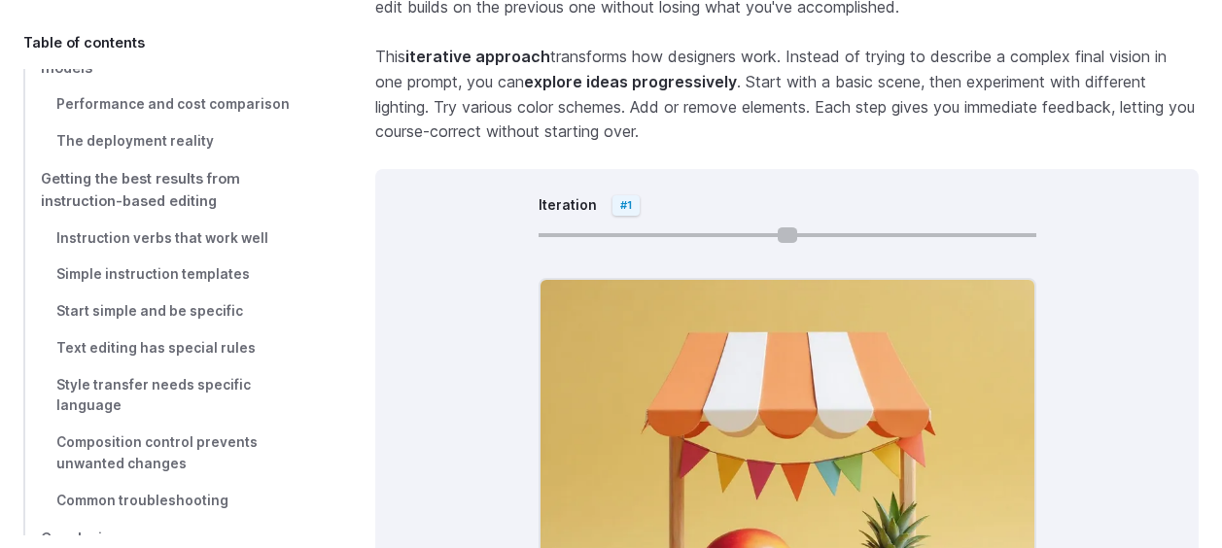
click at [577, 233] on input "Iteration" at bounding box center [788, 235] width 498 height 4
click at [583, 233] on input "Iteration" at bounding box center [788, 235] width 498 height 4
click at [599, 233] on input "Iteration" at bounding box center [788, 235] width 498 height 4
click at [623, 233] on input "Iteration" at bounding box center [788, 235] width 498 height 4
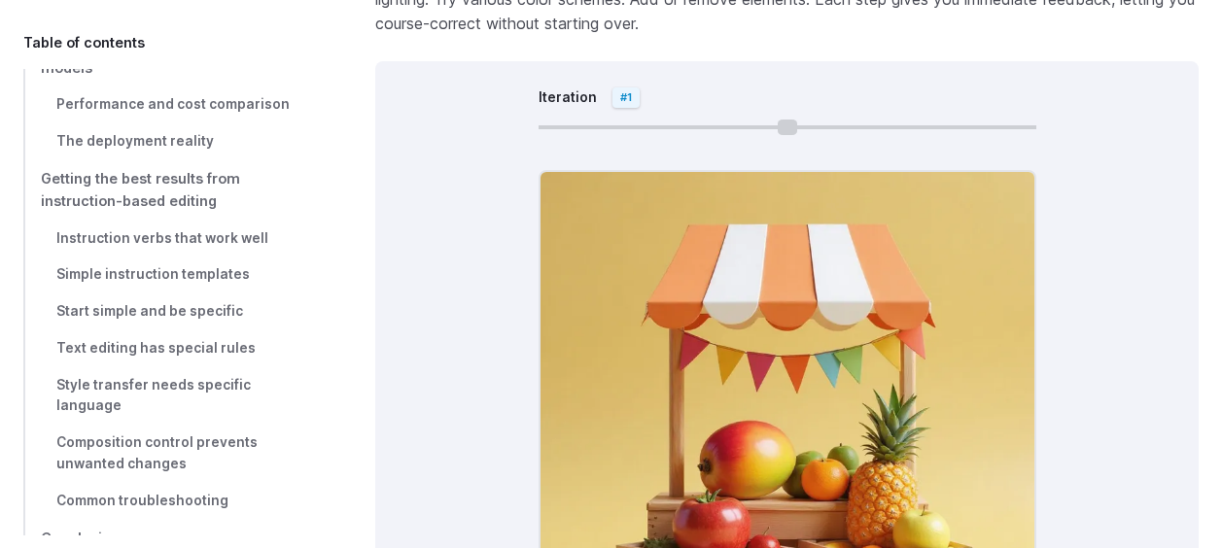
scroll to position [11144, 0]
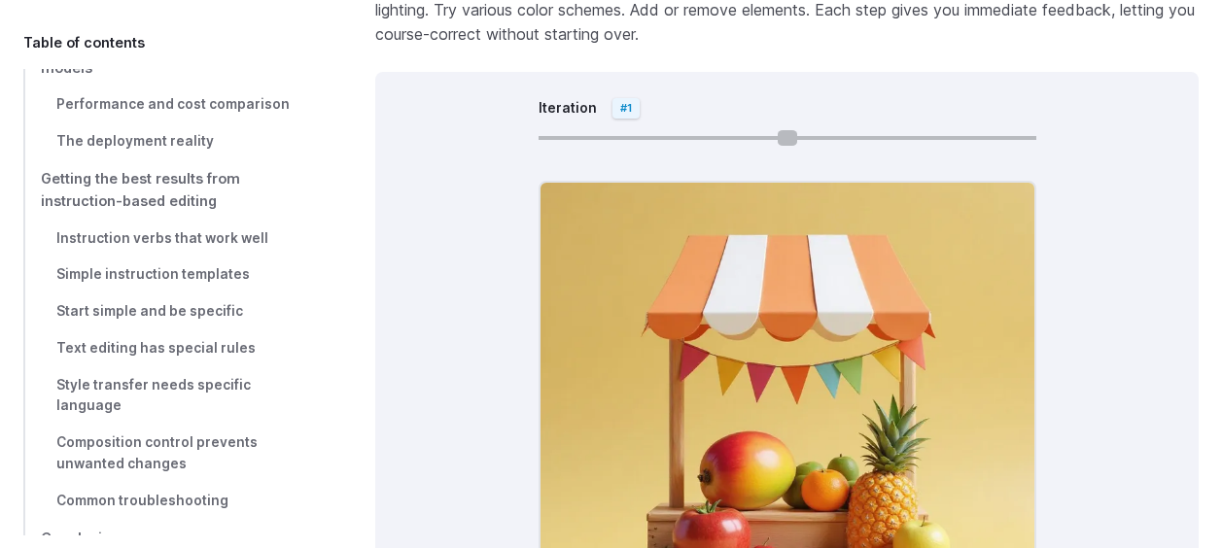
click at [713, 136] on input "Iteration" at bounding box center [788, 138] width 498 height 4
click at [754, 136] on input "Iteration" at bounding box center [788, 138] width 498 height 4
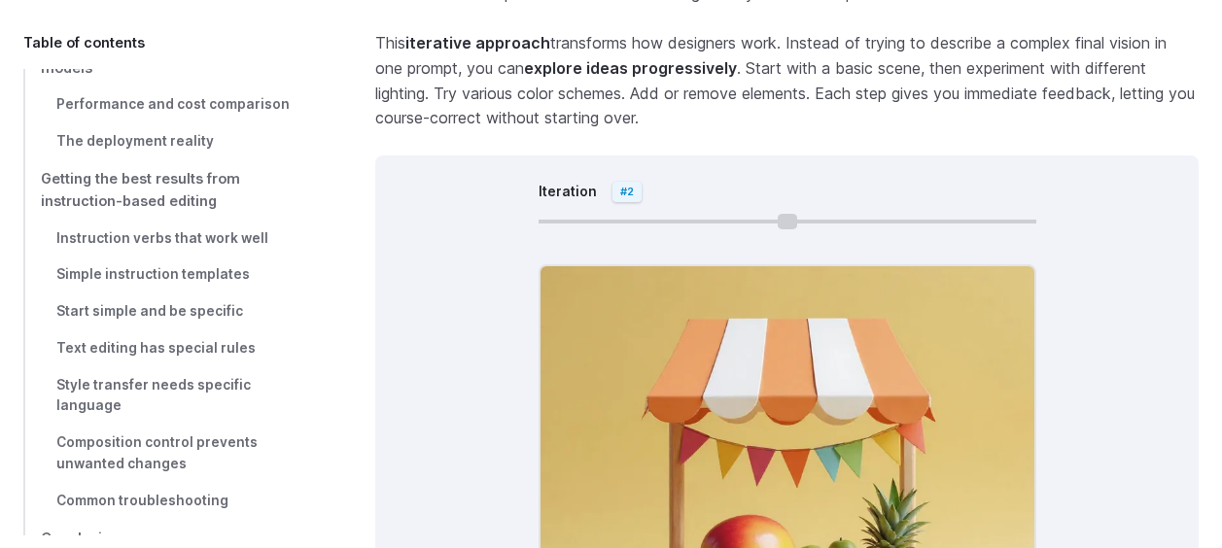
scroll to position [11047, 0]
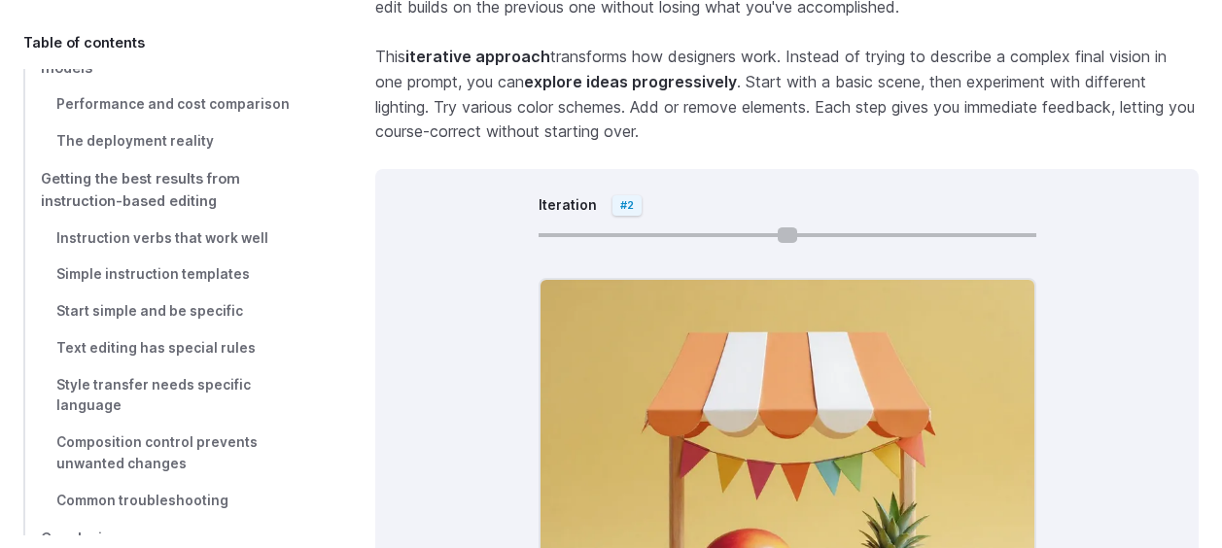
click at [825, 233] on input "Iteration" at bounding box center [788, 235] width 498 height 4
click at [851, 233] on input "Iteration" at bounding box center [788, 235] width 498 height 4
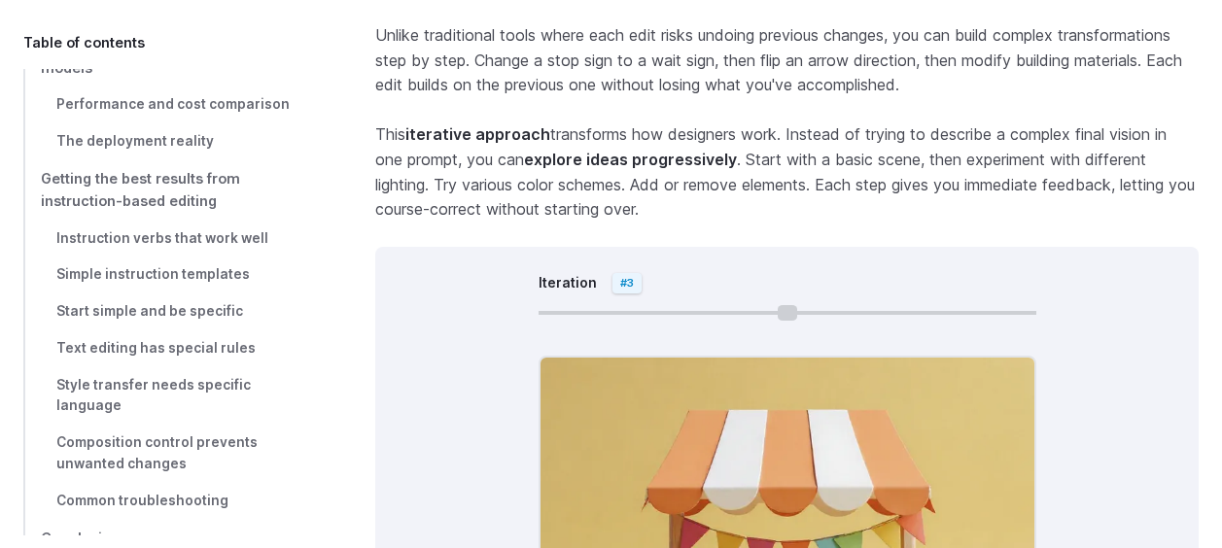
scroll to position [10950, 0]
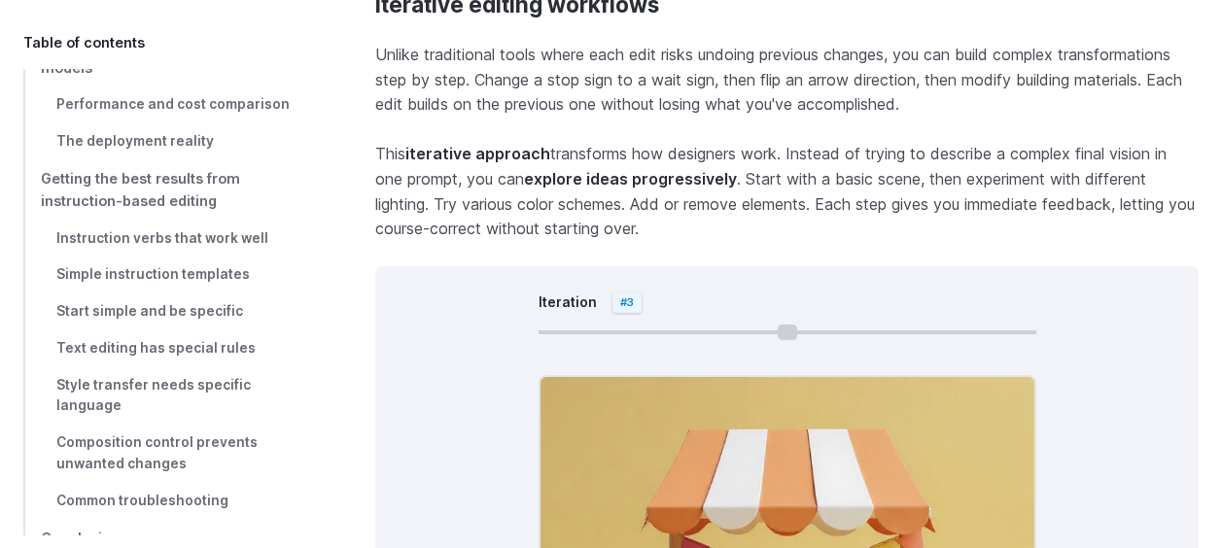
click at [810, 321] on div at bounding box center [788, 332] width 498 height 23
click at [828, 331] on input "Iteration" at bounding box center [788, 333] width 498 height 4
click at [835, 331] on input "Iteration" at bounding box center [788, 333] width 498 height 4
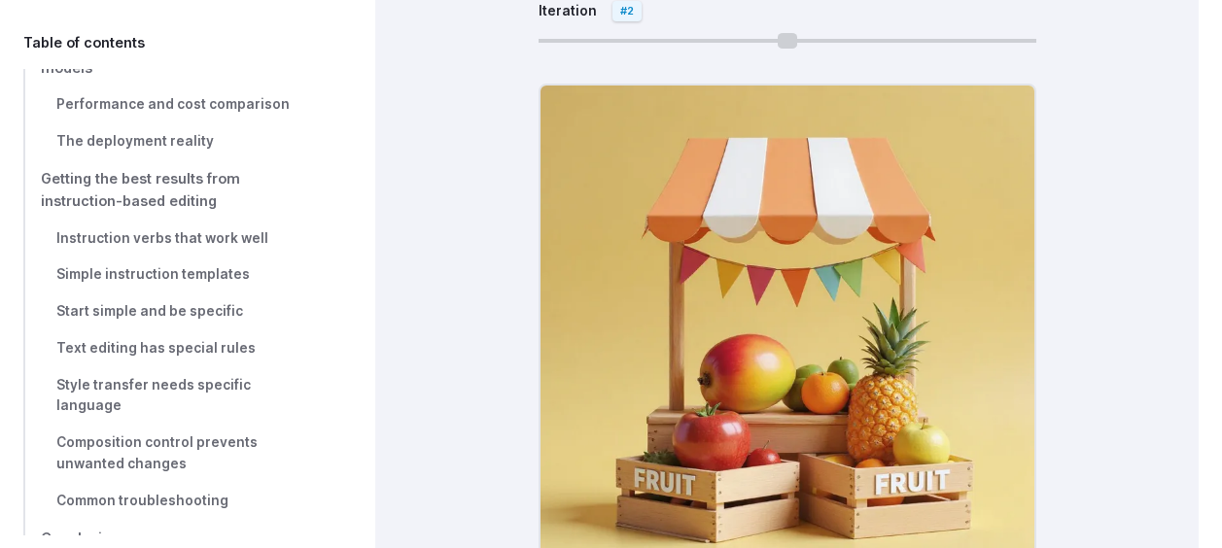
scroll to position [11144, 0]
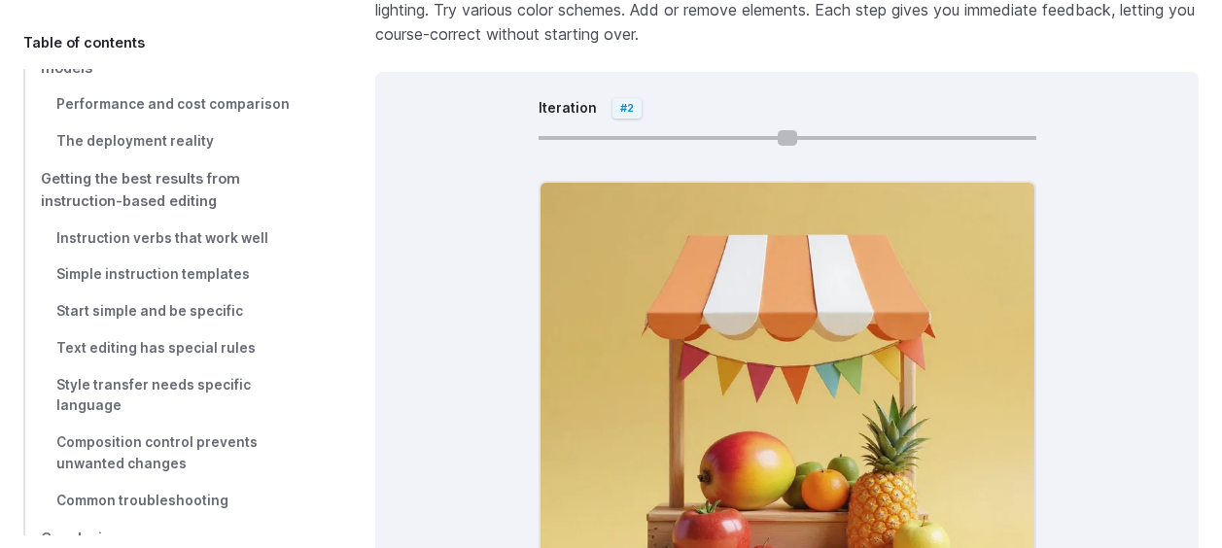
click at [845, 136] on input "Iteration" at bounding box center [788, 138] width 498 height 4
click at [869, 136] on input "Iteration" at bounding box center [788, 138] width 498 height 4
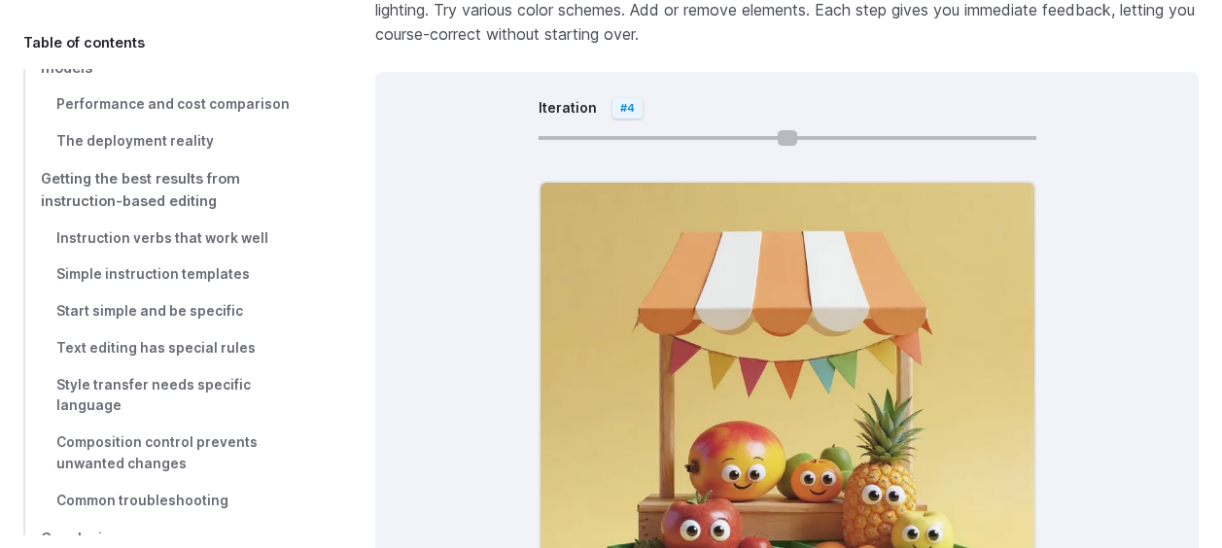
type input "*"
click at [974, 136] on input "Iteration" at bounding box center [788, 138] width 498 height 4
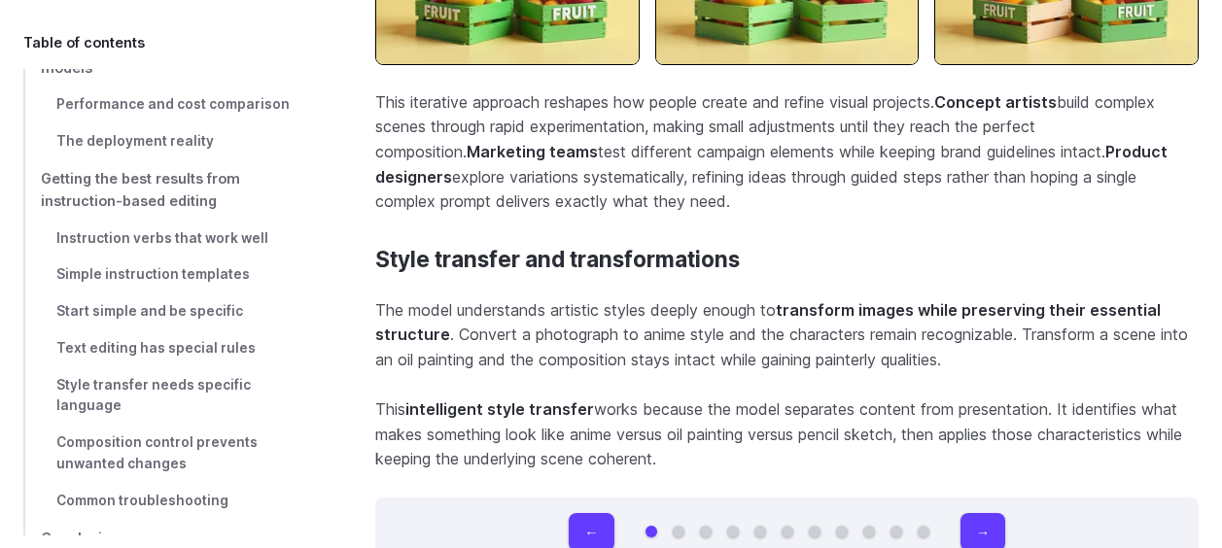
scroll to position [12505, 0]
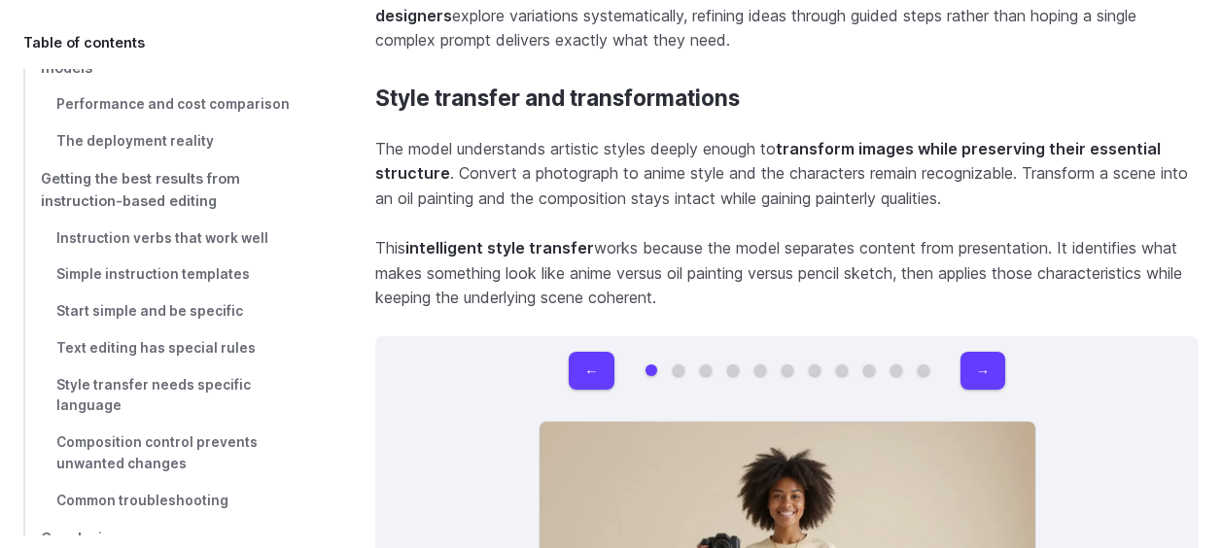
click at [961, 352] on div "← →" at bounding box center [787, 371] width 437 height 38
click at [971, 352] on button "→" at bounding box center [983, 371] width 45 height 38
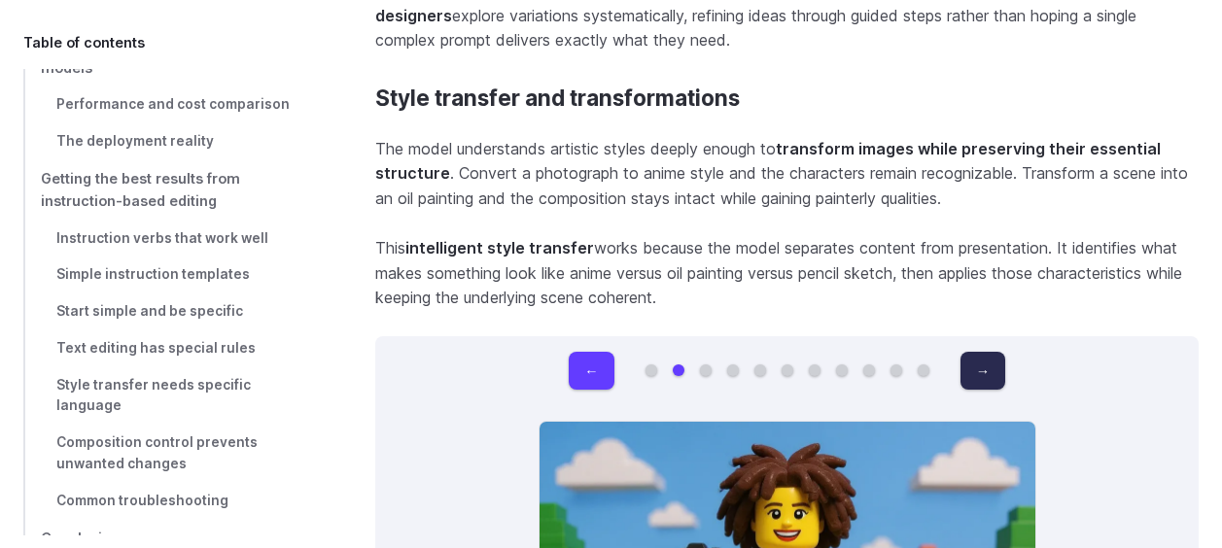
click at [971, 352] on button "→" at bounding box center [983, 371] width 45 height 38
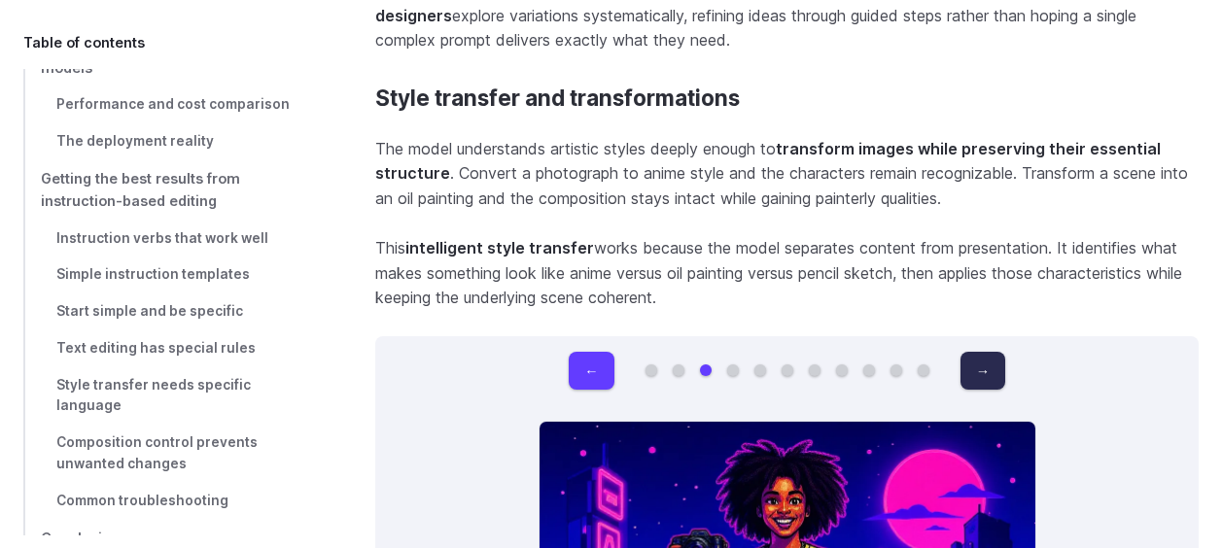
click at [971, 352] on button "→" at bounding box center [983, 371] width 45 height 38
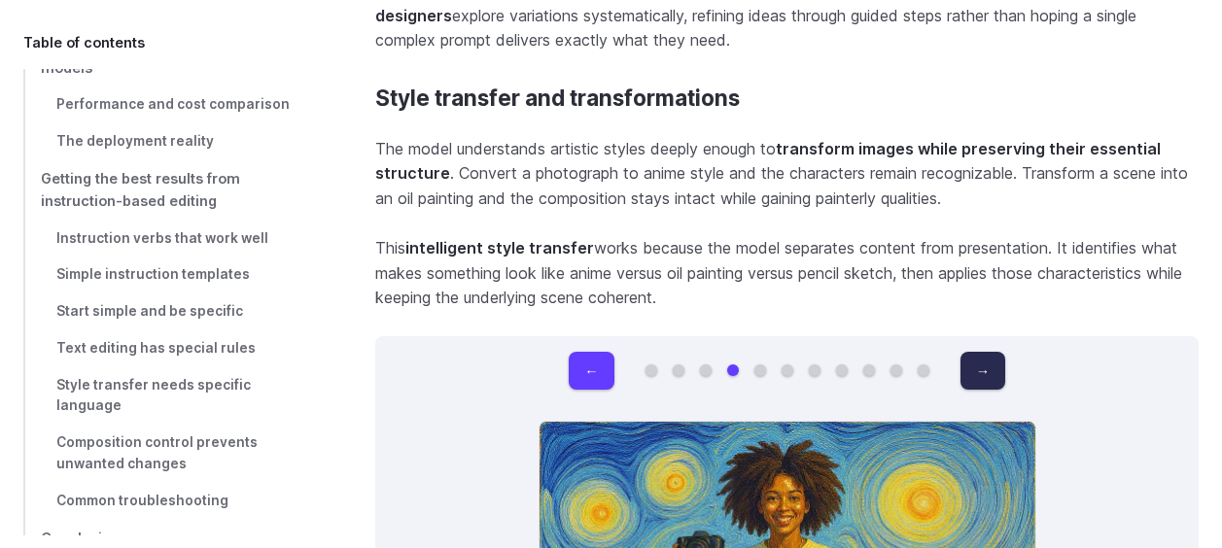
click at [971, 352] on button "→" at bounding box center [983, 371] width 45 height 38
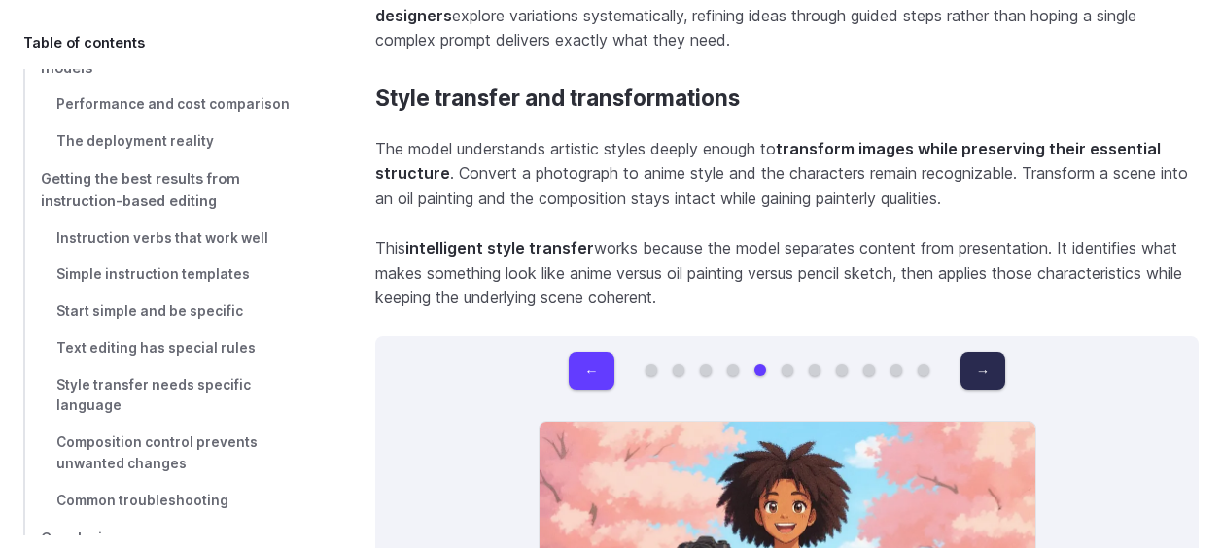
click at [971, 352] on button "→" at bounding box center [983, 371] width 45 height 38
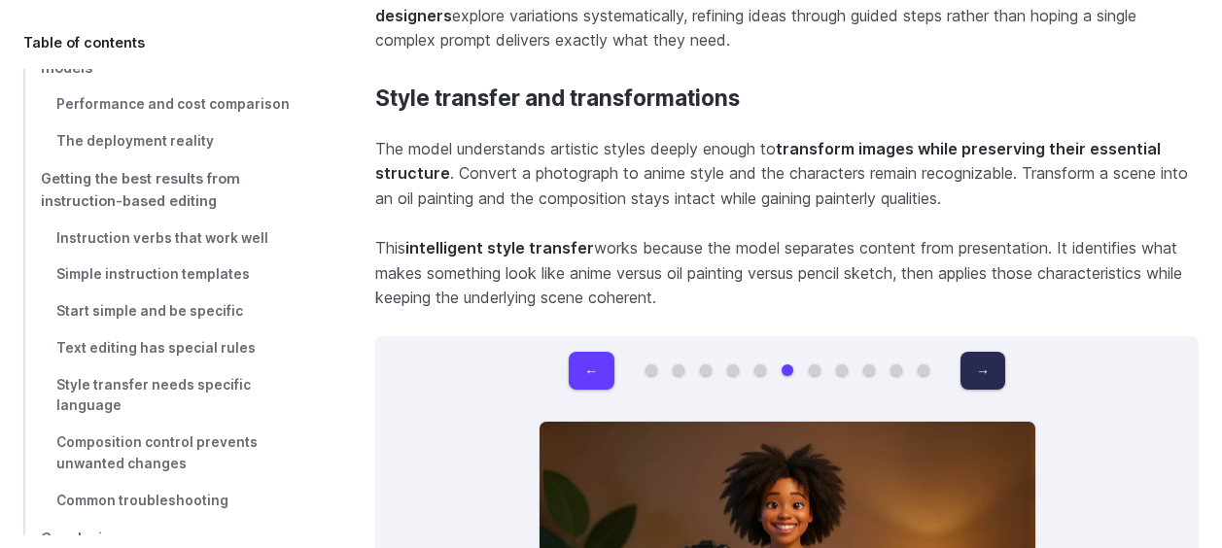
click at [971, 352] on button "→" at bounding box center [983, 371] width 45 height 38
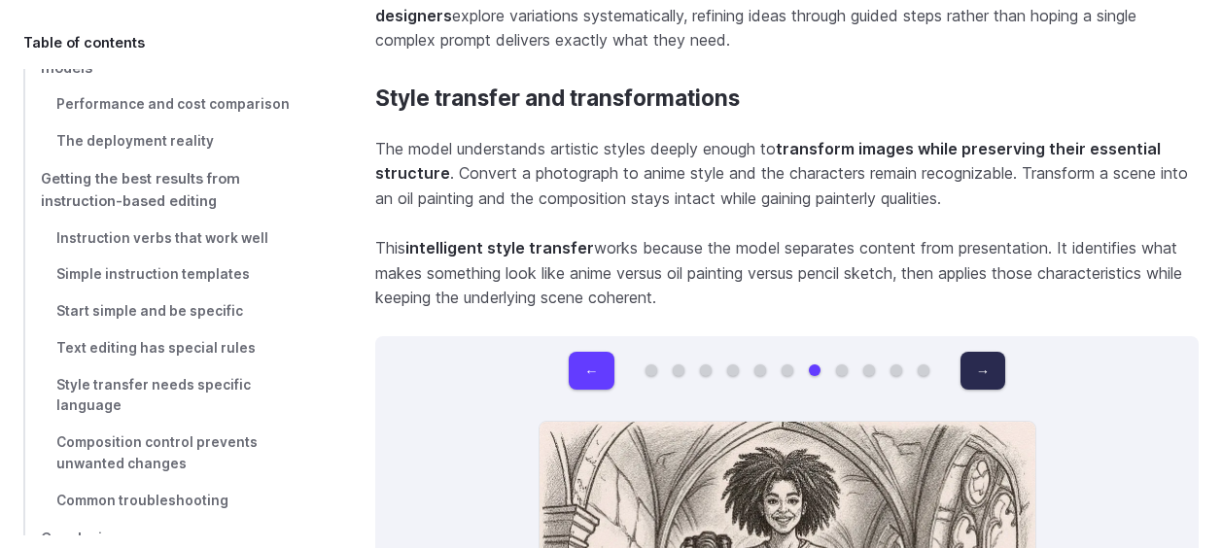
click at [971, 352] on button "→" at bounding box center [983, 371] width 45 height 38
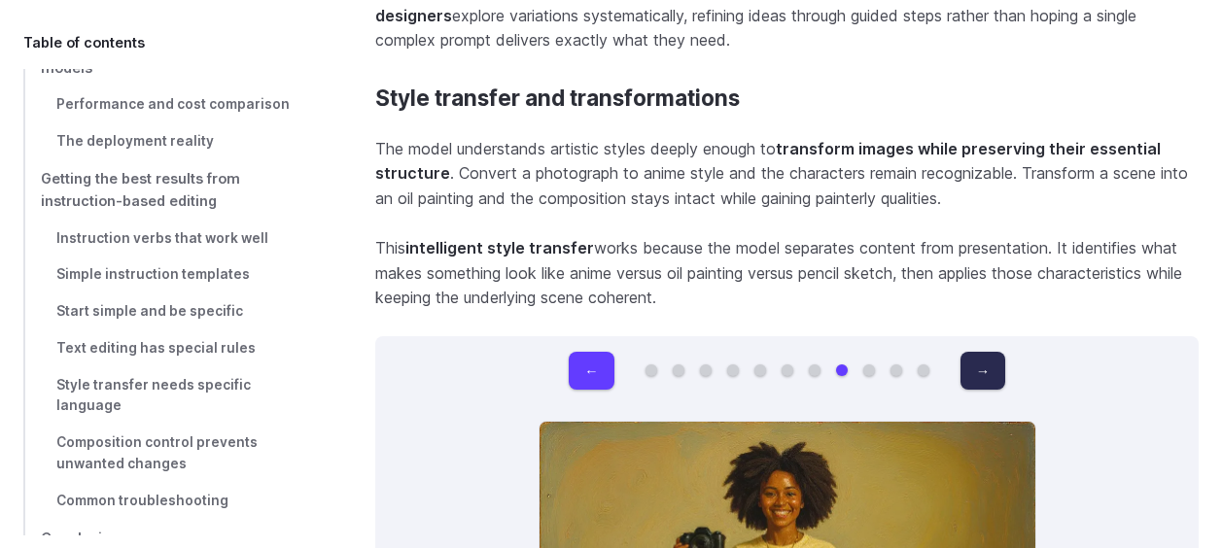
click at [971, 352] on button "→" at bounding box center [983, 371] width 45 height 38
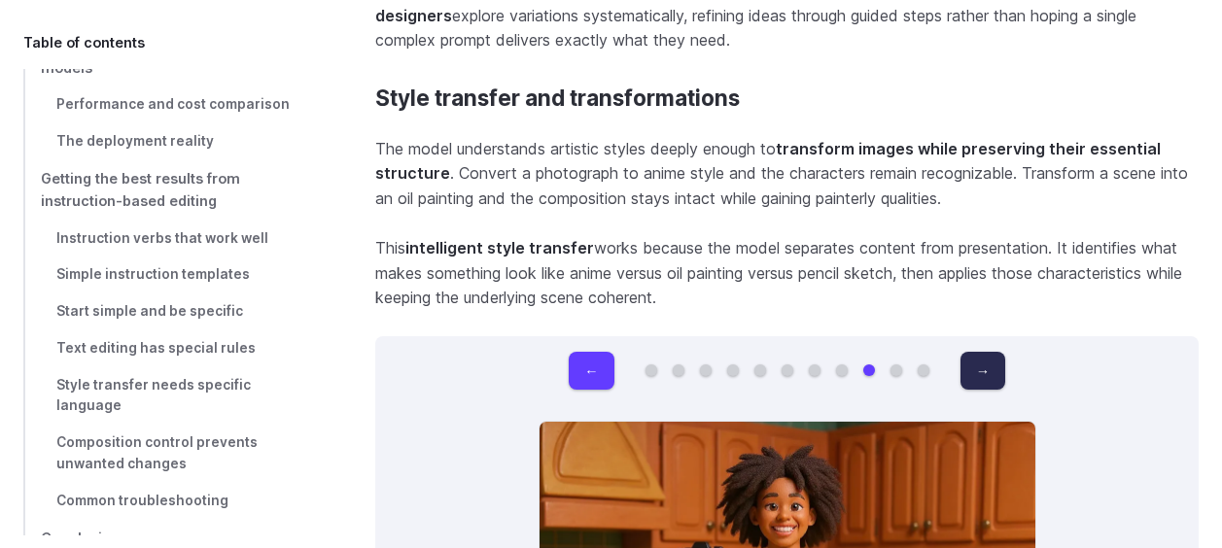
click at [971, 352] on button "→" at bounding box center [983, 371] width 45 height 38
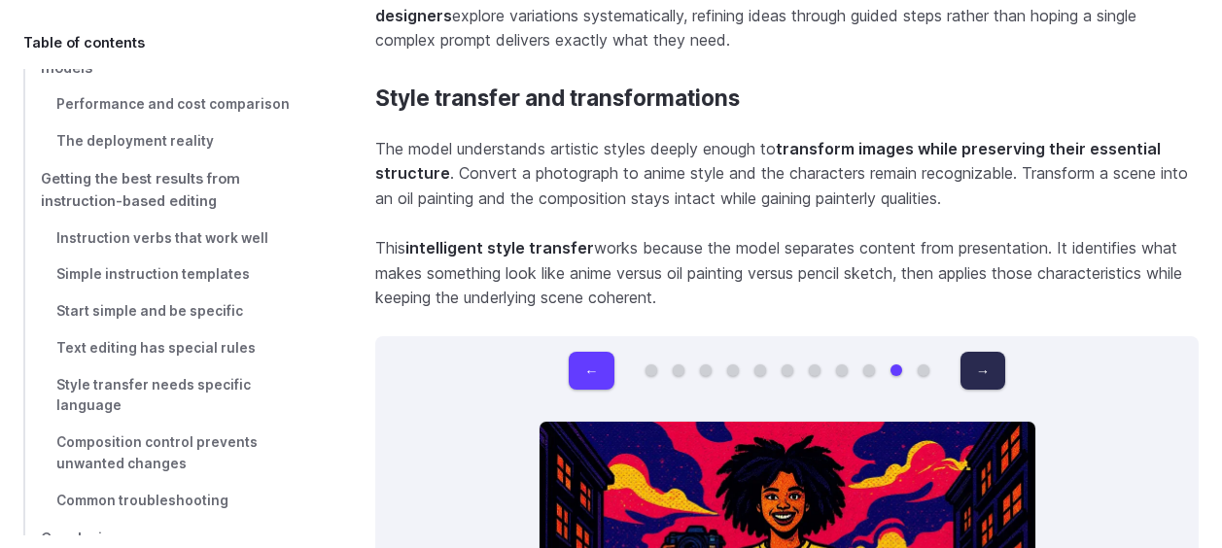
click at [971, 352] on button "→" at bounding box center [983, 371] width 45 height 38
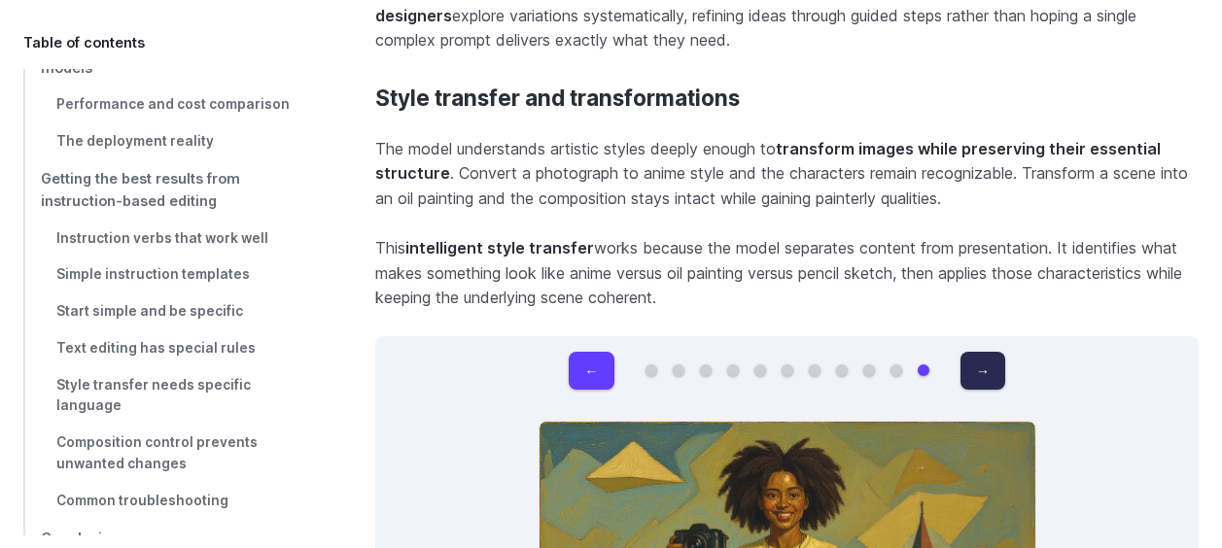
click at [971, 352] on button "→" at bounding box center [983, 371] width 45 height 38
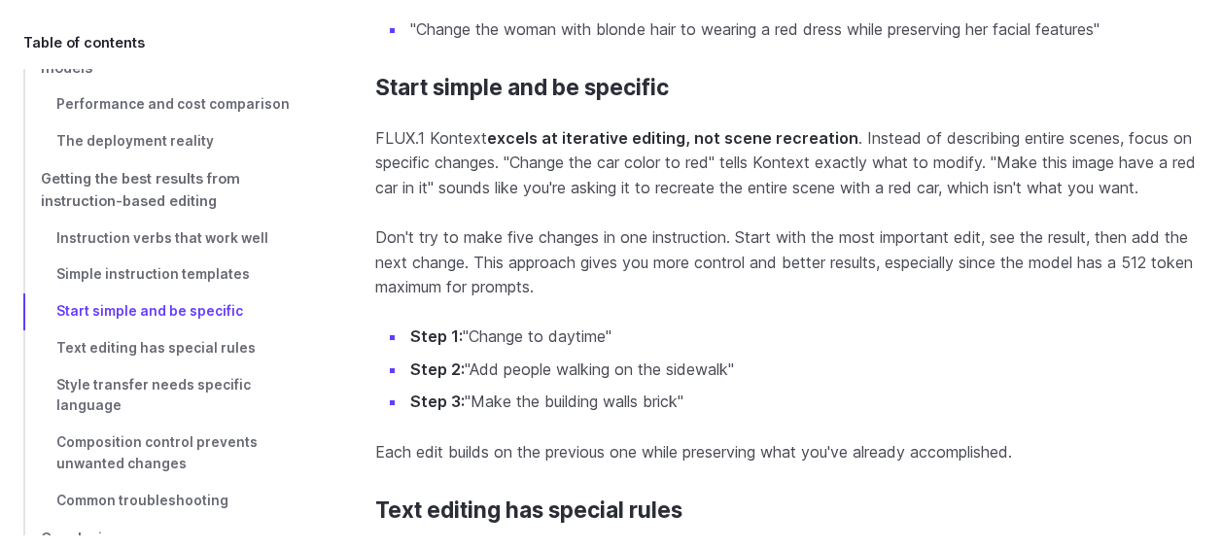
scroll to position [17560, 0]
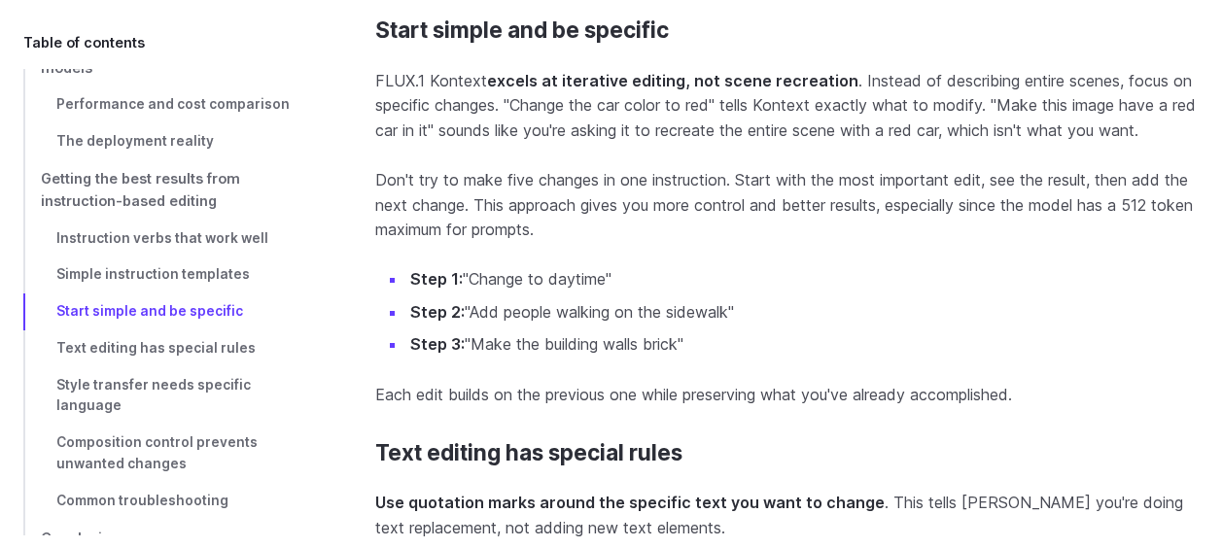
drag, startPoint x: 971, startPoint y: 336, endPoint x: 498, endPoint y: 323, distance: 473.6
click at [498, 332] on li "Step 3: "Make the building walls brick"" at bounding box center [802, 344] width 792 height 25
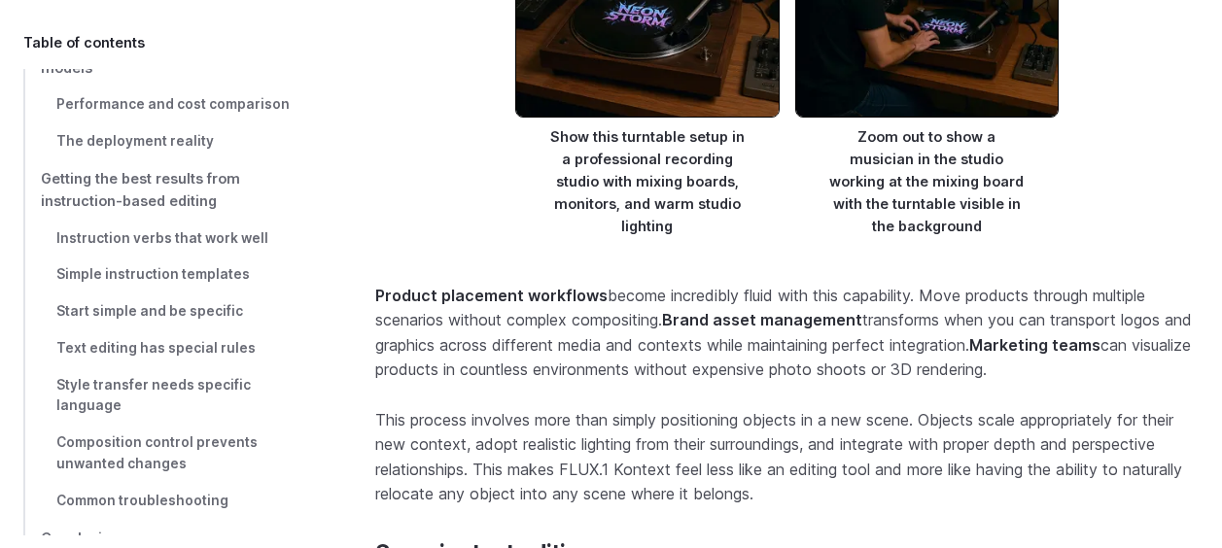
scroll to position [7941, 0]
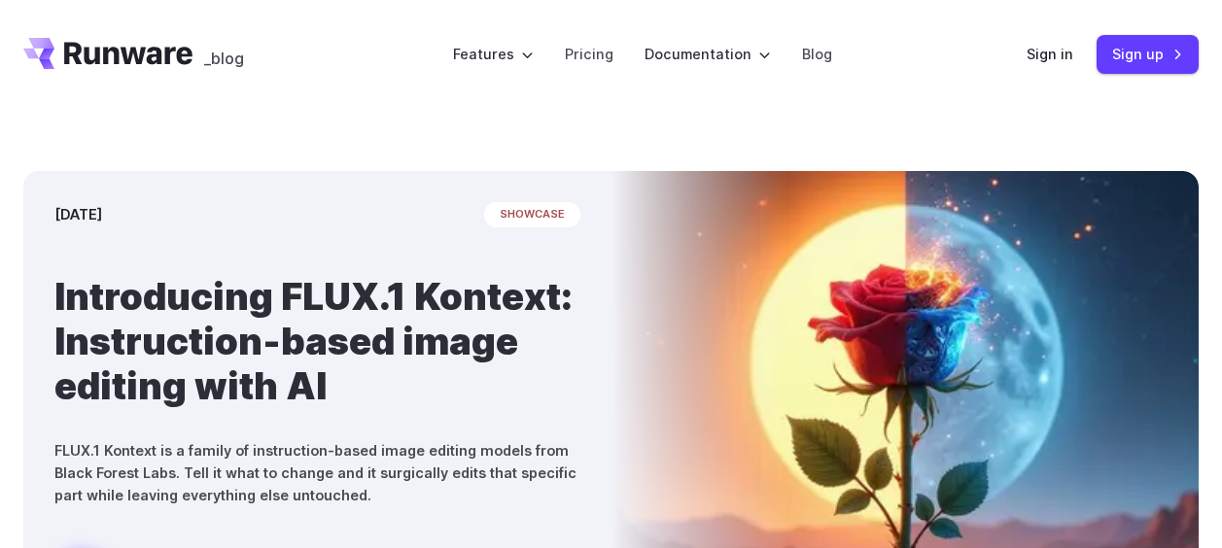
scroll to position [97, 0]
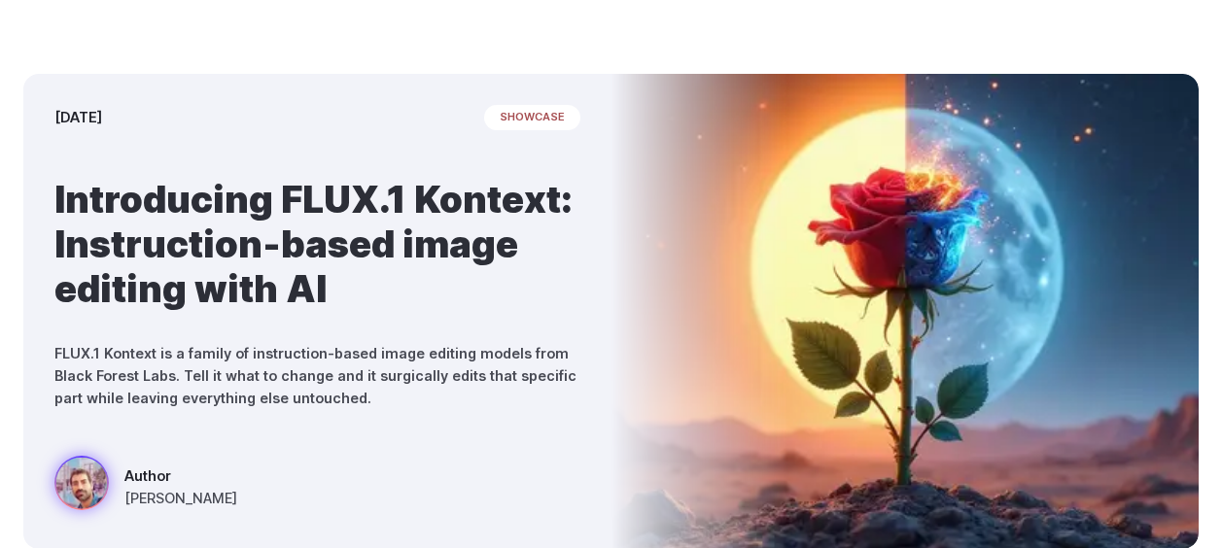
click at [528, 121] on span "showcase" at bounding box center [532, 117] width 96 height 25
click at [651, 342] on img at bounding box center [905, 311] width 588 height 475
click at [284, 378] on p "FLUX.1 Kontext is a family of instruction-based image editing models from Black…" at bounding box center [317, 375] width 526 height 67
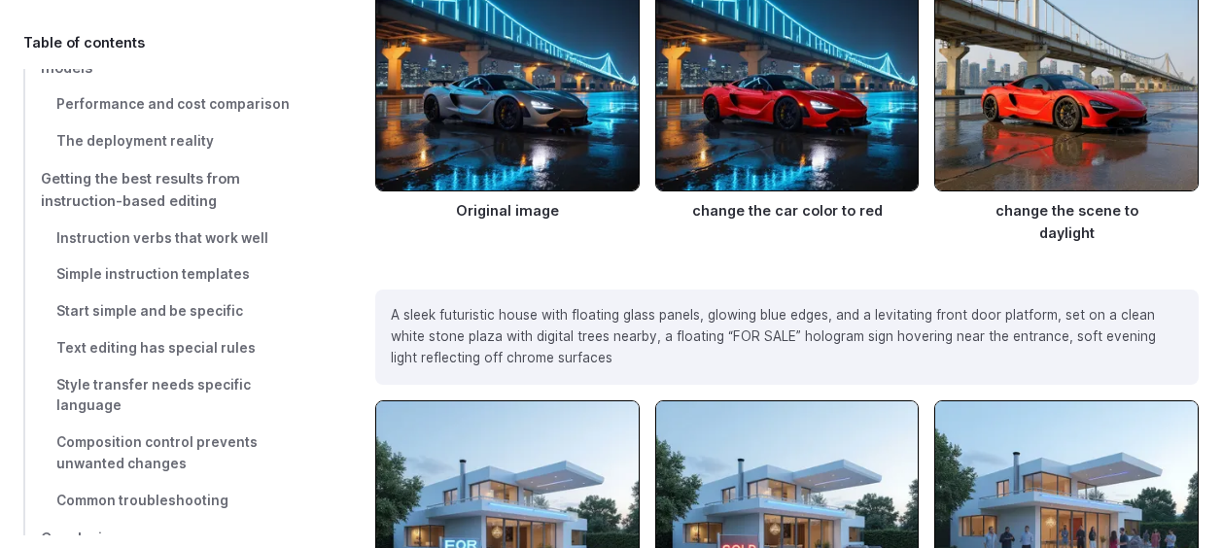
scroll to position [1555, 0]
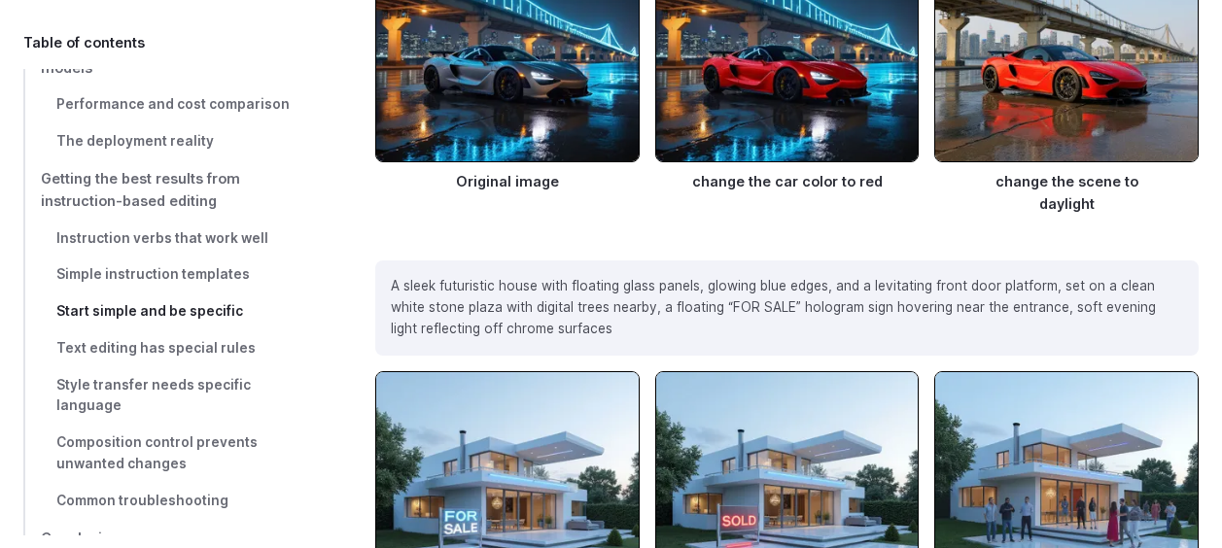
click at [205, 314] on span "Start simple and be specific" at bounding box center [149, 311] width 187 height 16
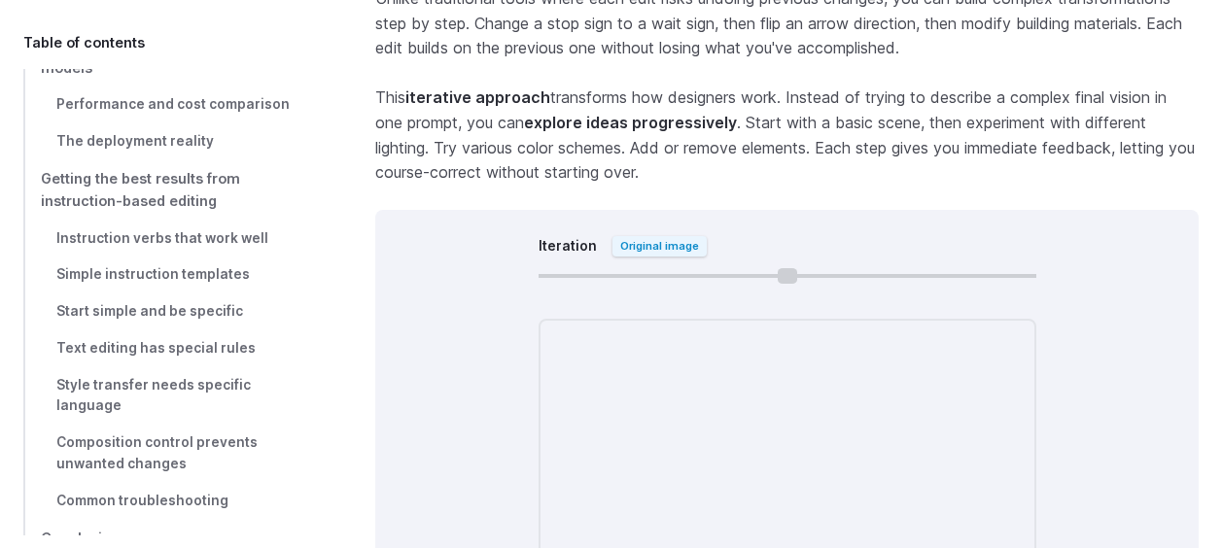
scroll to position [10993, 0]
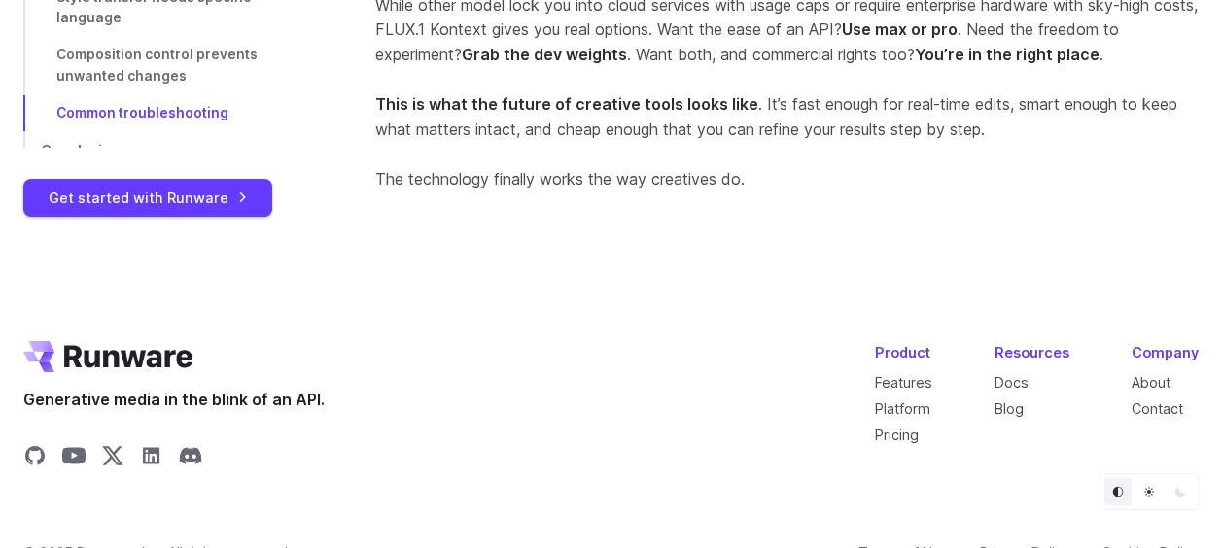
scroll to position [19451, 0]
